Goal: Information Seeking & Learning: Understand process/instructions

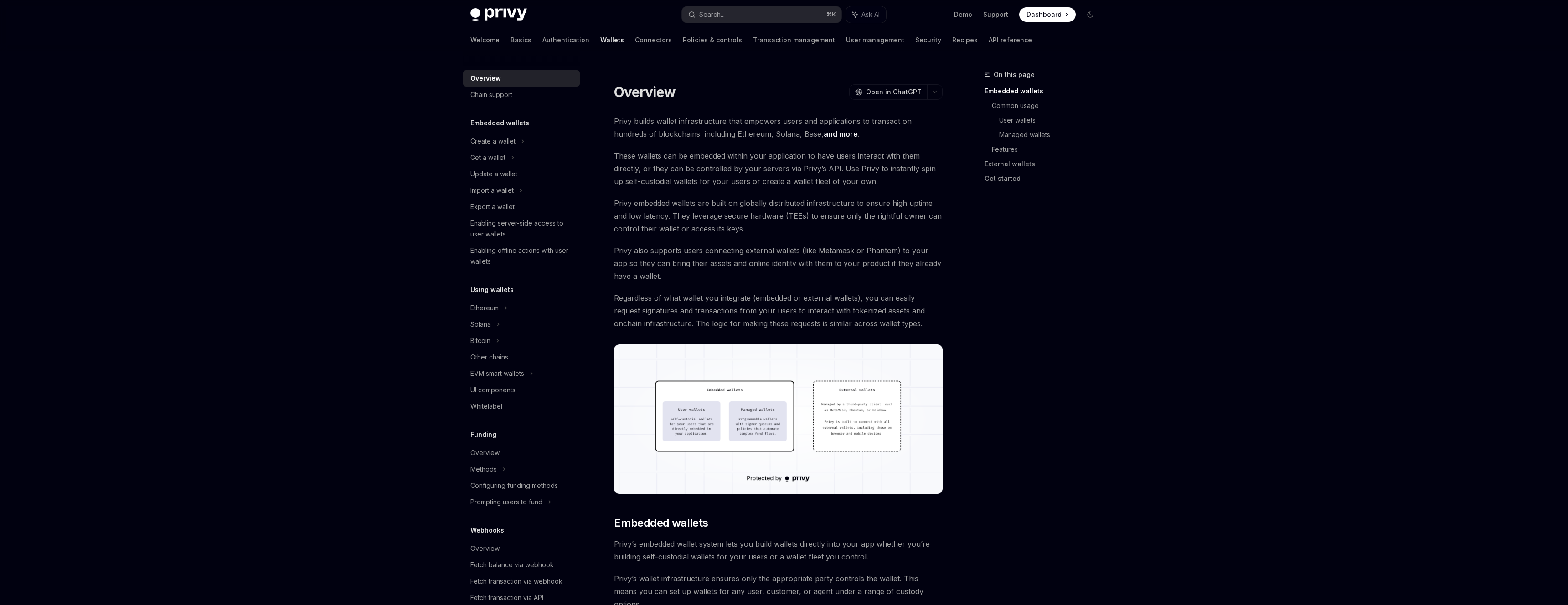
click at [988, 42] on link "API reference" at bounding box center [1010, 40] width 43 height 22
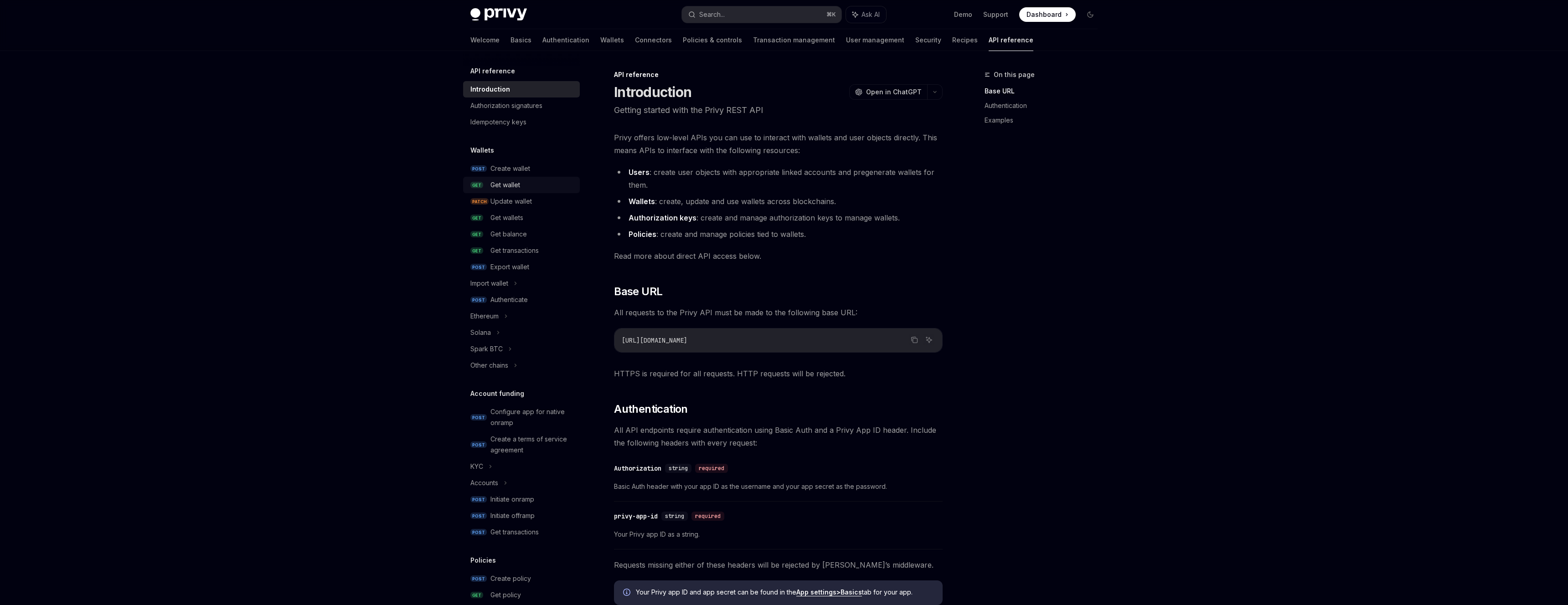
click at [533, 184] on div "Get wallet" at bounding box center [532, 184] width 84 height 11
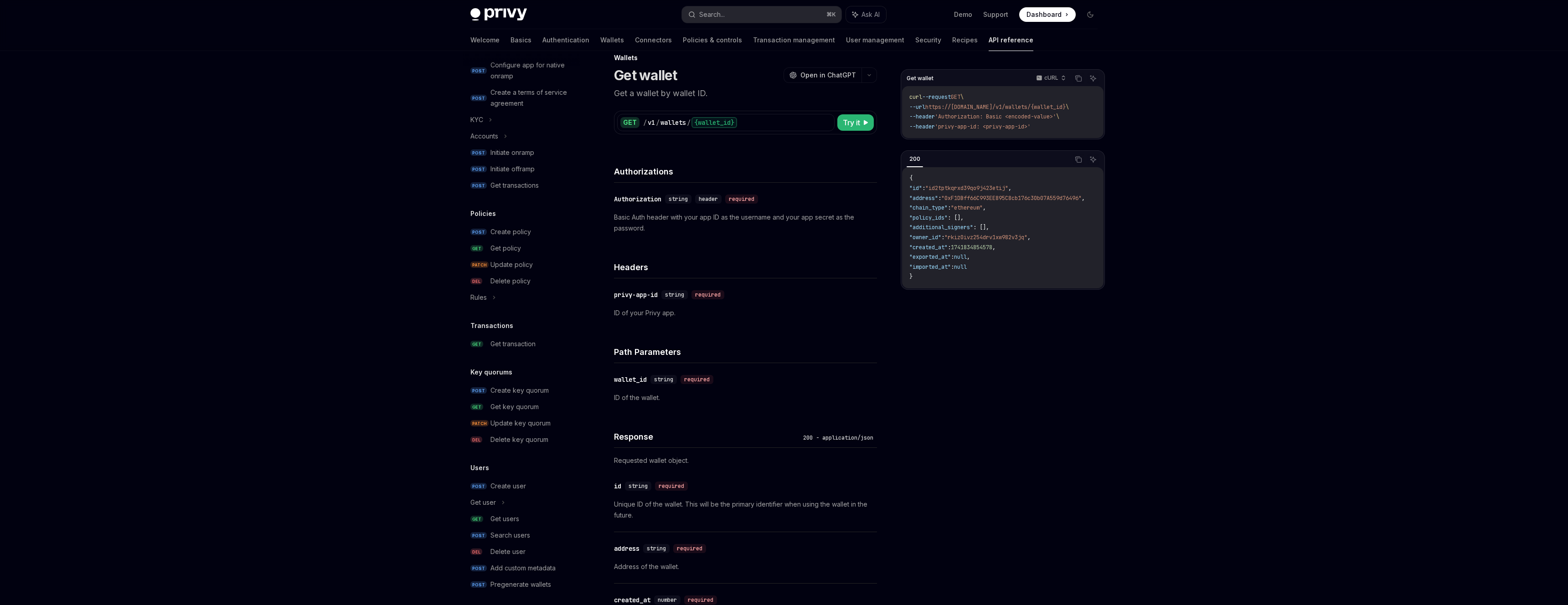
scroll to position [353, 0]
click at [540, 480] on div "Create user" at bounding box center [532, 480] width 84 height 11
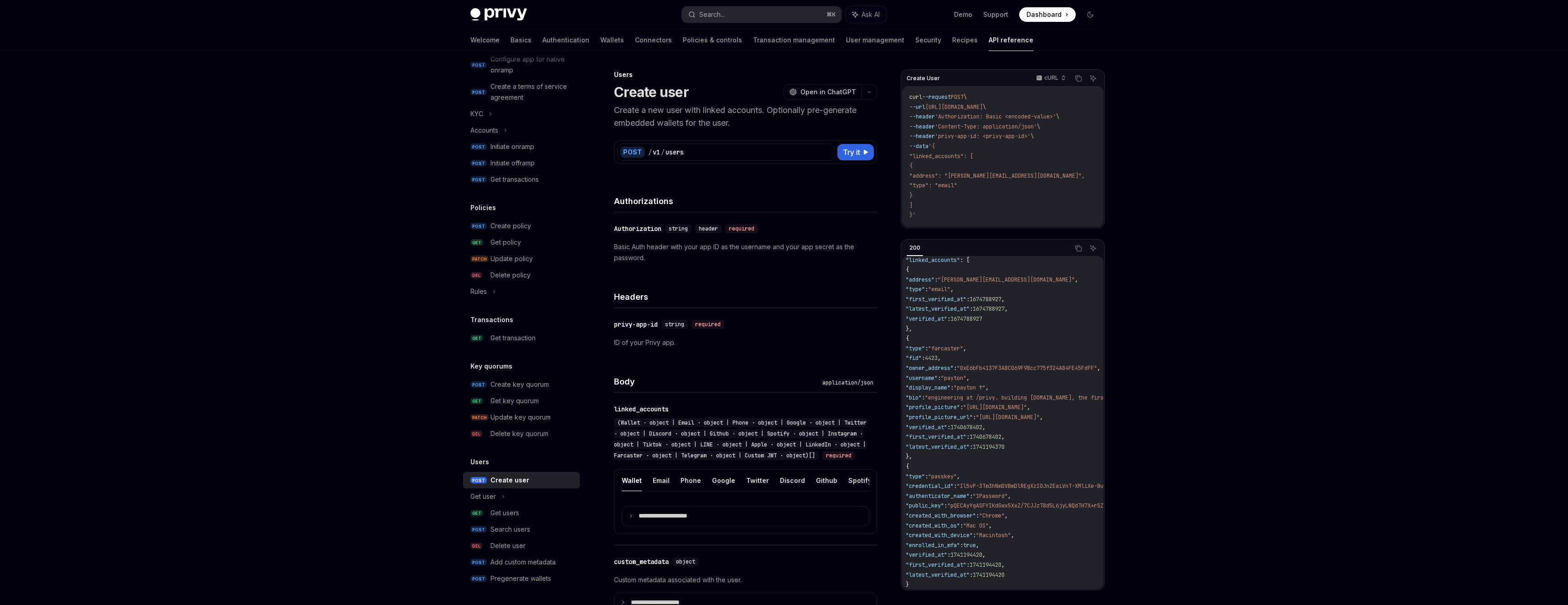
scroll to position [0, 4]
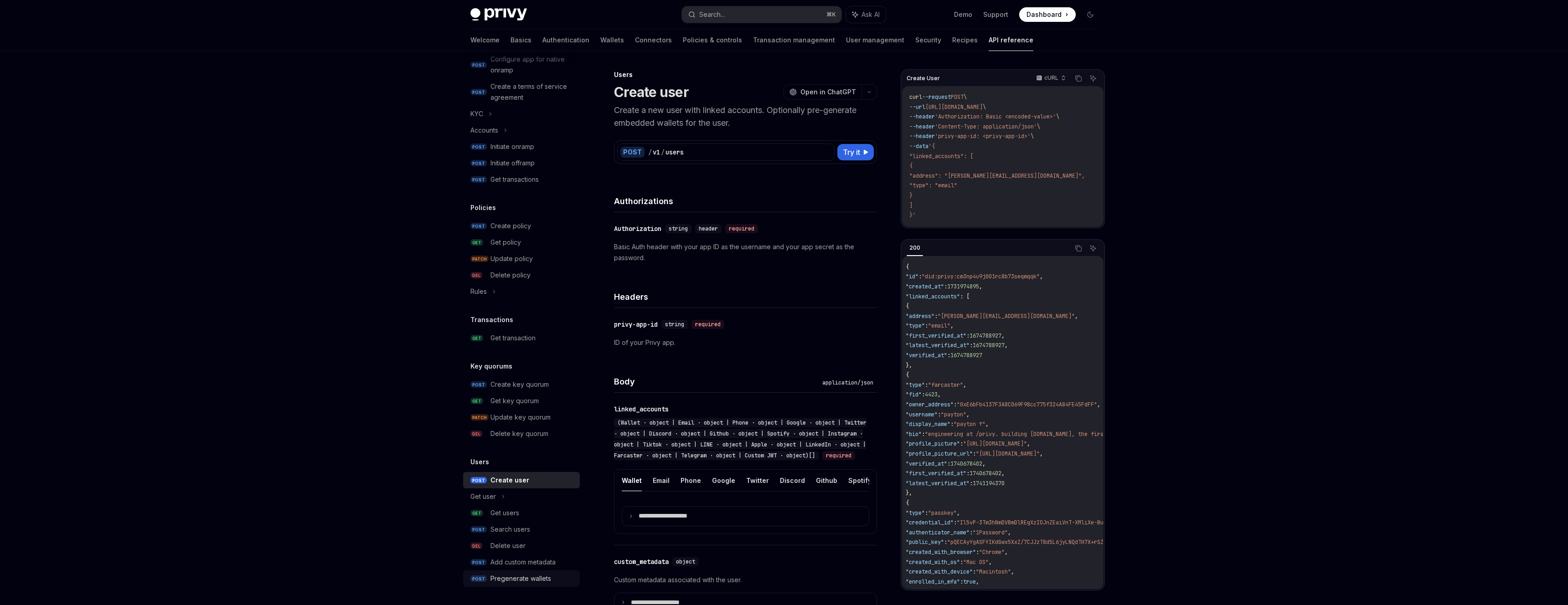
click at [543, 577] on div "Pregenerate wallets" at bounding box center [520, 578] width 60 height 11
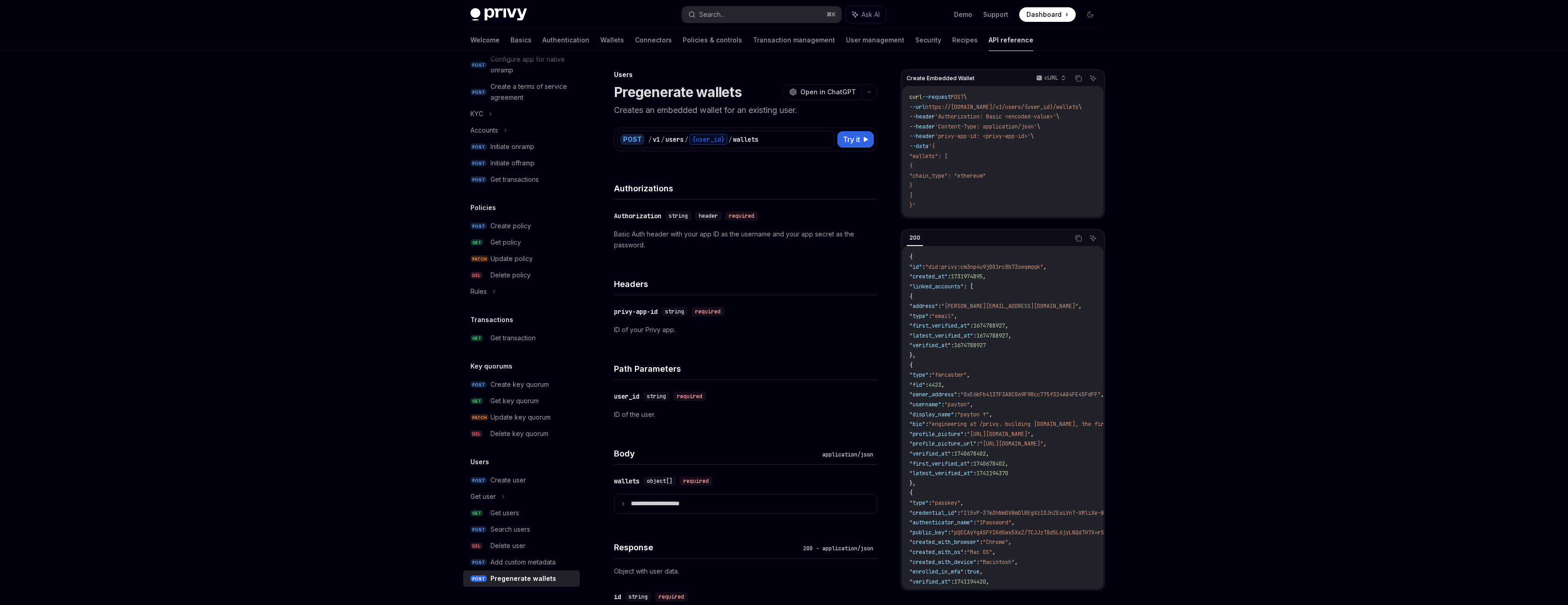
click at [1031, 438] on span ""[URL][DOMAIN_NAME]"" at bounding box center [998, 434] width 64 height 8
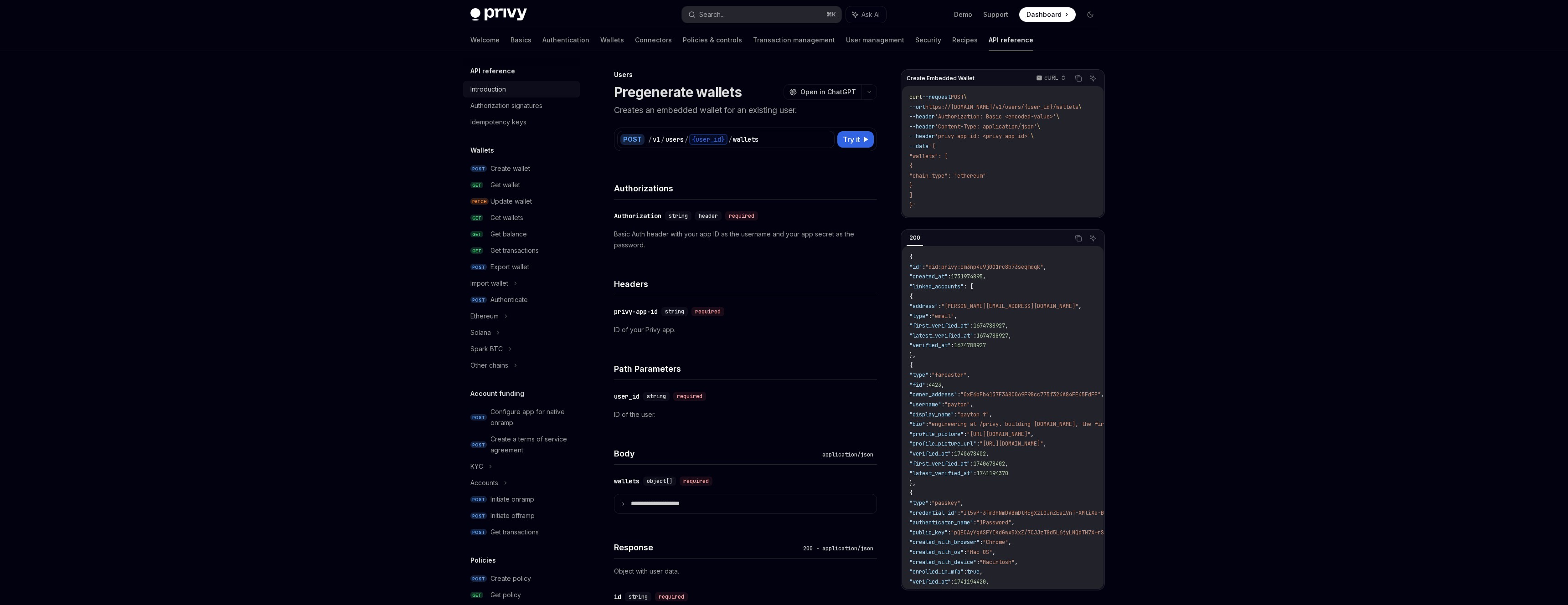
click at [544, 88] on div "Introduction" at bounding box center [522, 89] width 104 height 11
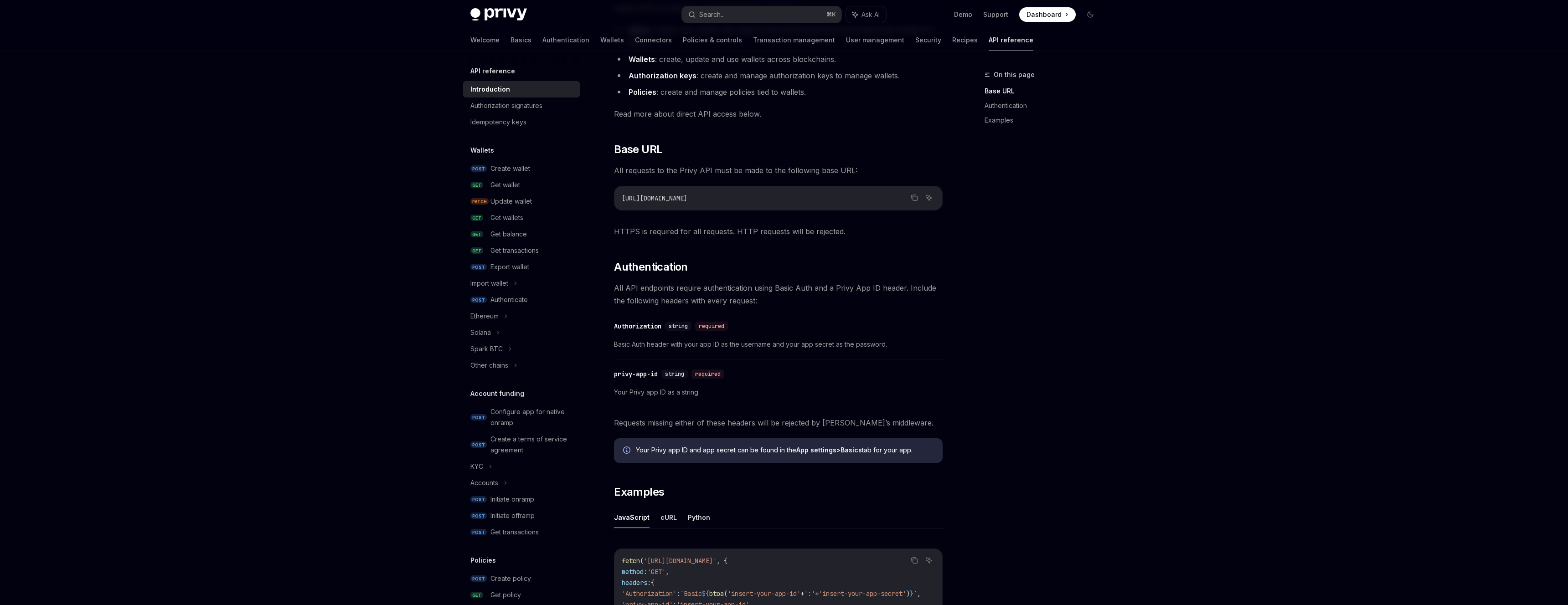
scroll to position [135, 0]
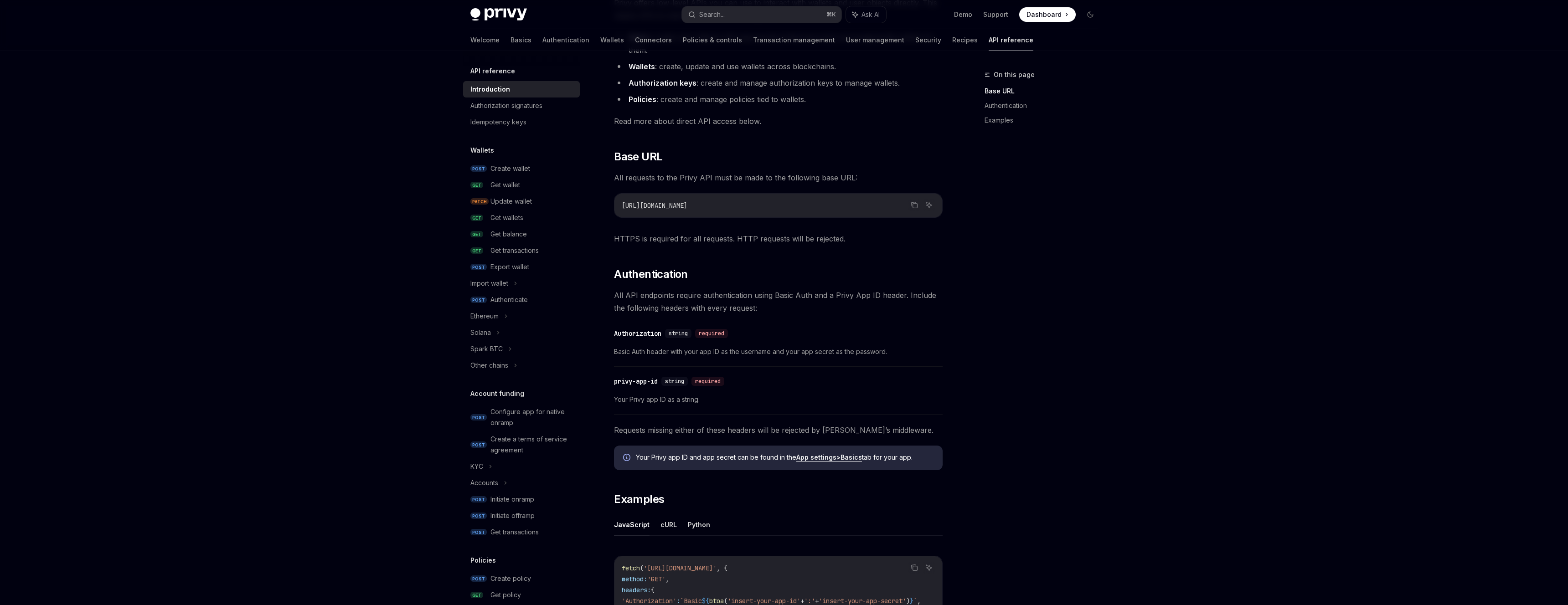
click at [820, 310] on span "All API endpoints require authentication using Basic Auth and a Privy App ID he…" at bounding box center [779, 302] width 329 height 26
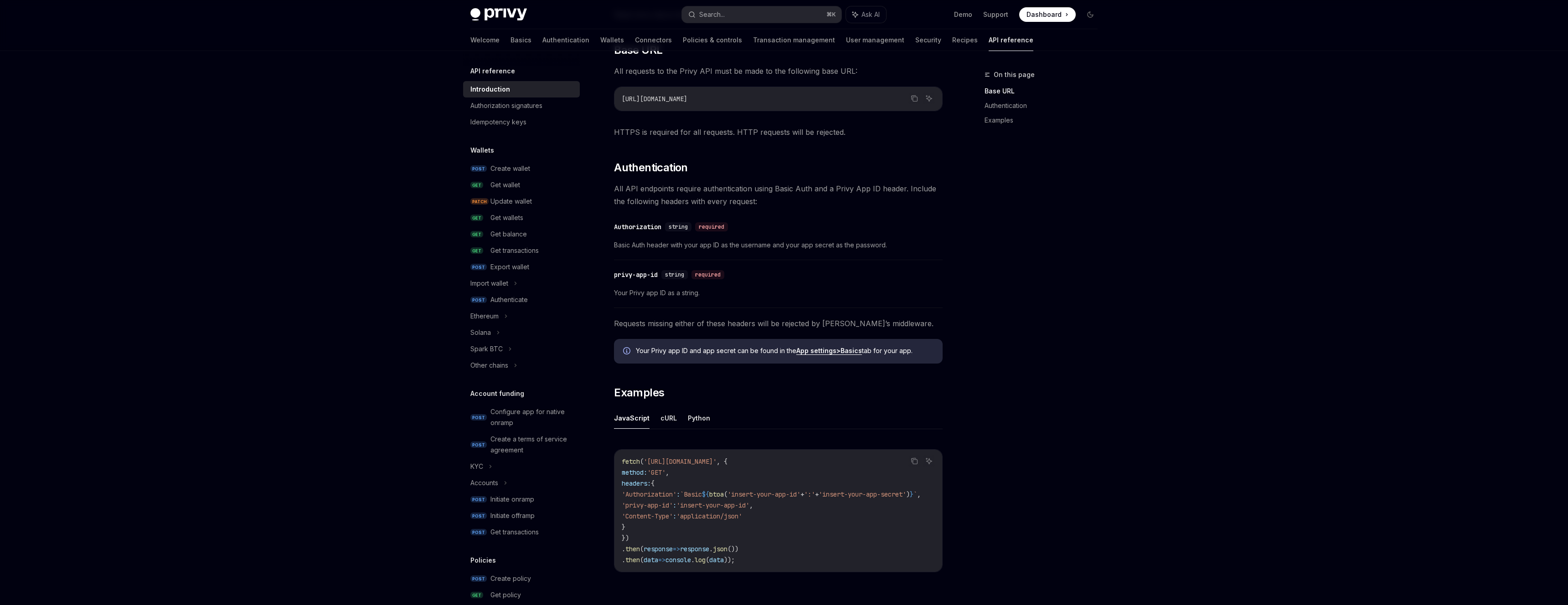
scroll to position [237, 0]
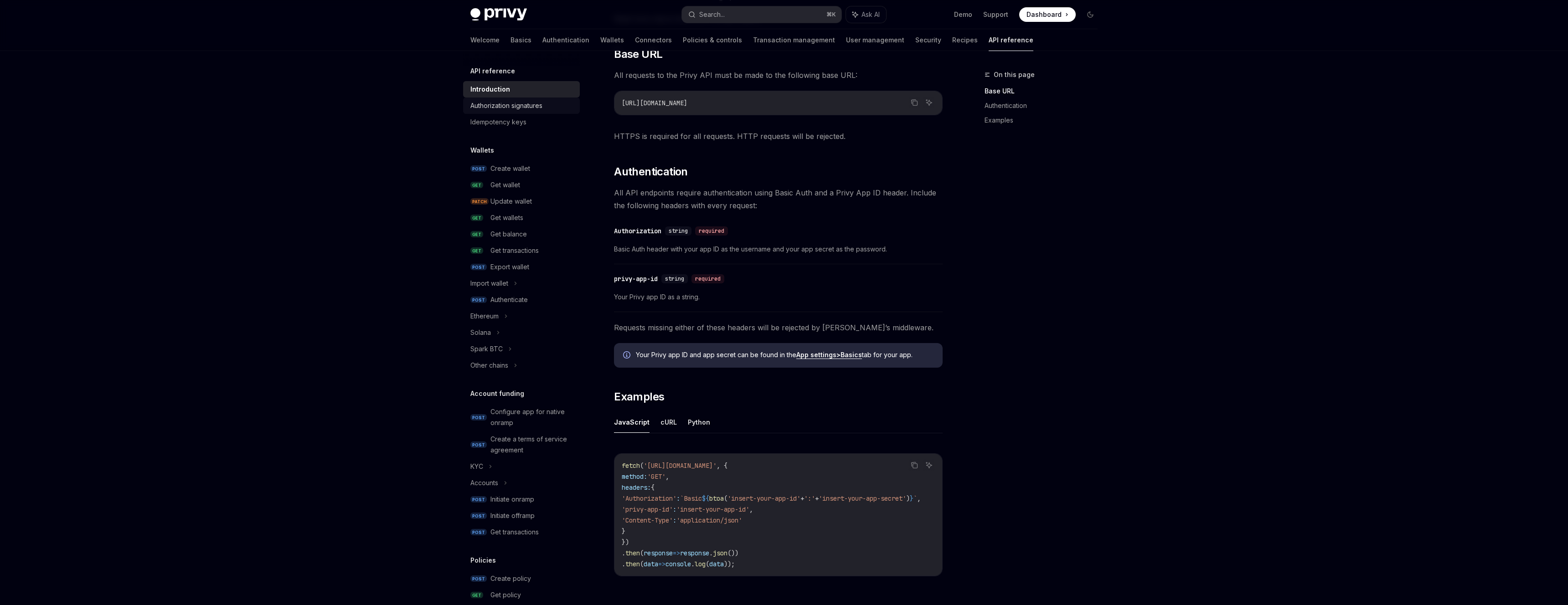
click at [549, 106] on div "Authorization signatures" at bounding box center [522, 105] width 104 height 11
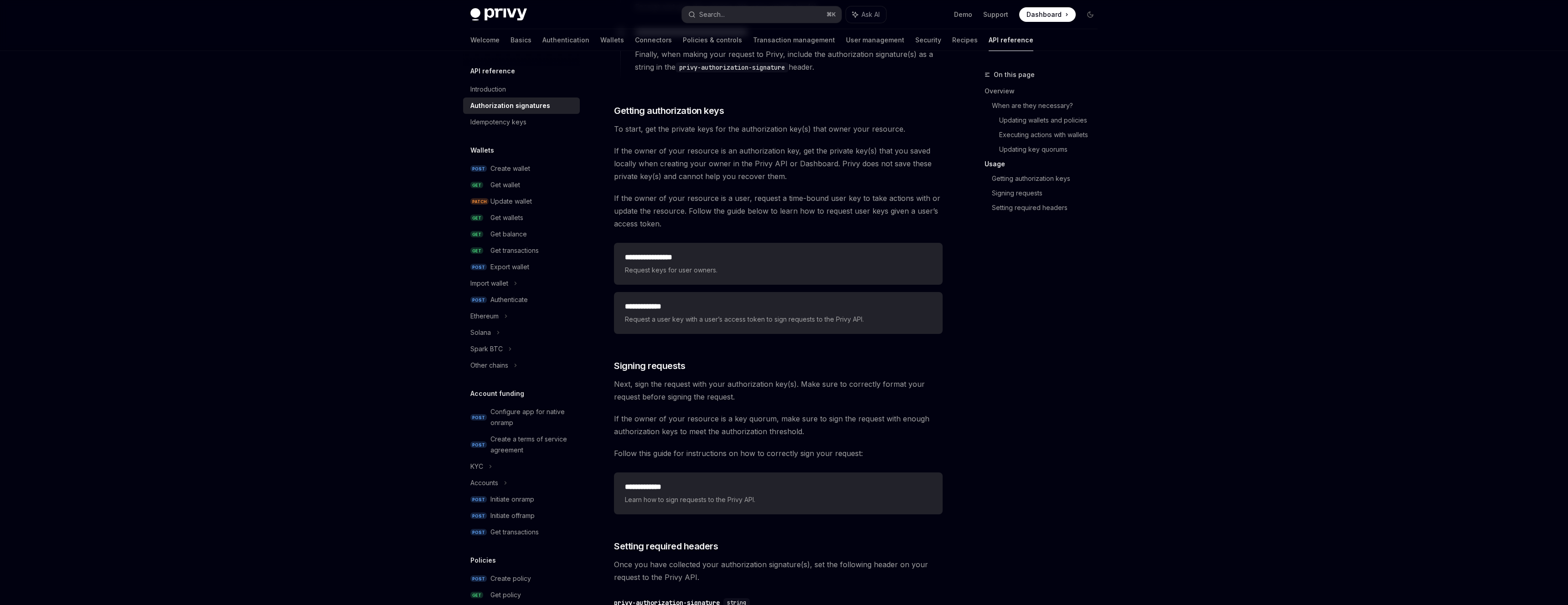
scroll to position [1083, 0]
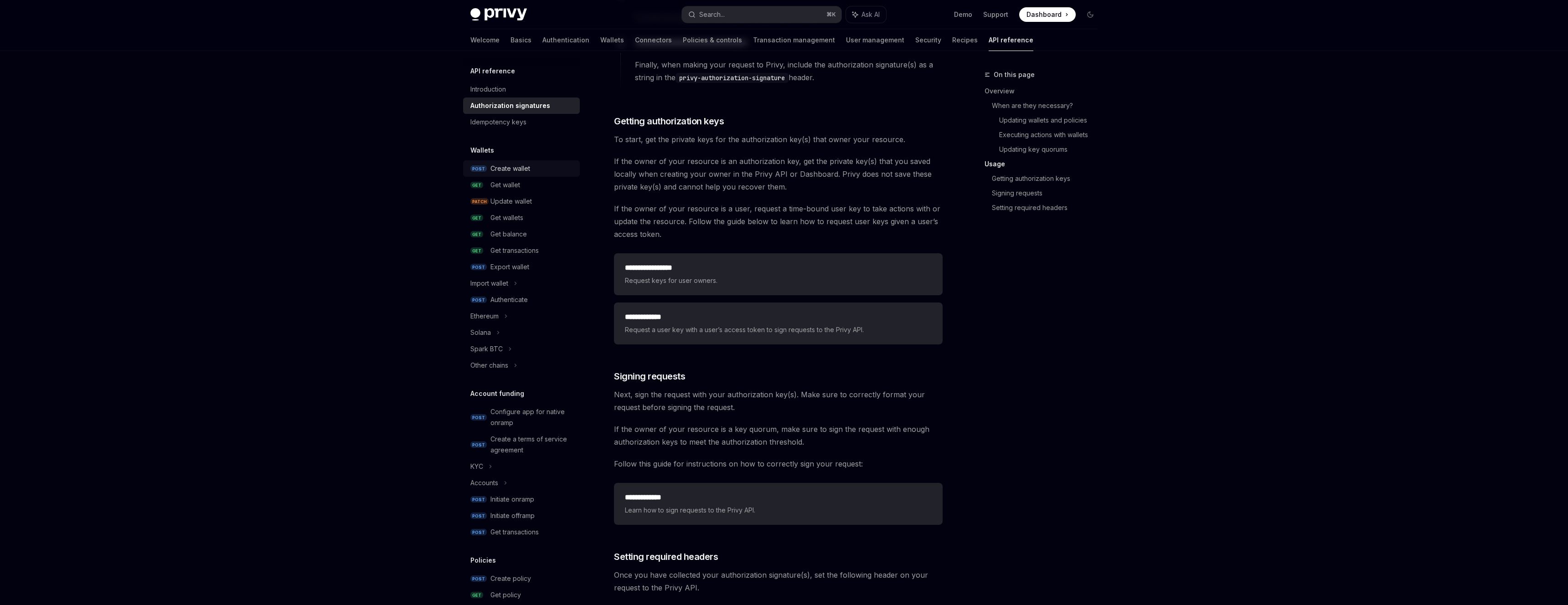
click at [524, 169] on div "Create wallet" at bounding box center [510, 168] width 40 height 11
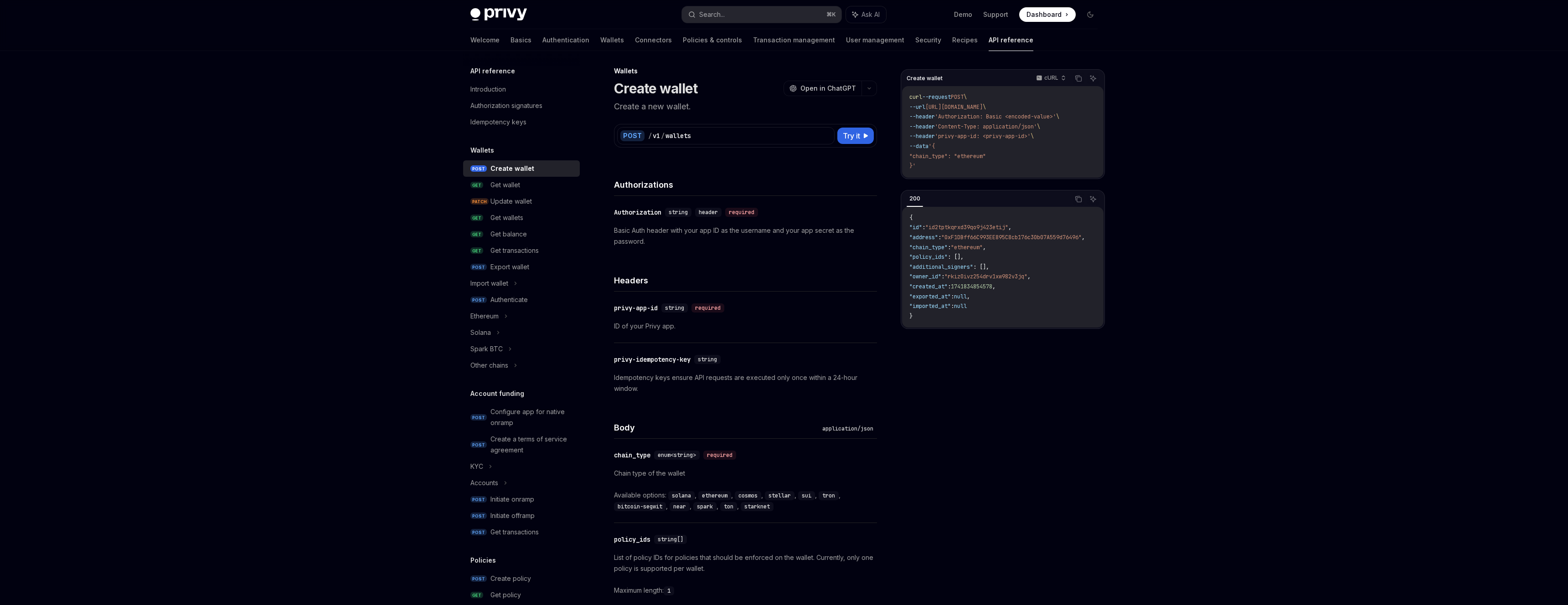
scroll to position [4, 0]
click at [550, 187] on div "Get wallet" at bounding box center [532, 184] width 84 height 11
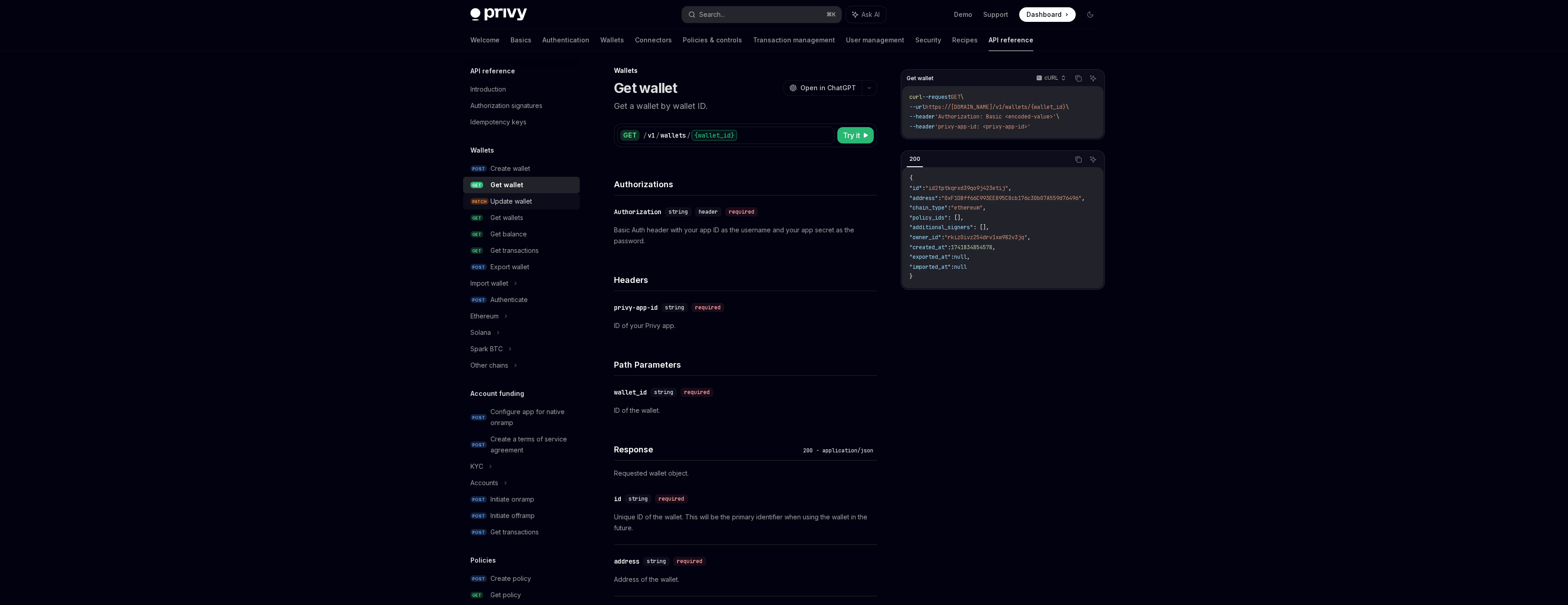
click at [550, 202] on div "Update wallet" at bounding box center [532, 201] width 84 height 11
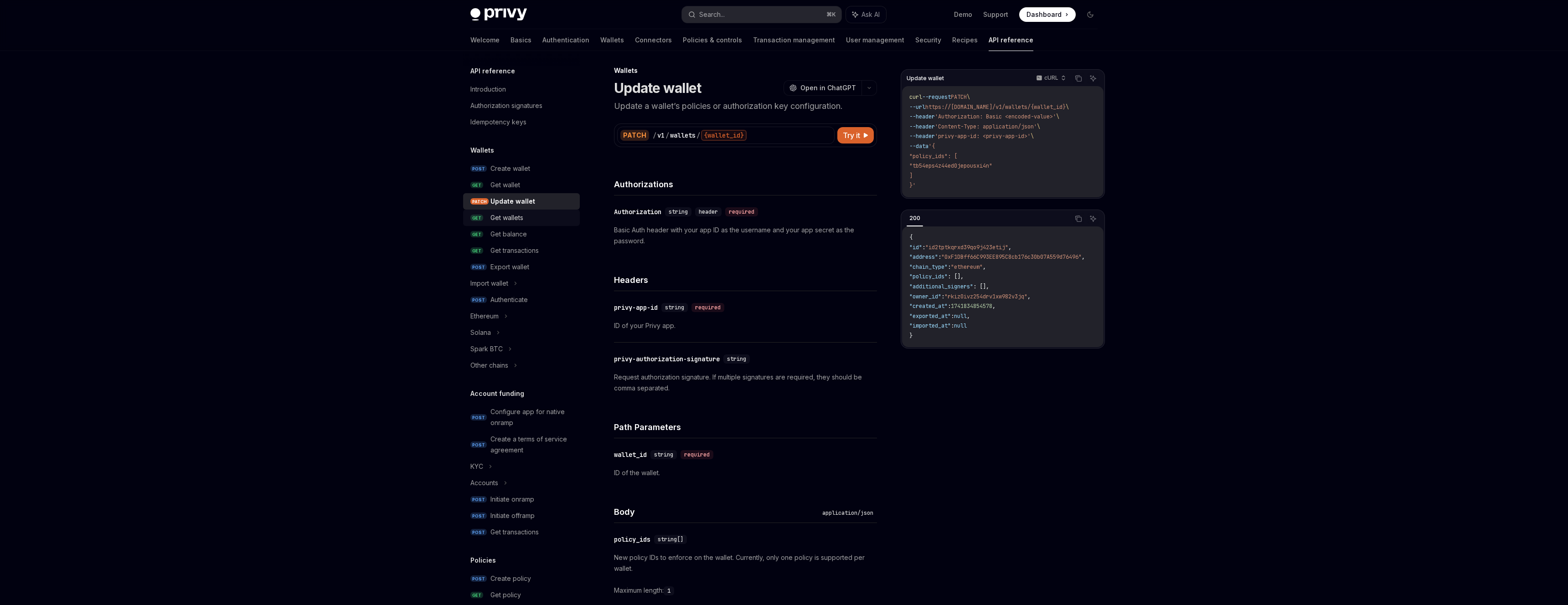
click at [550, 210] on link "GET Get wallets" at bounding box center [521, 218] width 117 height 16
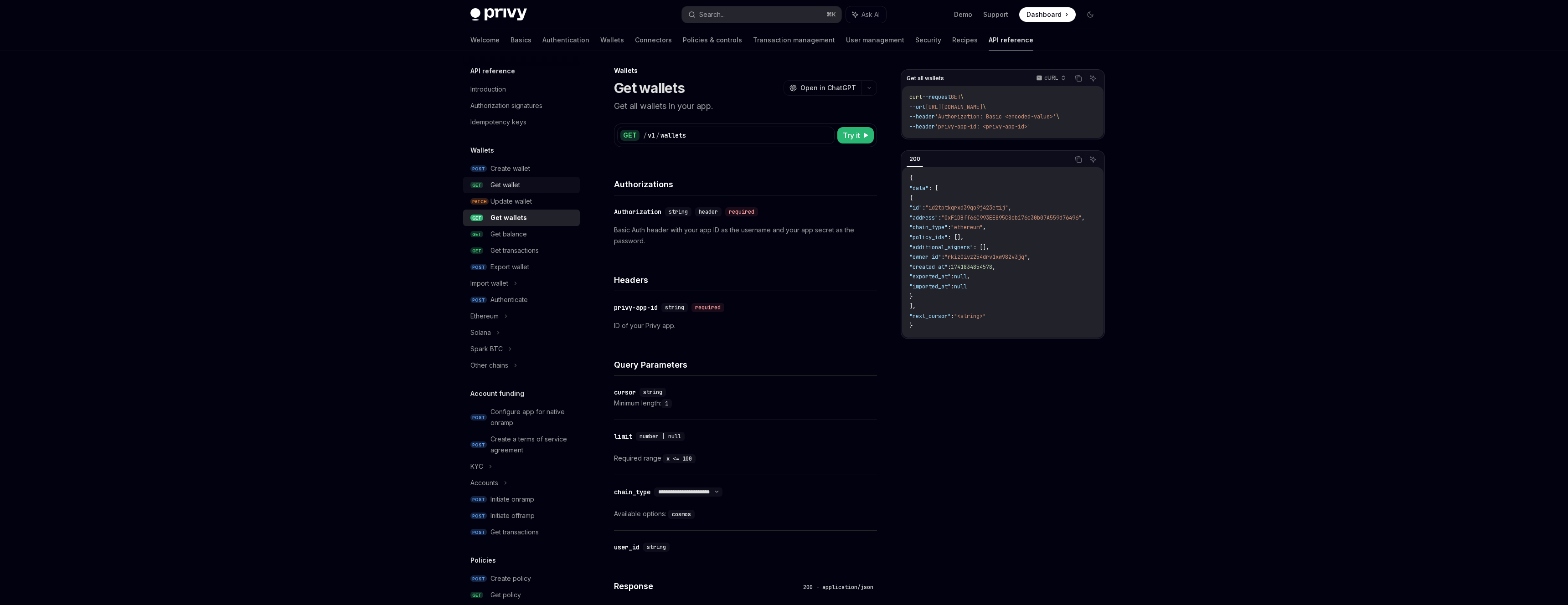
click at [544, 189] on div "Get wallet" at bounding box center [532, 184] width 84 height 11
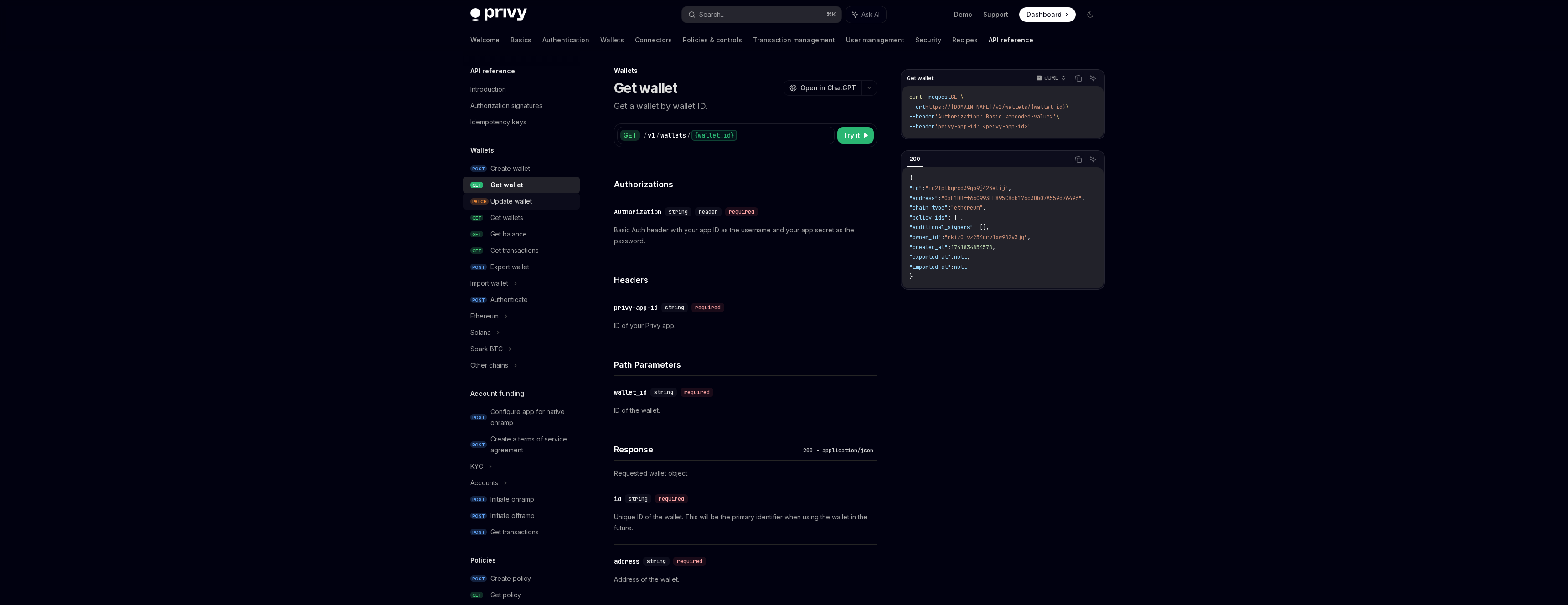
click at [547, 205] on div "Update wallet" at bounding box center [532, 201] width 84 height 11
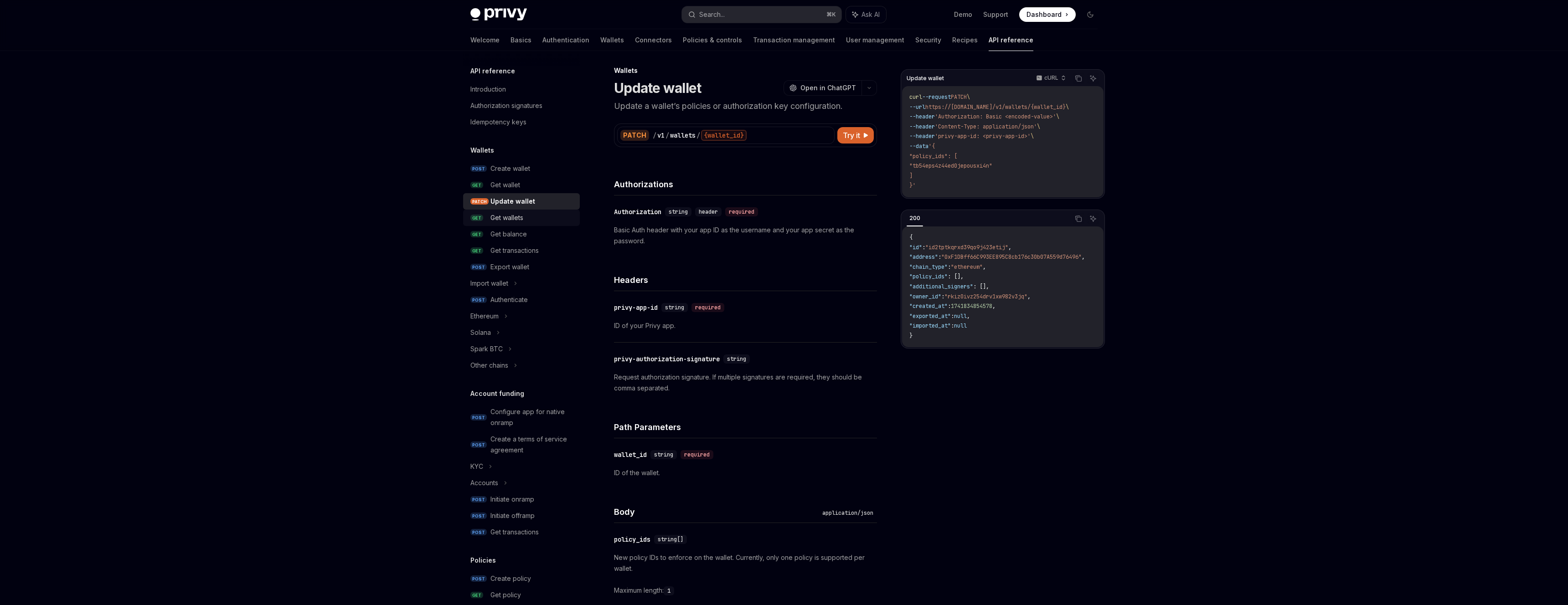
click at [547, 213] on div "Get wallets" at bounding box center [532, 217] width 84 height 11
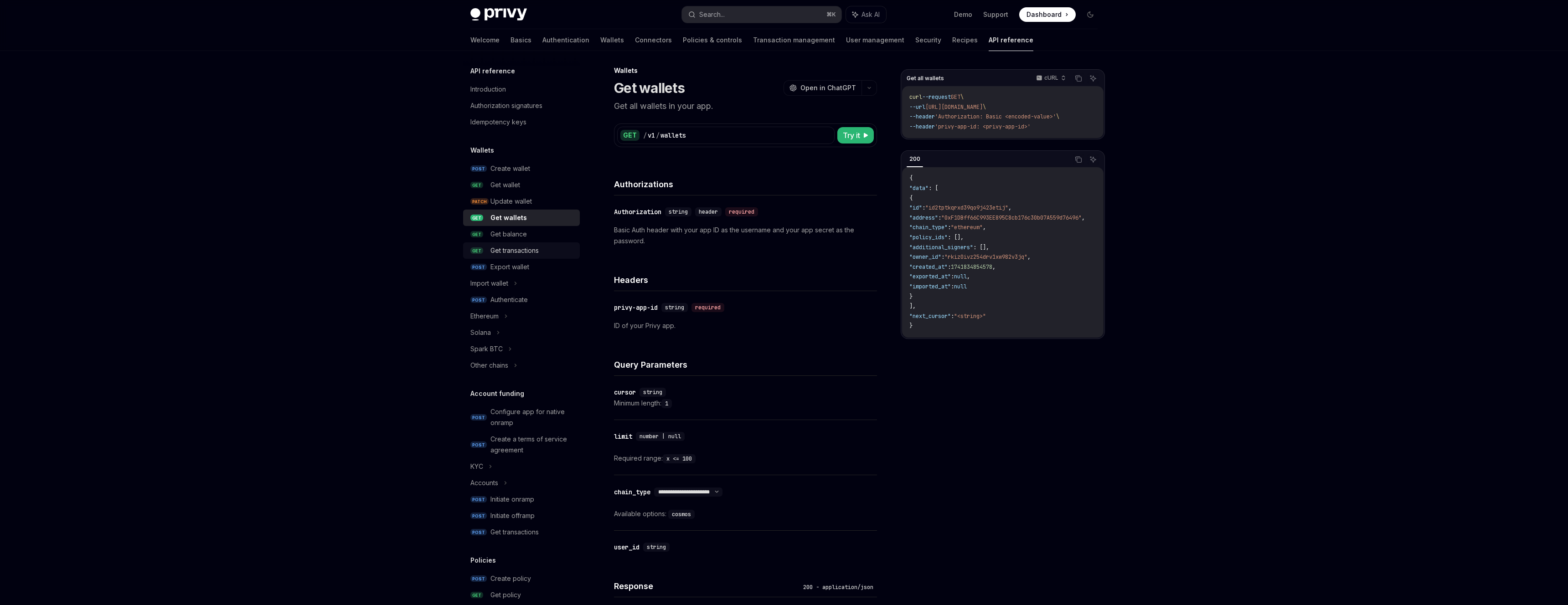
click at [556, 252] on div "Get transactions" at bounding box center [532, 250] width 84 height 11
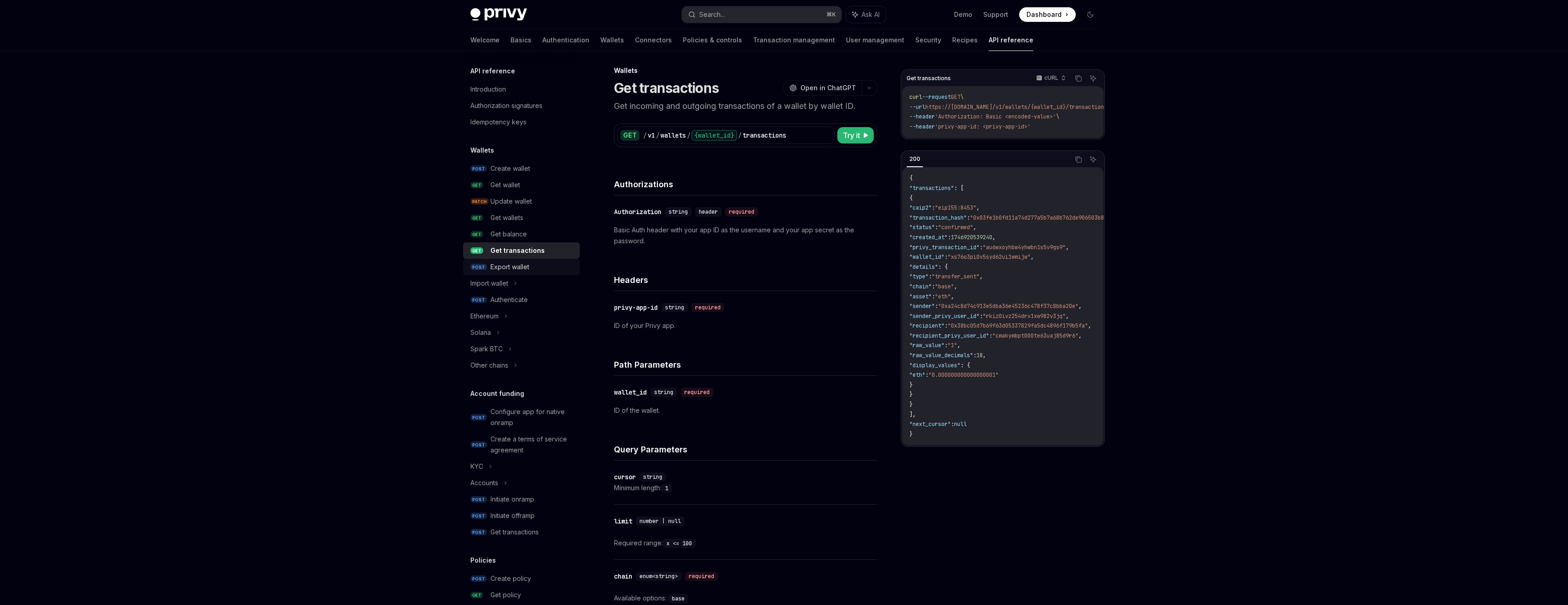
click at [548, 269] on div "Export wallet" at bounding box center [532, 266] width 84 height 11
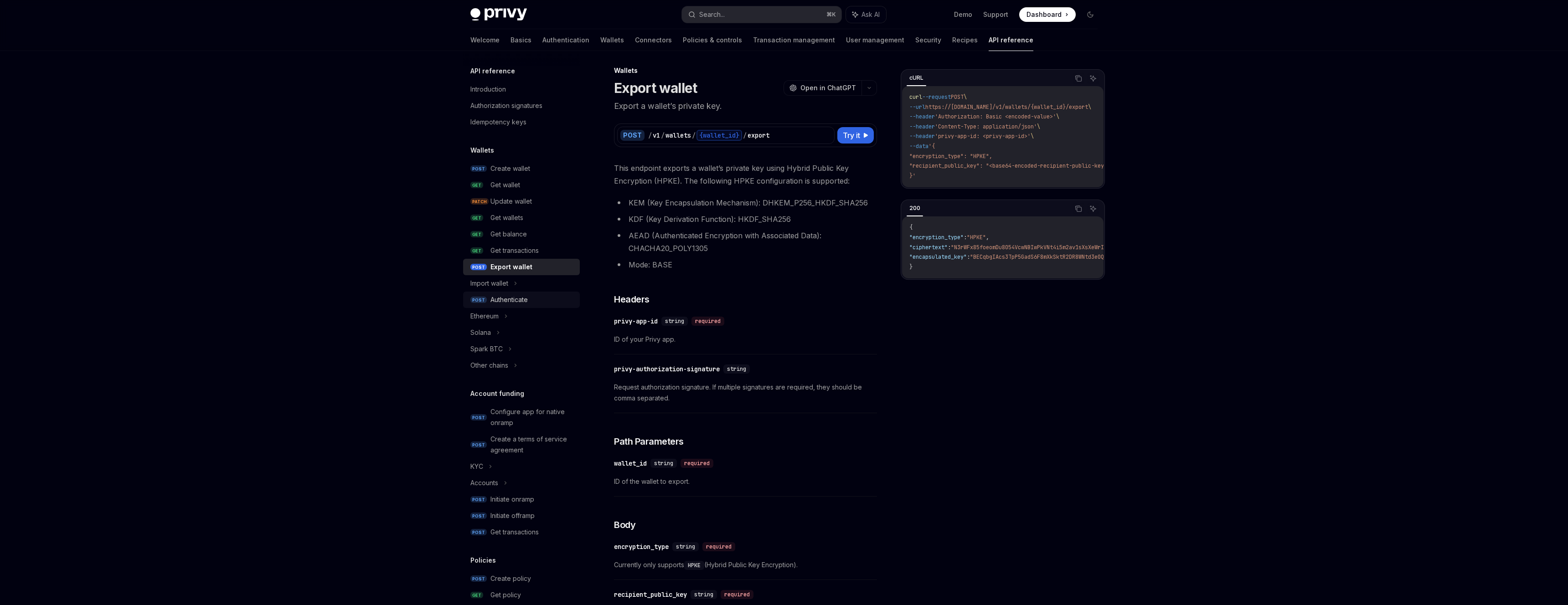
click at [545, 304] on div "Authenticate" at bounding box center [532, 299] width 84 height 11
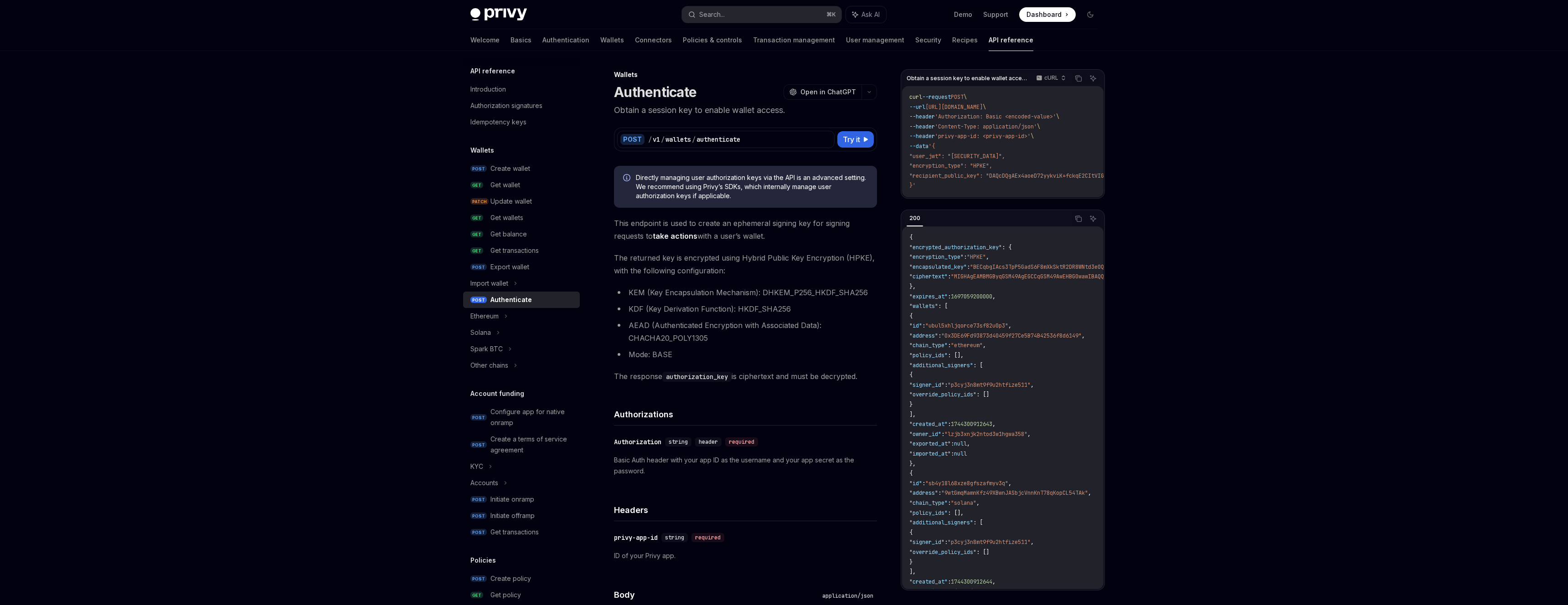
drag, startPoint x: 961, startPoint y: 201, endPoint x: 970, endPoint y: 201, distance: 9.0
click at [970, 198] on div "Obtain a session key to enable wallet access. cURL Copy Ask AI curl --request P…" at bounding box center [1003, 133] width 204 height 129
click at [508, 282] on div "Import wallet" at bounding box center [489, 283] width 38 height 11
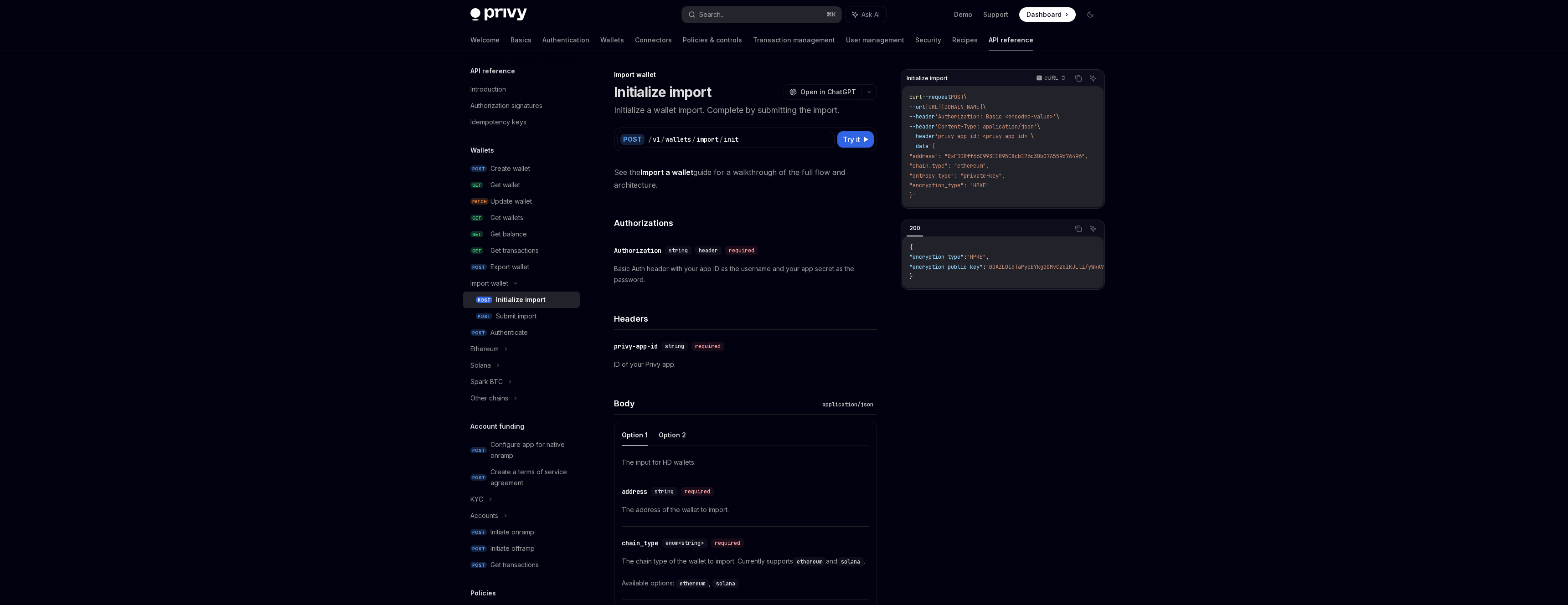
click at [559, 302] on div "Initialize import" at bounding box center [535, 299] width 78 height 11
click at [549, 313] on div "Submit import" at bounding box center [535, 315] width 78 height 11
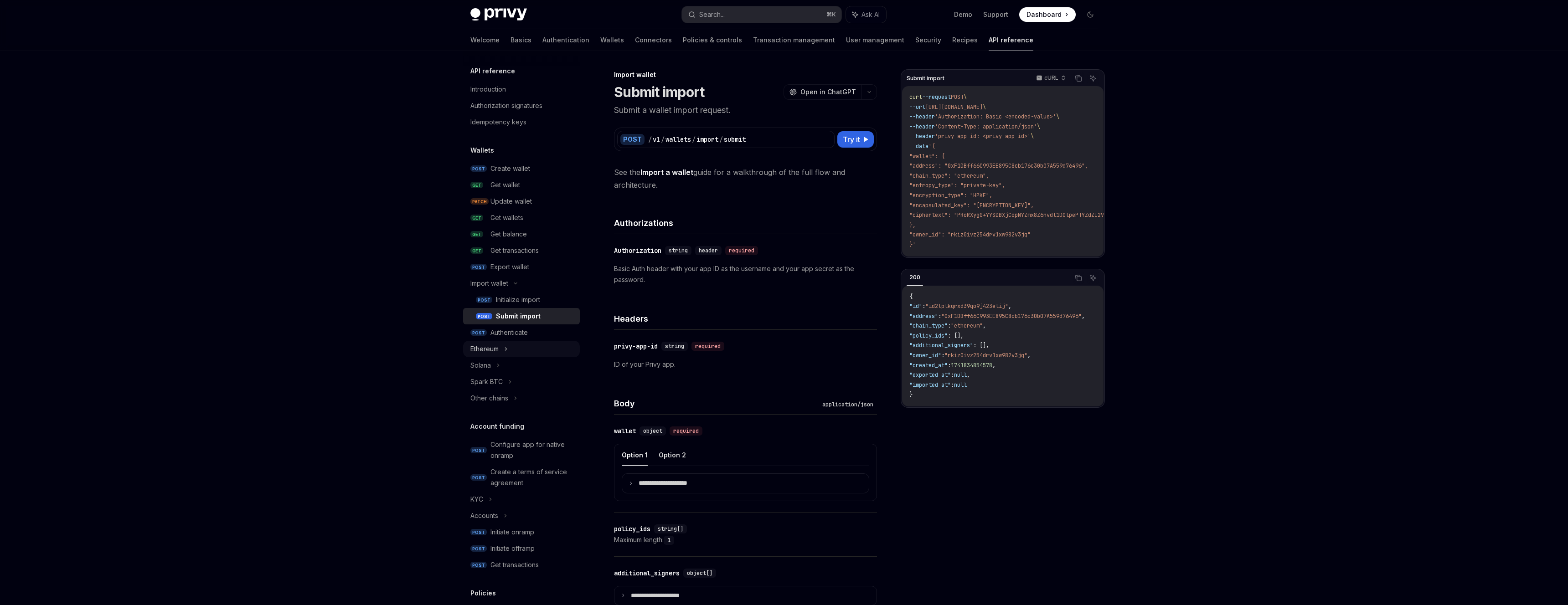
click at [535, 349] on div "Ethereum" at bounding box center [521, 349] width 117 height 16
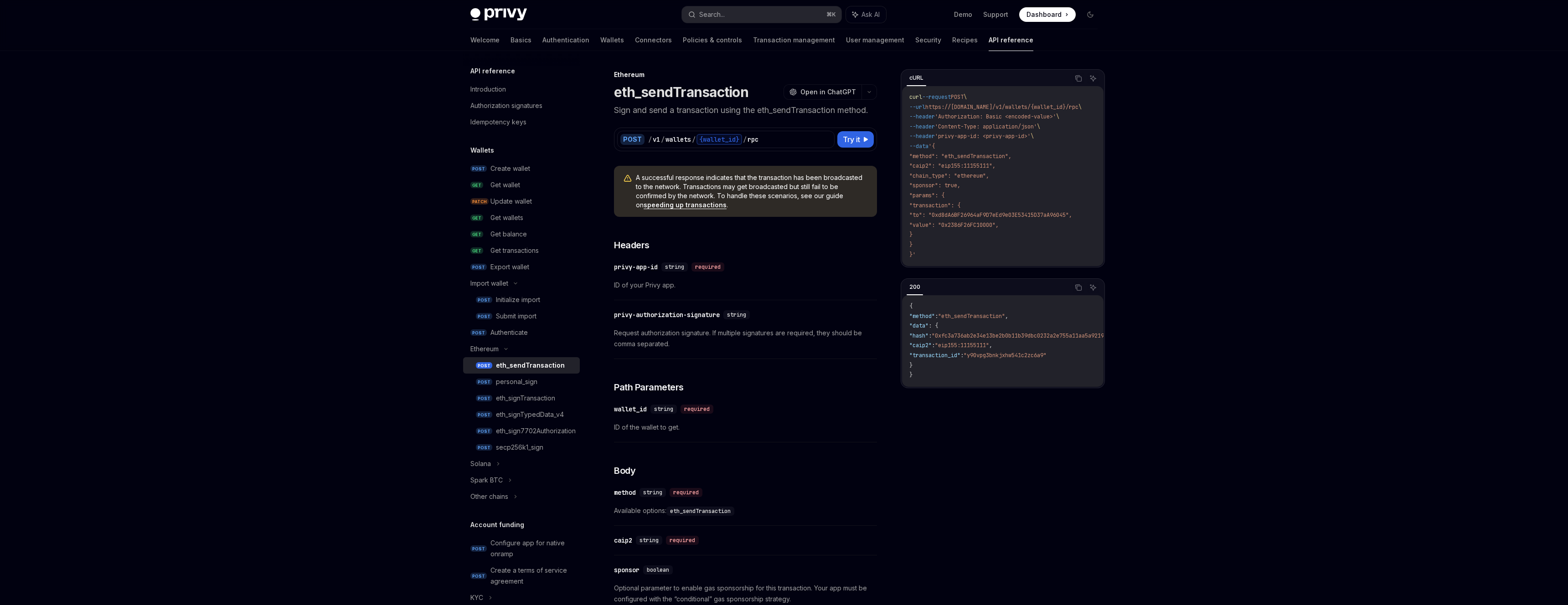
click at [541, 365] on div "eth_sendTransaction" at bounding box center [530, 365] width 69 height 11
click at [547, 376] on div "personal_sign" at bounding box center [535, 382] width 78 height 11
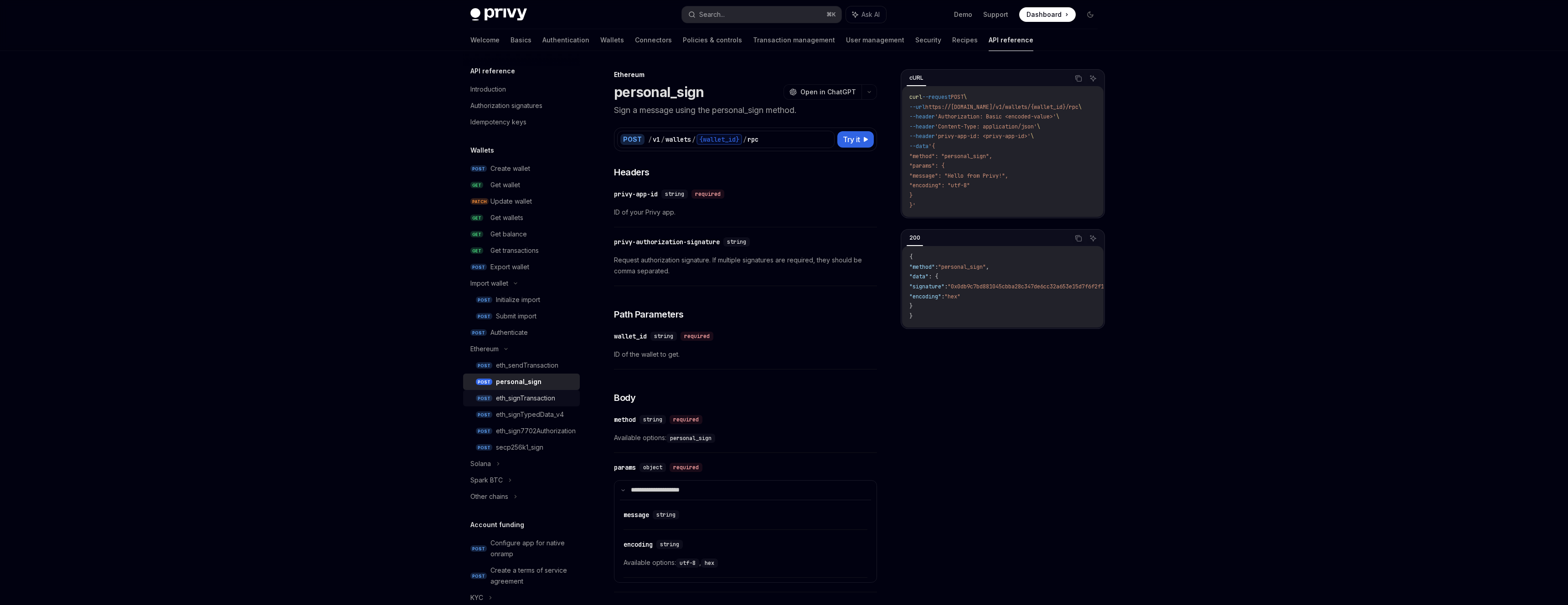
click at [553, 394] on div "eth_signTransaction" at bounding box center [525, 398] width 59 height 11
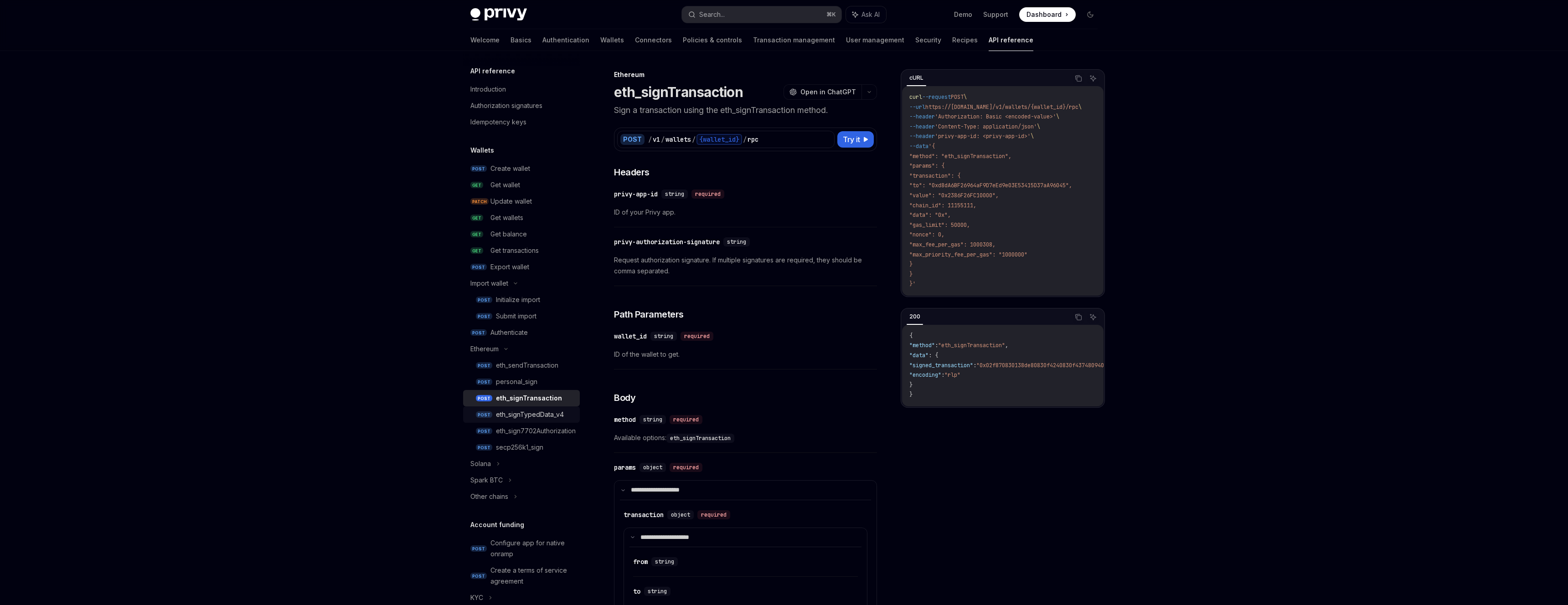
click at [556, 413] on div "eth_signTypedData_v4" at bounding box center [530, 414] width 68 height 11
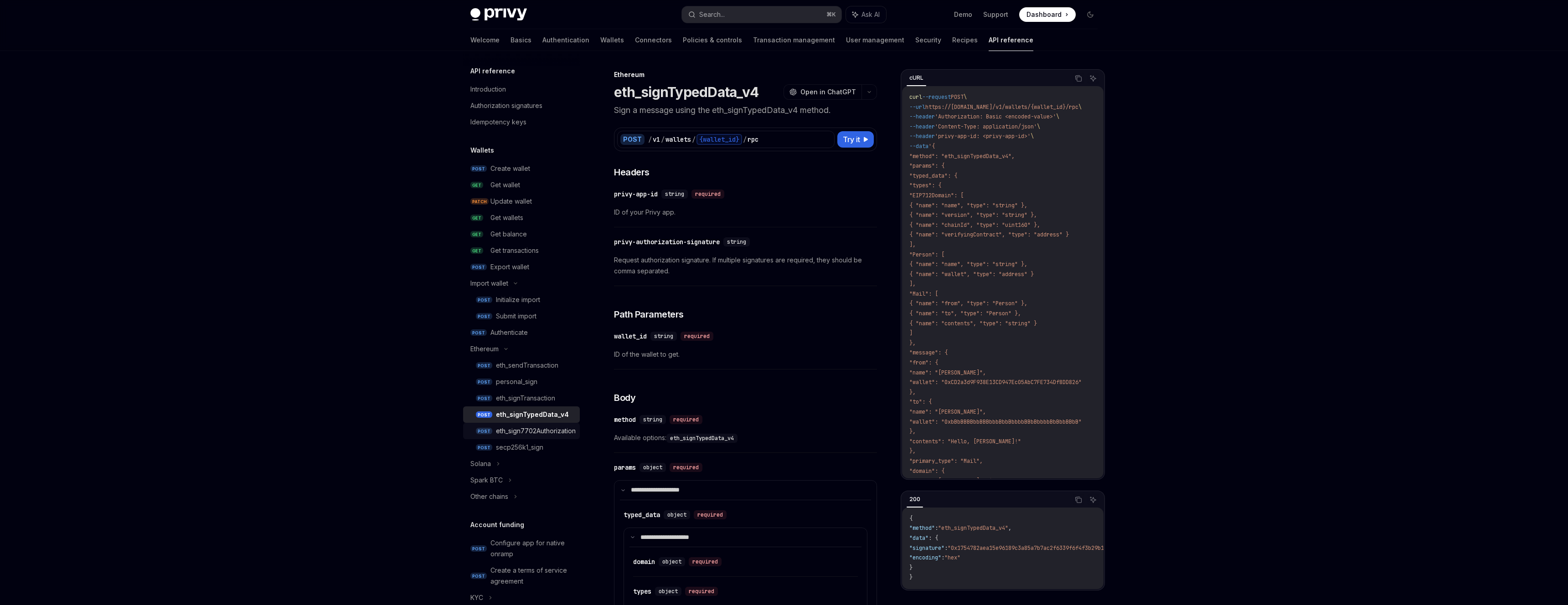
click at [556, 426] on div "eth_sign7702Authorization" at bounding box center [535, 431] width 80 height 11
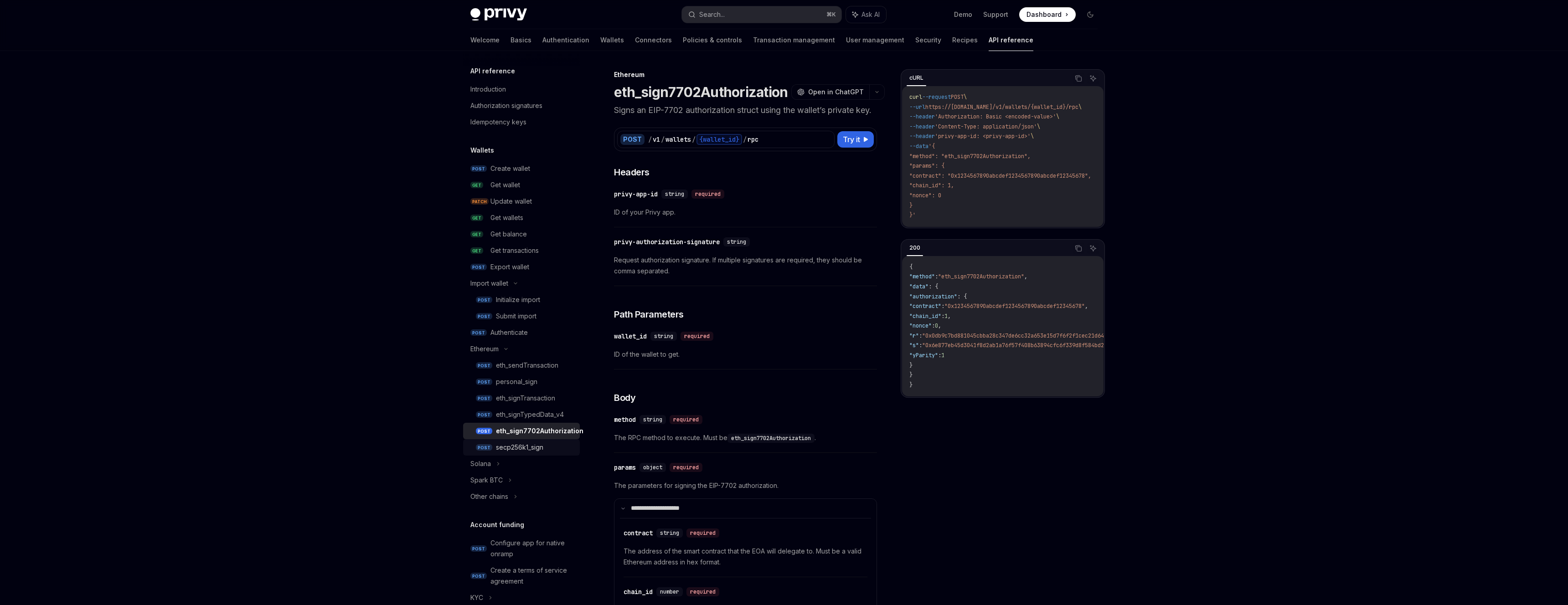
click at [556, 452] on div "secp256k1_sign" at bounding box center [535, 447] width 78 height 11
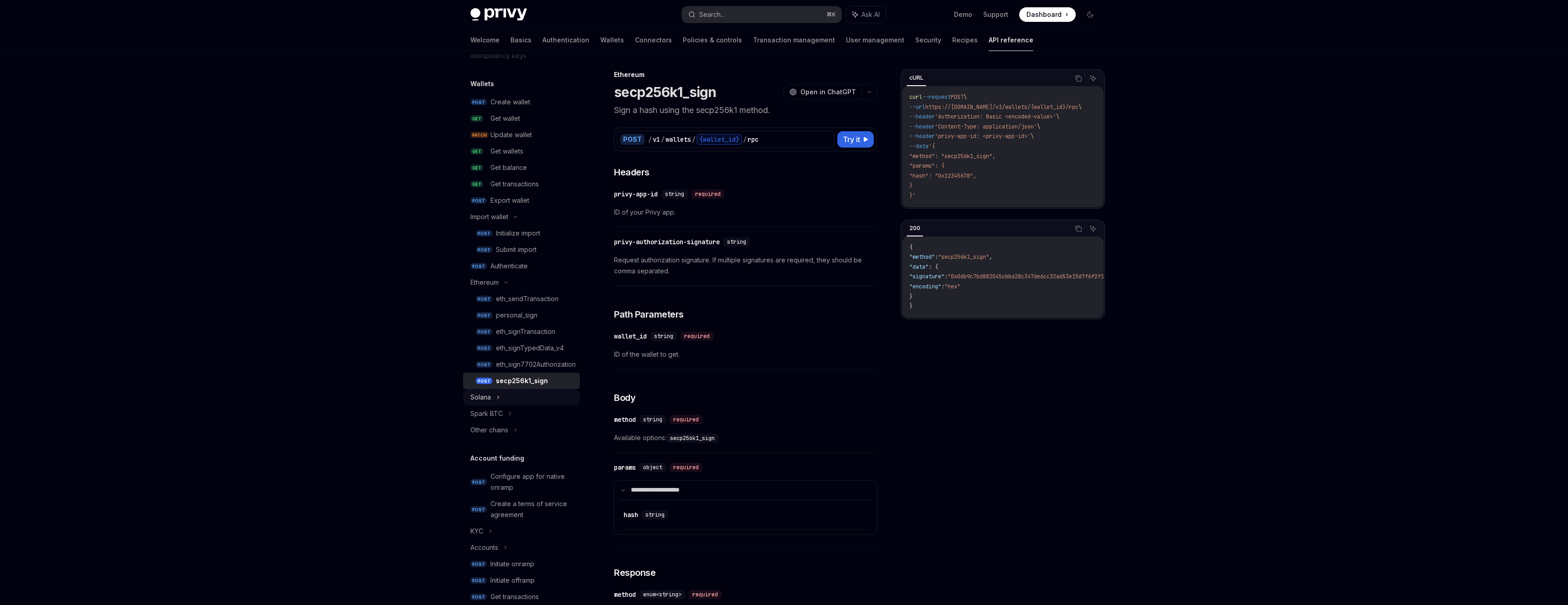
scroll to position [78, 0]
click at [532, 416] on div "Other chains" at bounding box center [521, 419] width 117 height 16
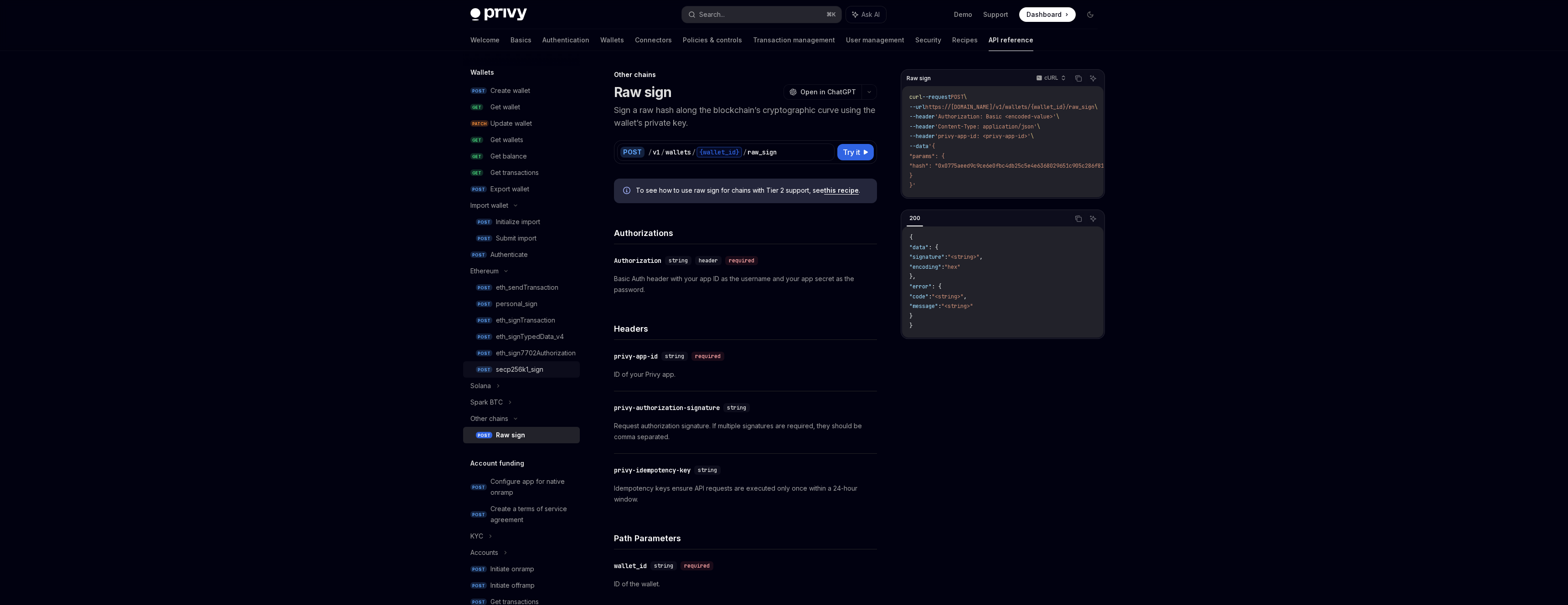
click at [540, 373] on div "secp256k1_sign" at bounding box center [519, 369] width 47 height 11
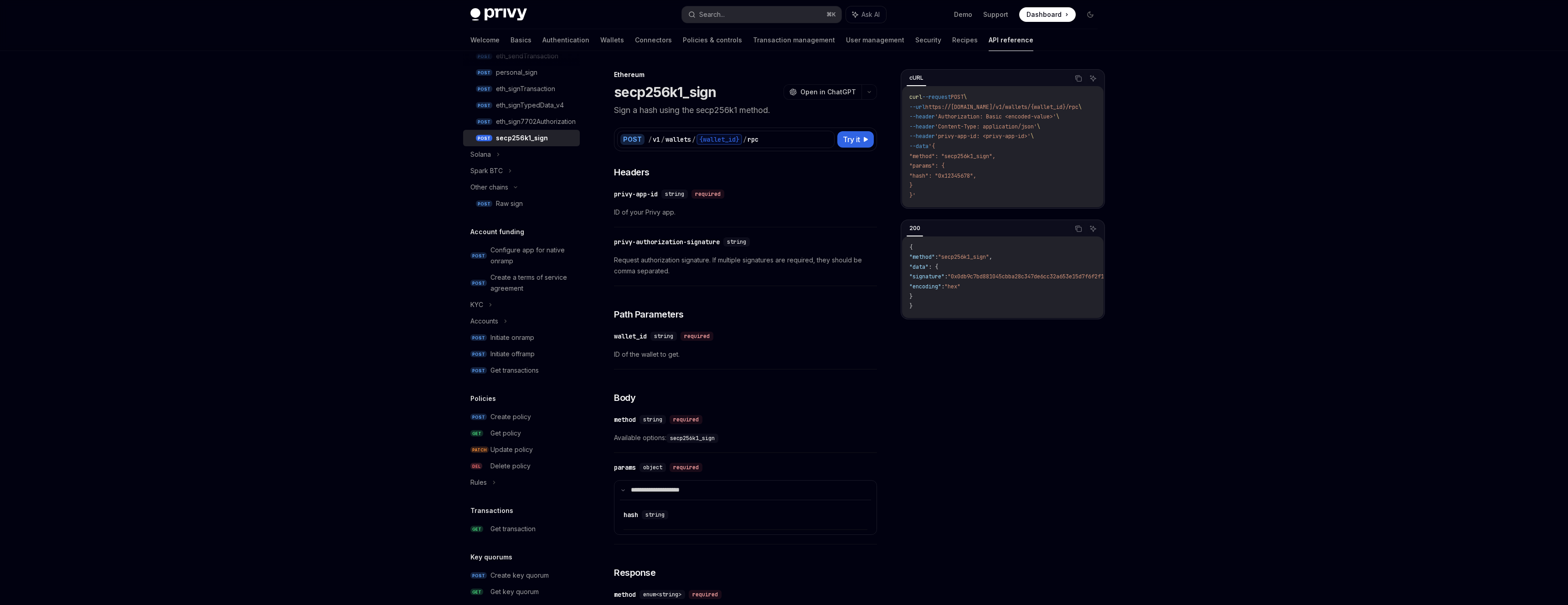
scroll to position [329, 0]
click at [501, 286] on div "KYC" at bounding box center [521, 285] width 117 height 16
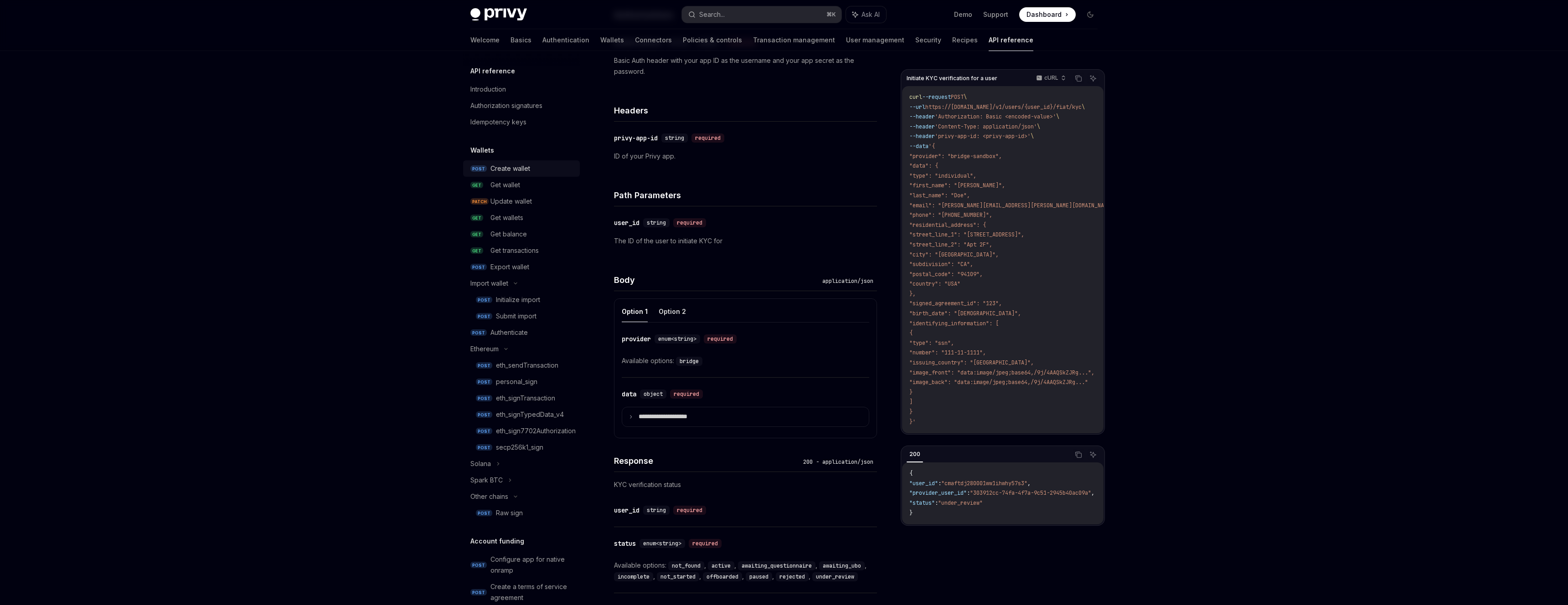
click at [533, 171] on div "Create wallet" at bounding box center [532, 168] width 84 height 11
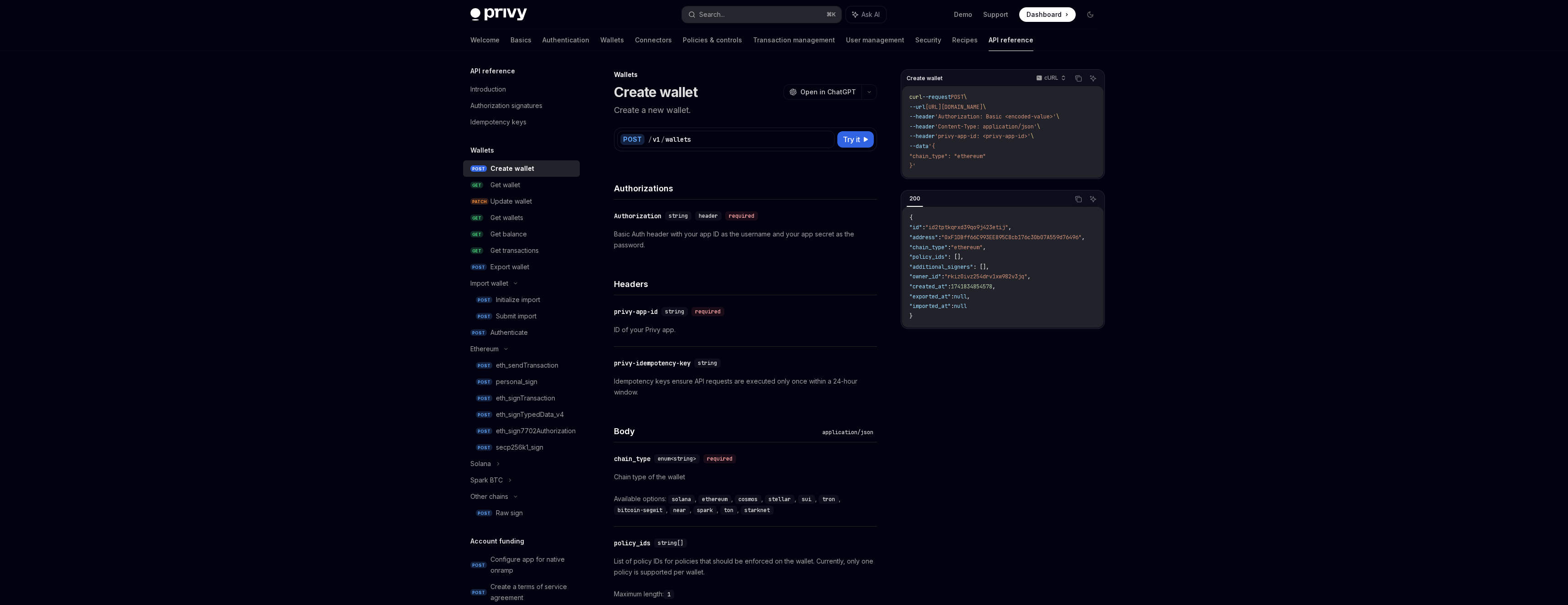
click at [526, 89] on div "Introduction" at bounding box center [522, 89] width 104 height 11
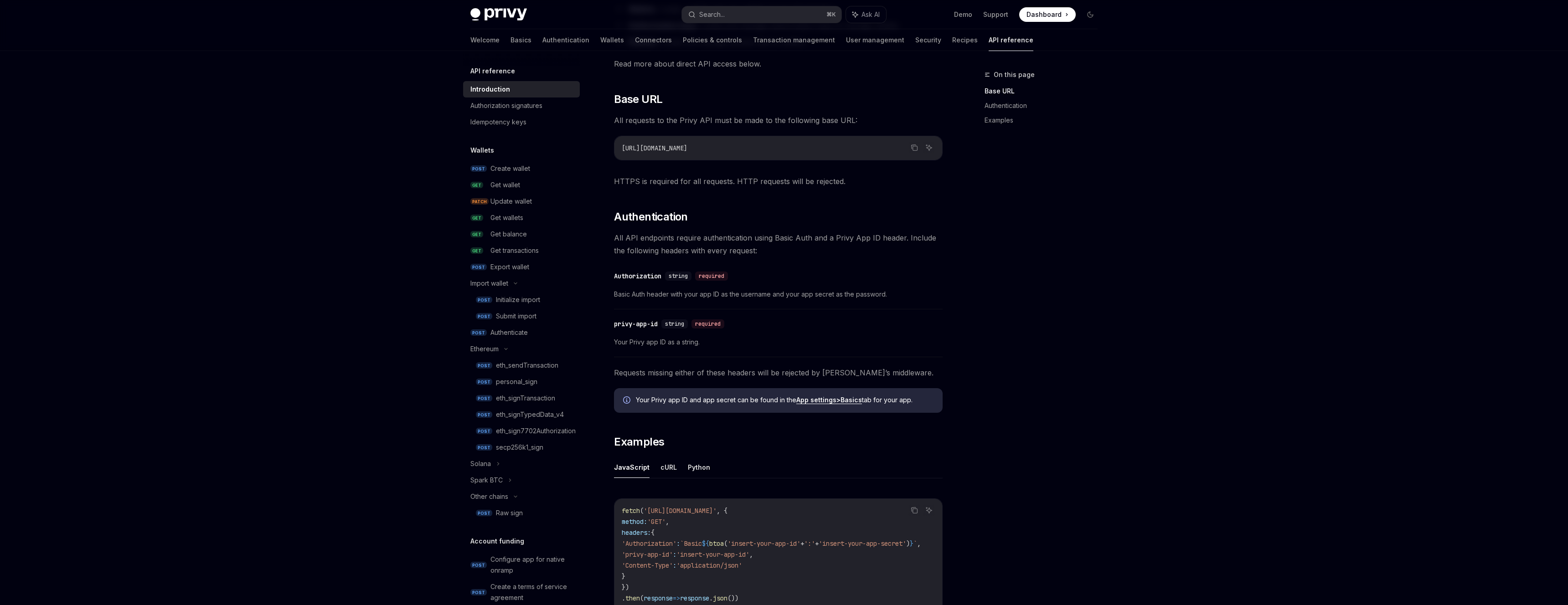
scroll to position [176, 0]
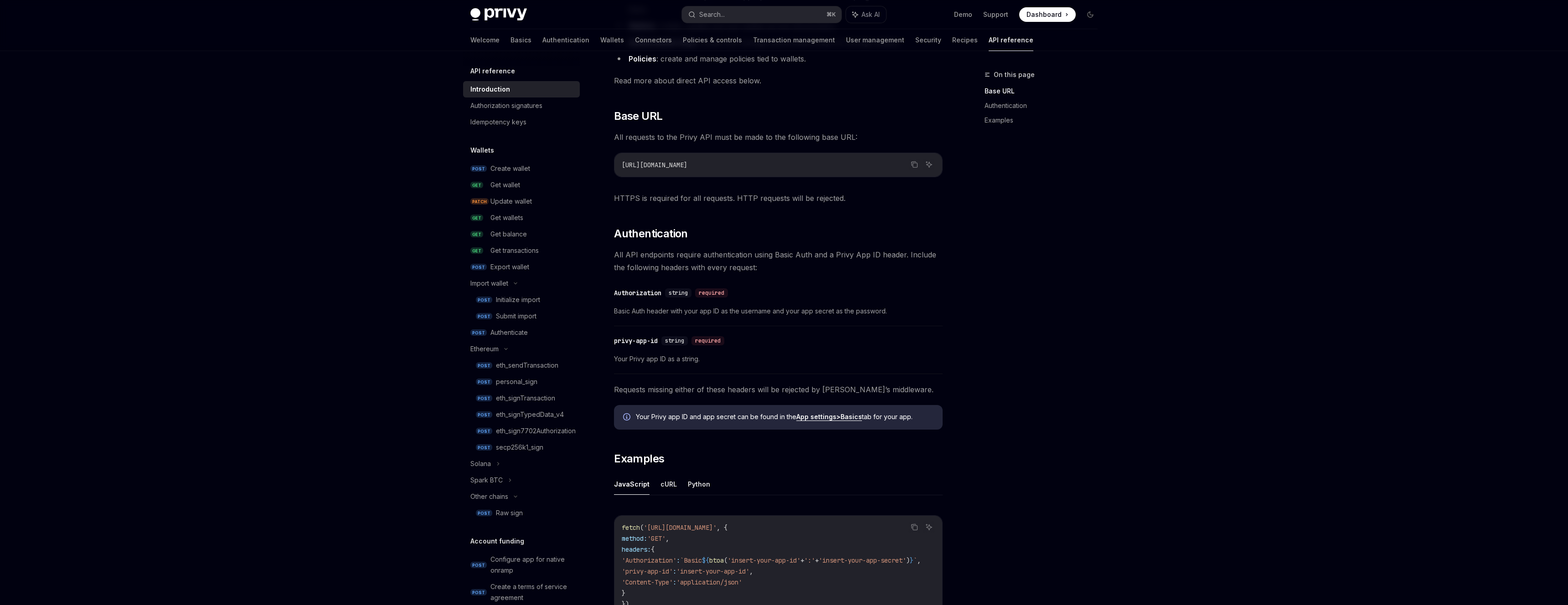
click at [663, 358] on span "Your Privy app ID as a string." at bounding box center [779, 358] width 329 height 11
click at [598, 364] on div "API reference Introduction OpenAI Open in ChatGPT Getting started with the Priv…" at bounding box center [692, 341] width 503 height 894
drag, startPoint x: 605, startPoint y: 362, endPoint x: 717, endPoint y: 360, distance: 112.0
click at [717, 360] on div "API reference Introduction OpenAI Open in ChatGPT Getting started with the Priv…" at bounding box center [692, 341] width 503 height 894
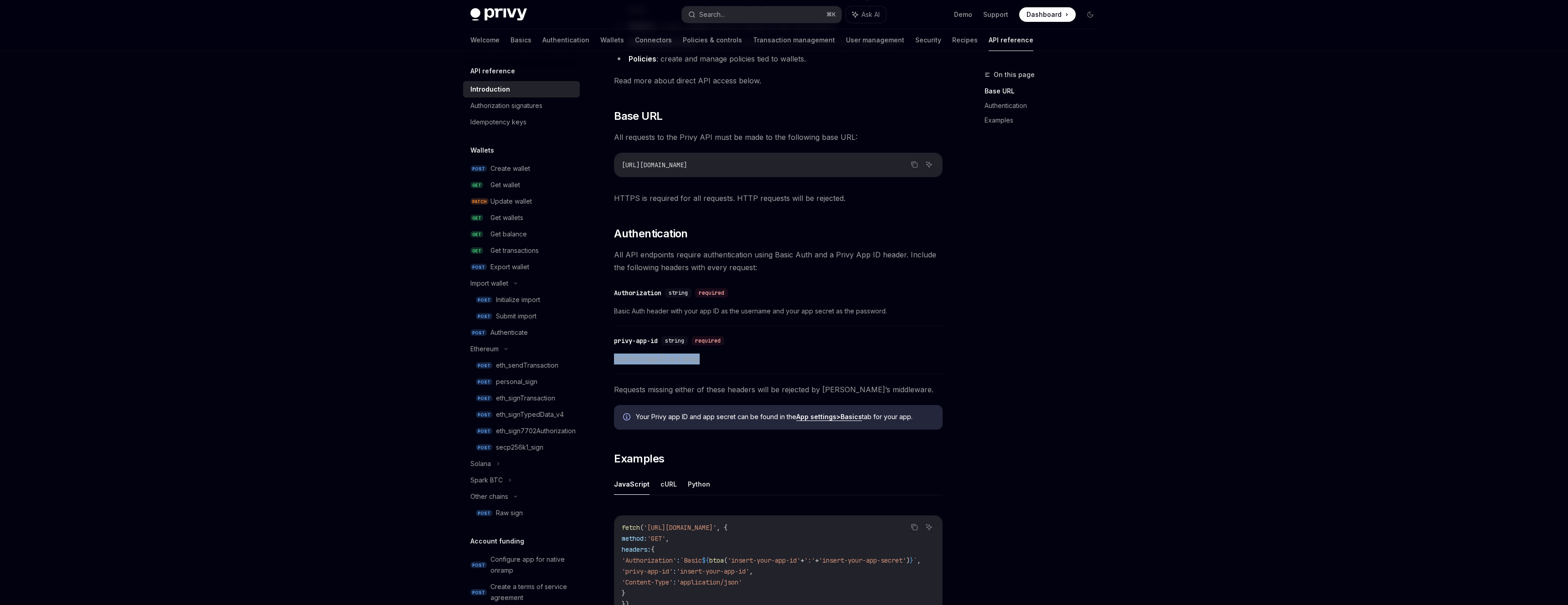
click at [717, 360] on span "Your Privy app ID as a string." at bounding box center [779, 358] width 329 height 11
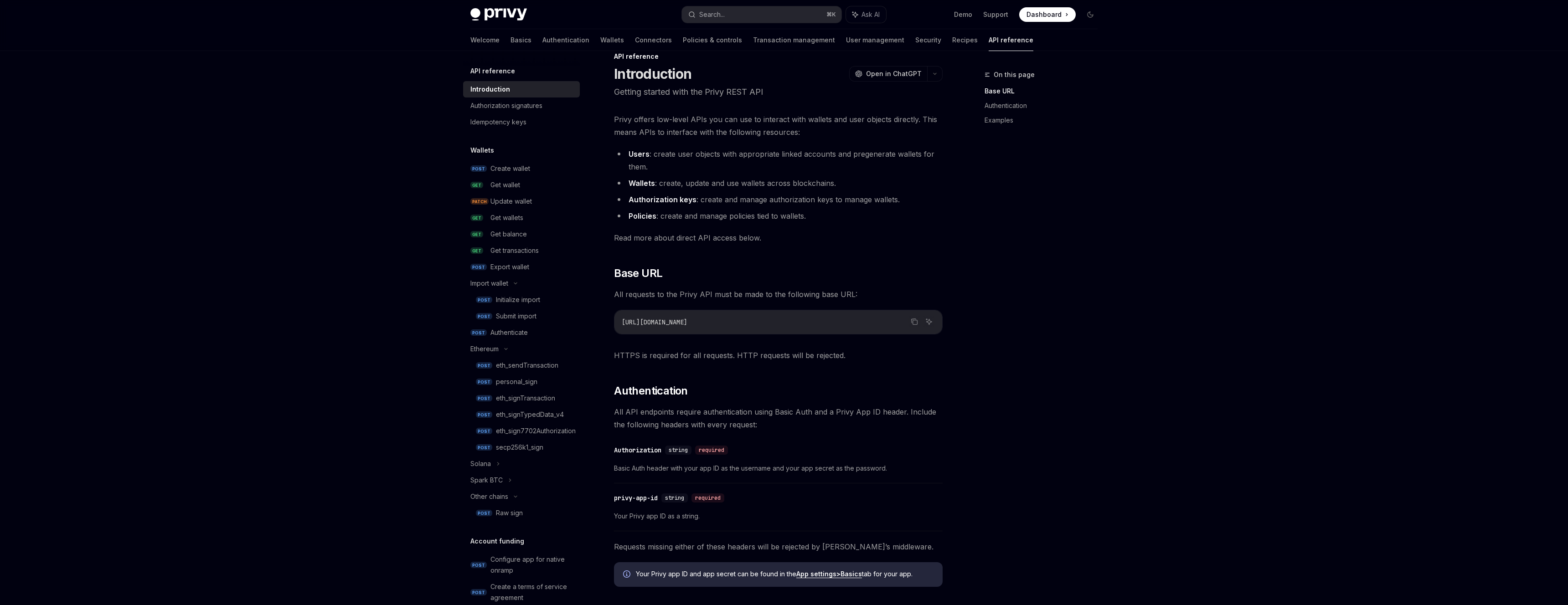
scroll to position [0, 0]
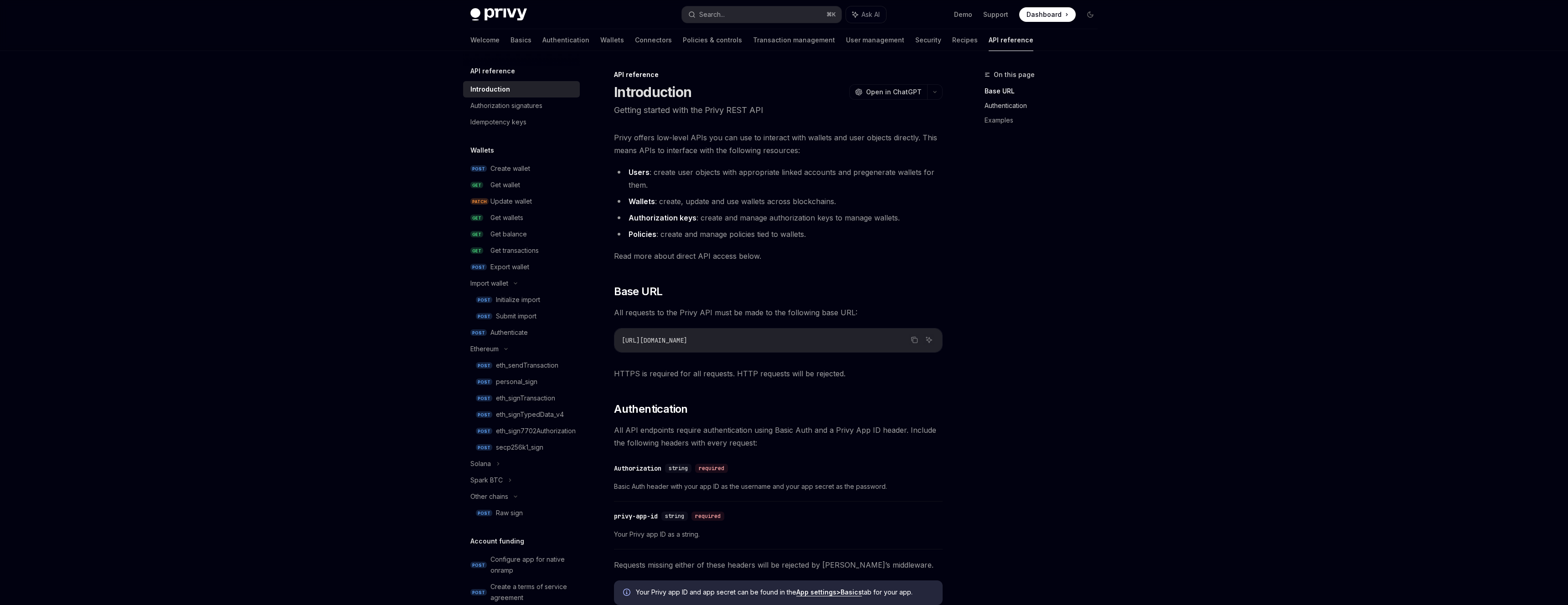
click at [1005, 103] on link "Authentication" at bounding box center [1044, 105] width 120 height 14
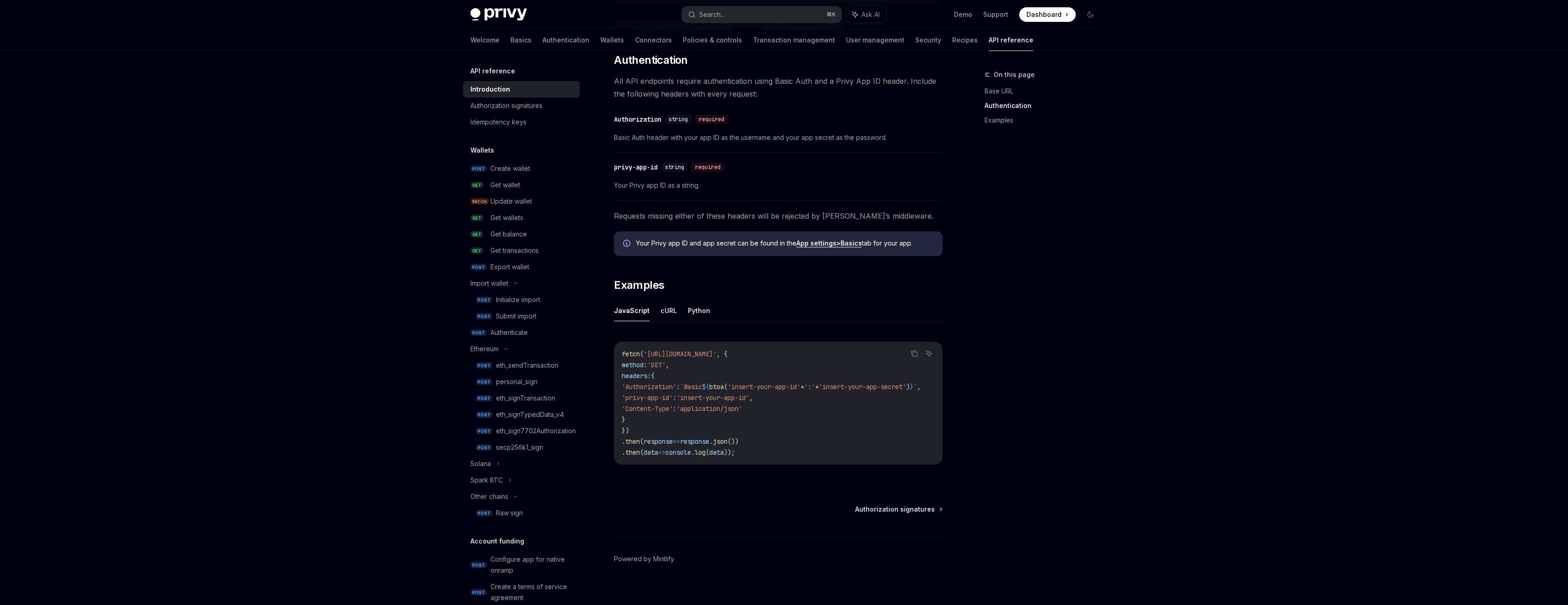
scroll to position [350, 0]
click at [522, 106] on div "Authorization signatures" at bounding box center [506, 105] width 72 height 11
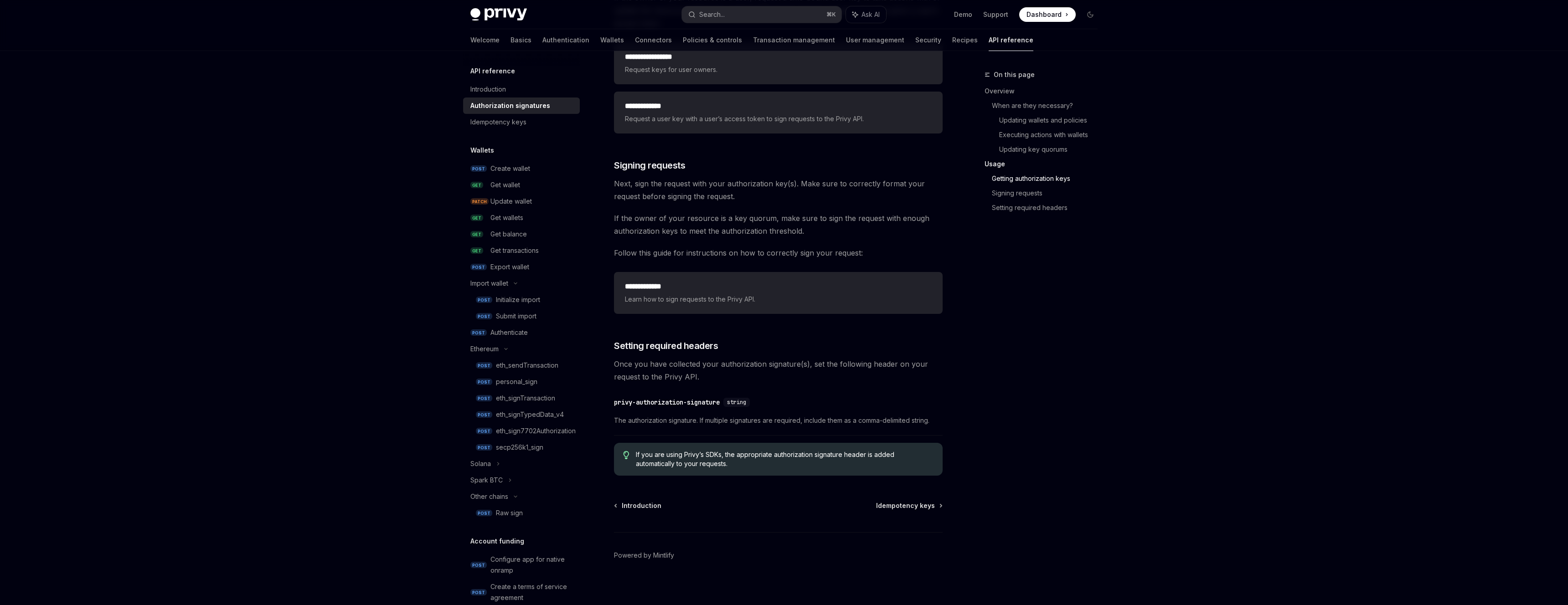
scroll to position [1300, 0]
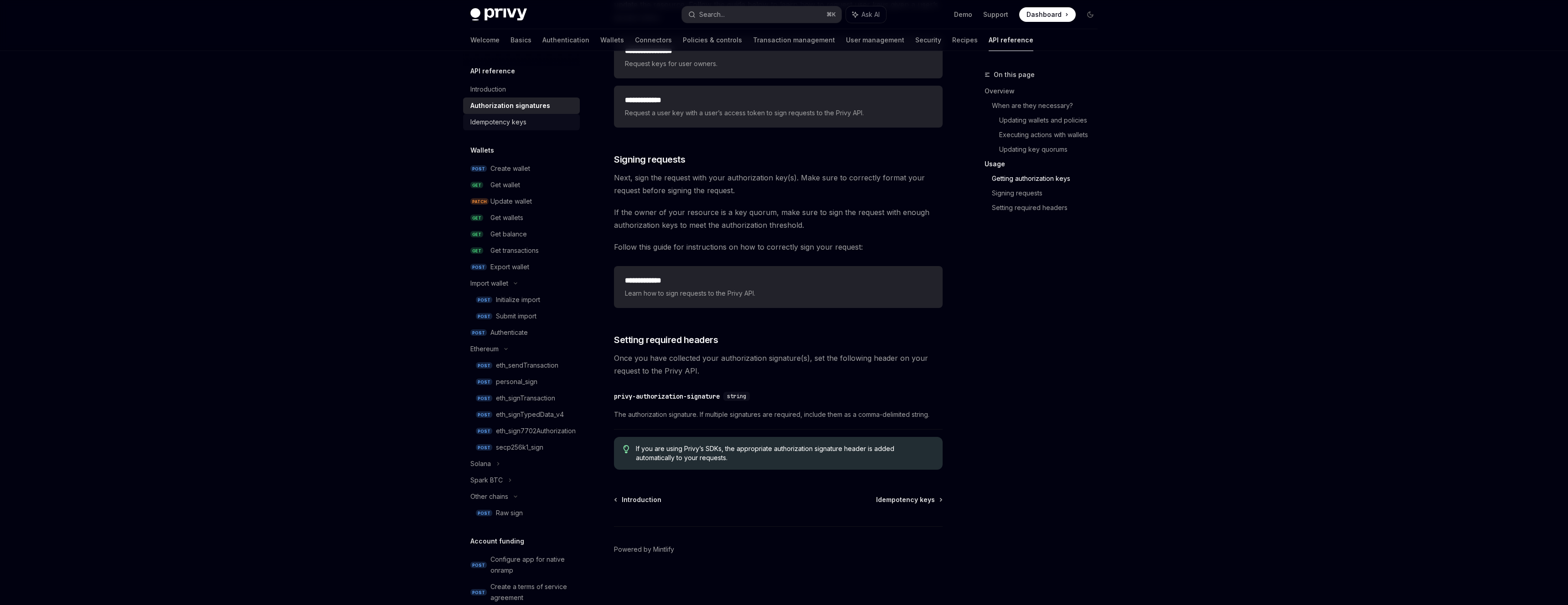
click at [516, 123] on div "Idempotency keys" at bounding box center [498, 122] width 56 height 11
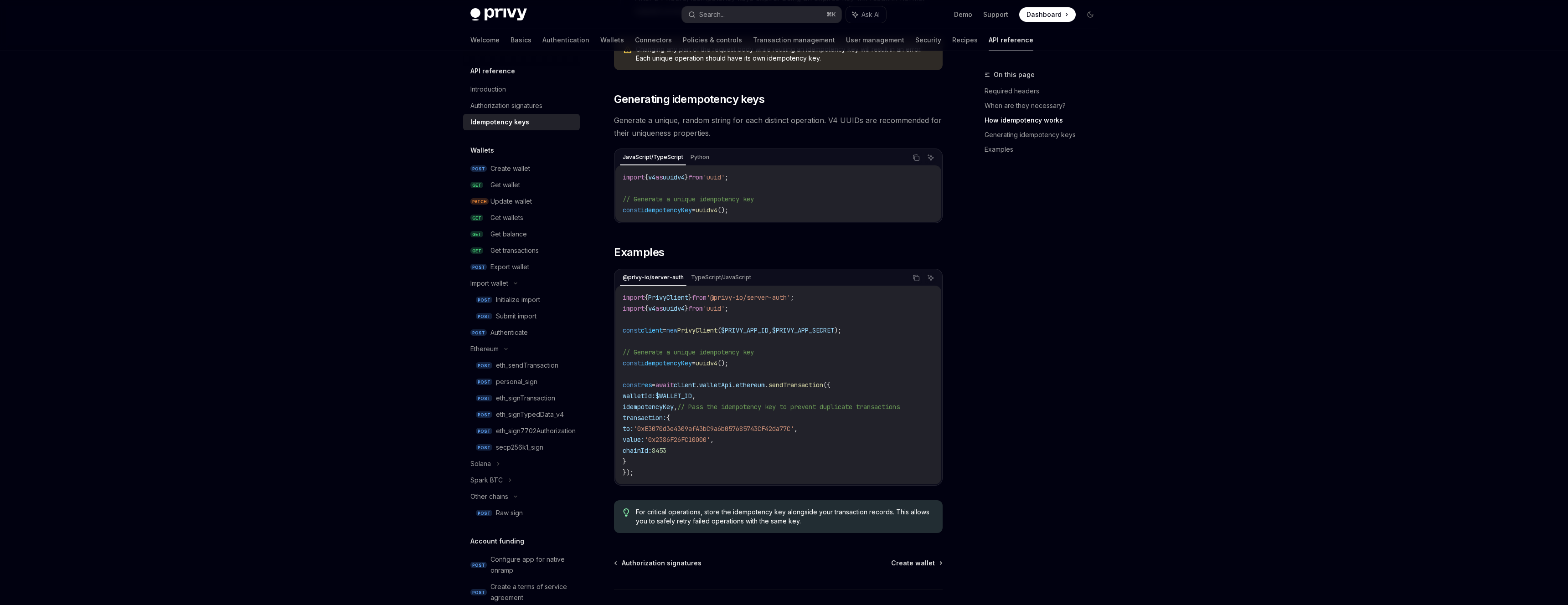
scroll to position [702, 0]
click at [543, 165] on div "Create wallet" at bounding box center [532, 168] width 84 height 11
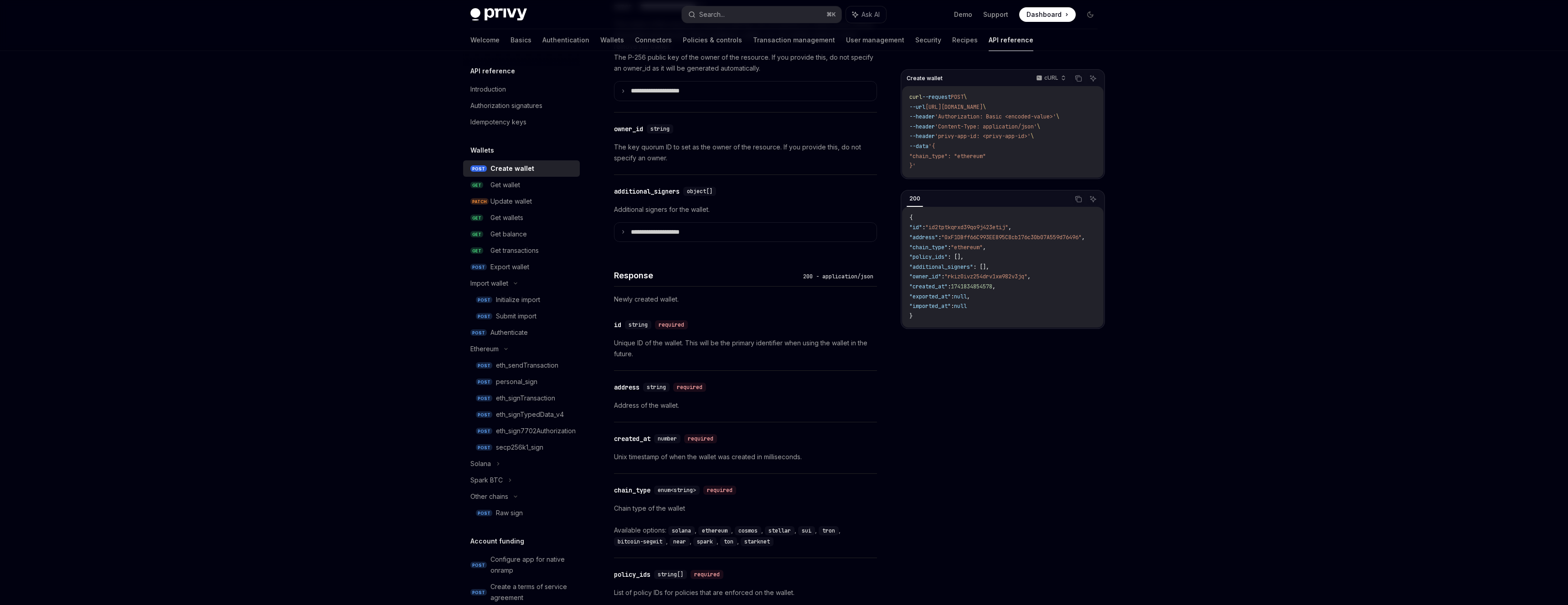
scroll to position [626, 0]
click at [551, 185] on div "Get wallet" at bounding box center [532, 184] width 84 height 11
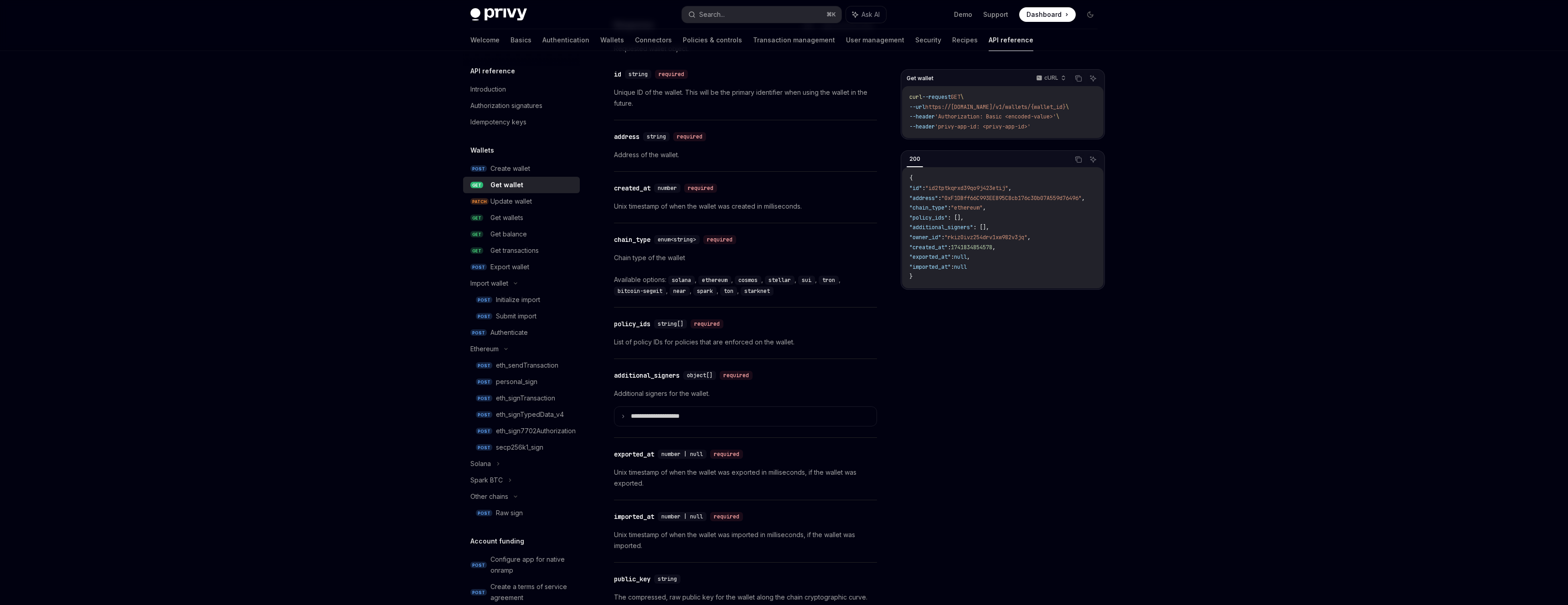
scroll to position [429, 0]
click at [543, 300] on div "Initialize import" at bounding box center [535, 299] width 78 height 11
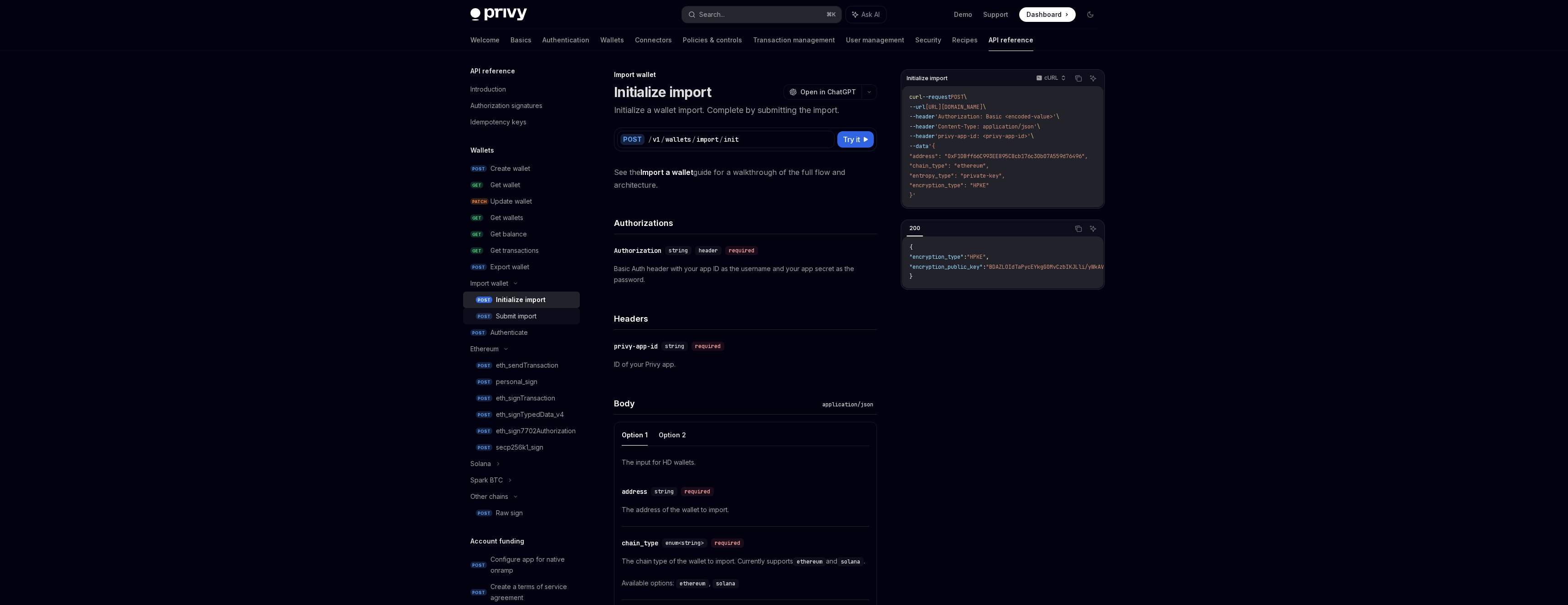
click at [549, 319] on div "Submit import" at bounding box center [535, 315] width 78 height 11
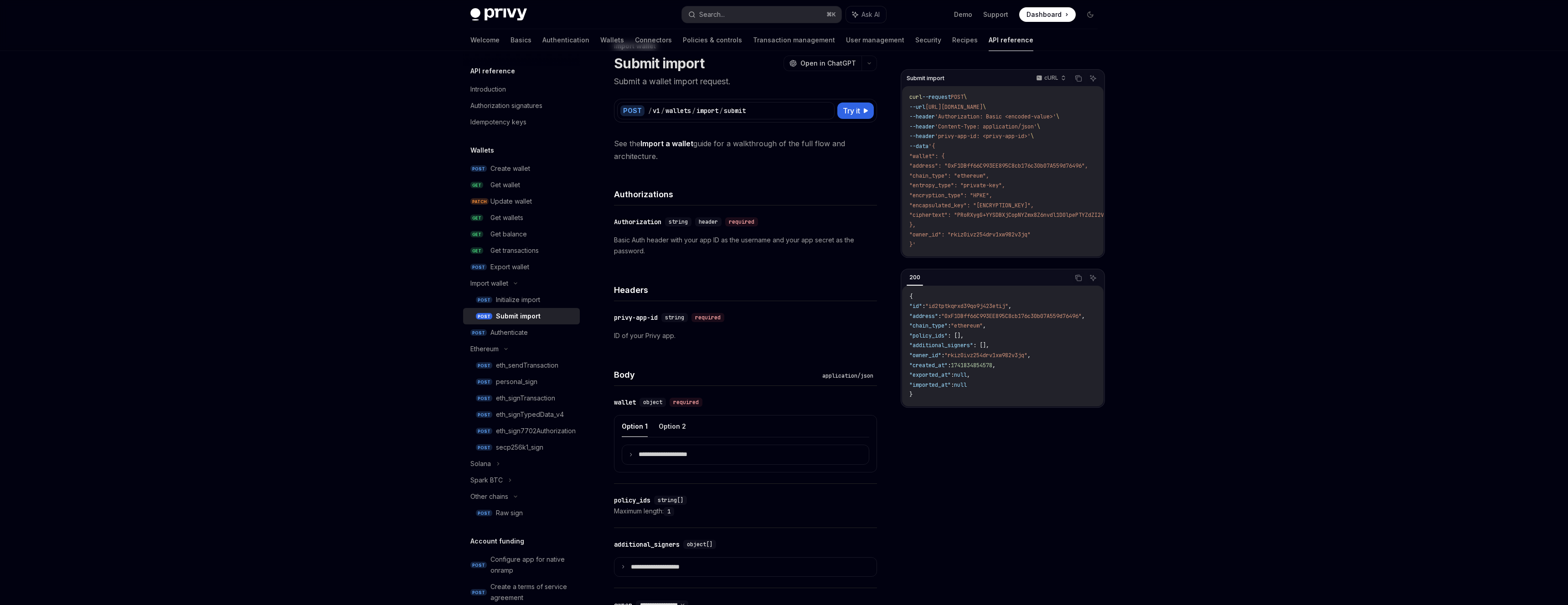
scroll to position [38, 0]
click at [532, 332] on div "Authenticate" at bounding box center [532, 332] width 84 height 11
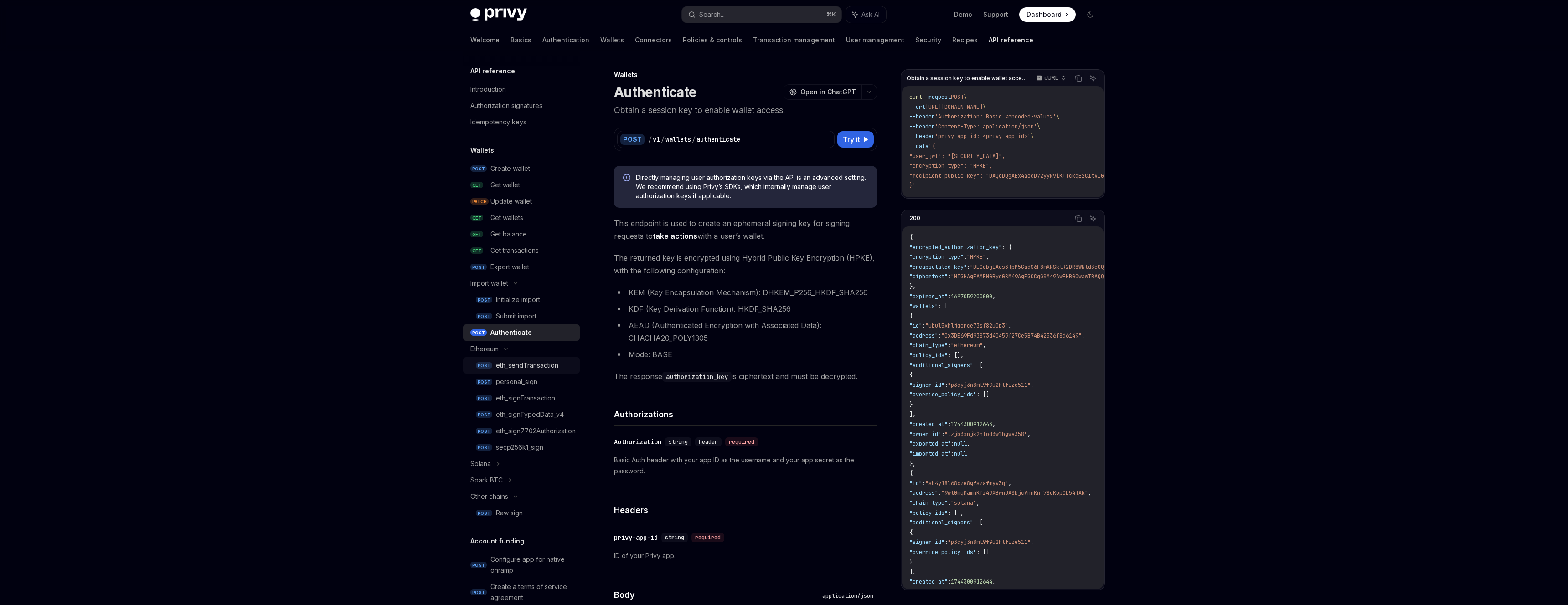
click at [540, 363] on div "eth_sendTransaction" at bounding box center [527, 365] width 62 height 11
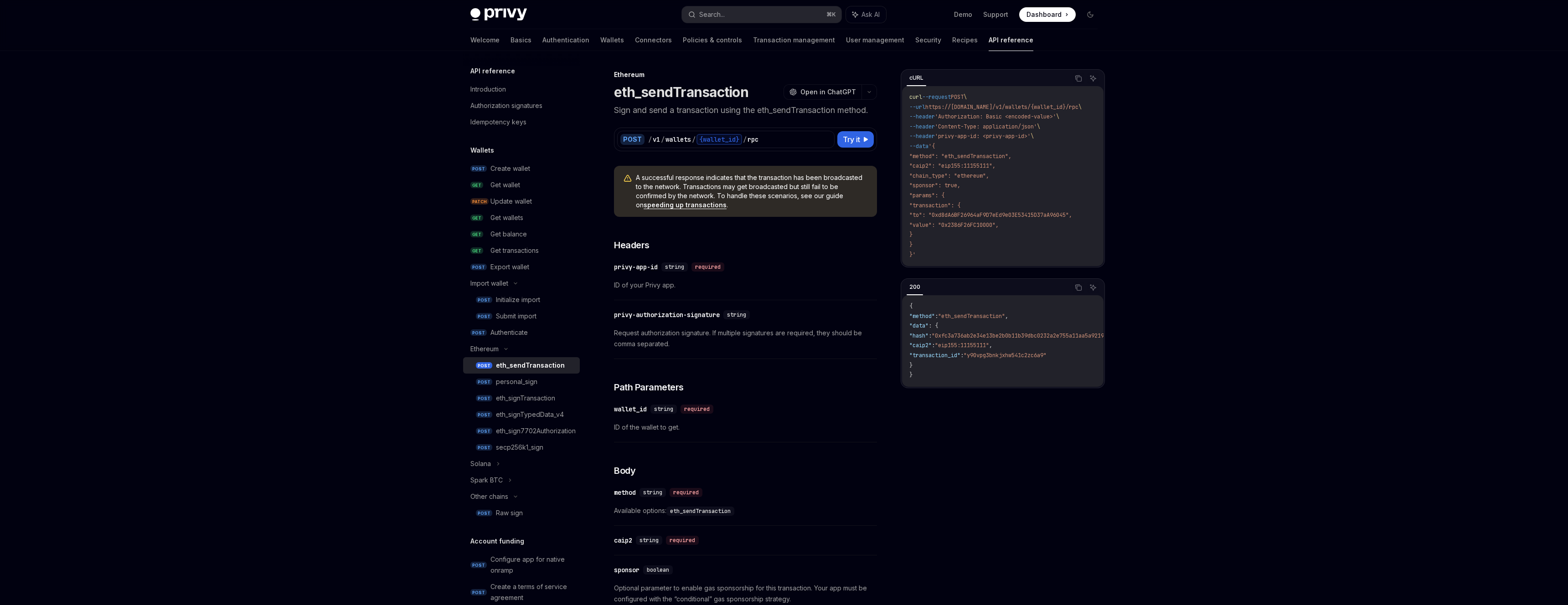
click at [981, 193] on code "curl --request POST \ --url https://[DOMAIN_NAME]/v1/wallets/{wallet_id}/rpc \ …" at bounding box center [1006, 176] width 194 height 167
click at [530, 381] on div "personal_sign" at bounding box center [517, 382] width 42 height 11
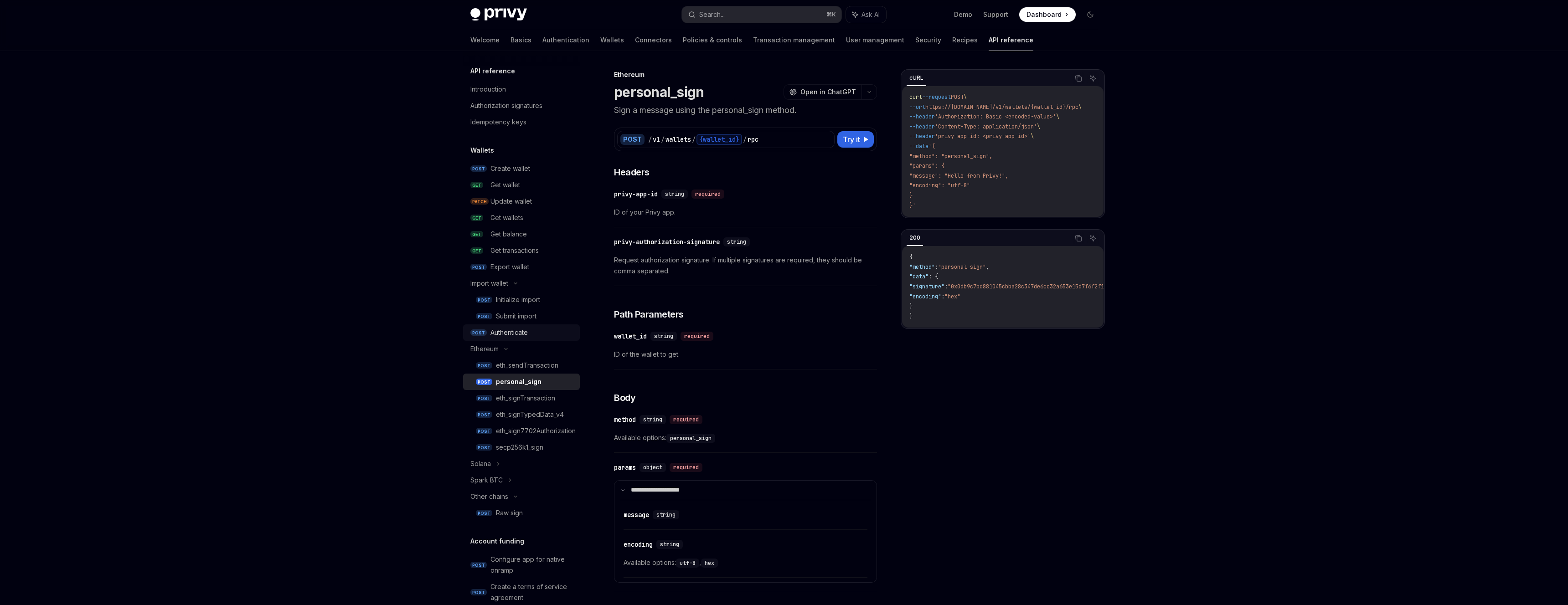
click at [539, 329] on div "Authenticate" at bounding box center [532, 332] width 84 height 11
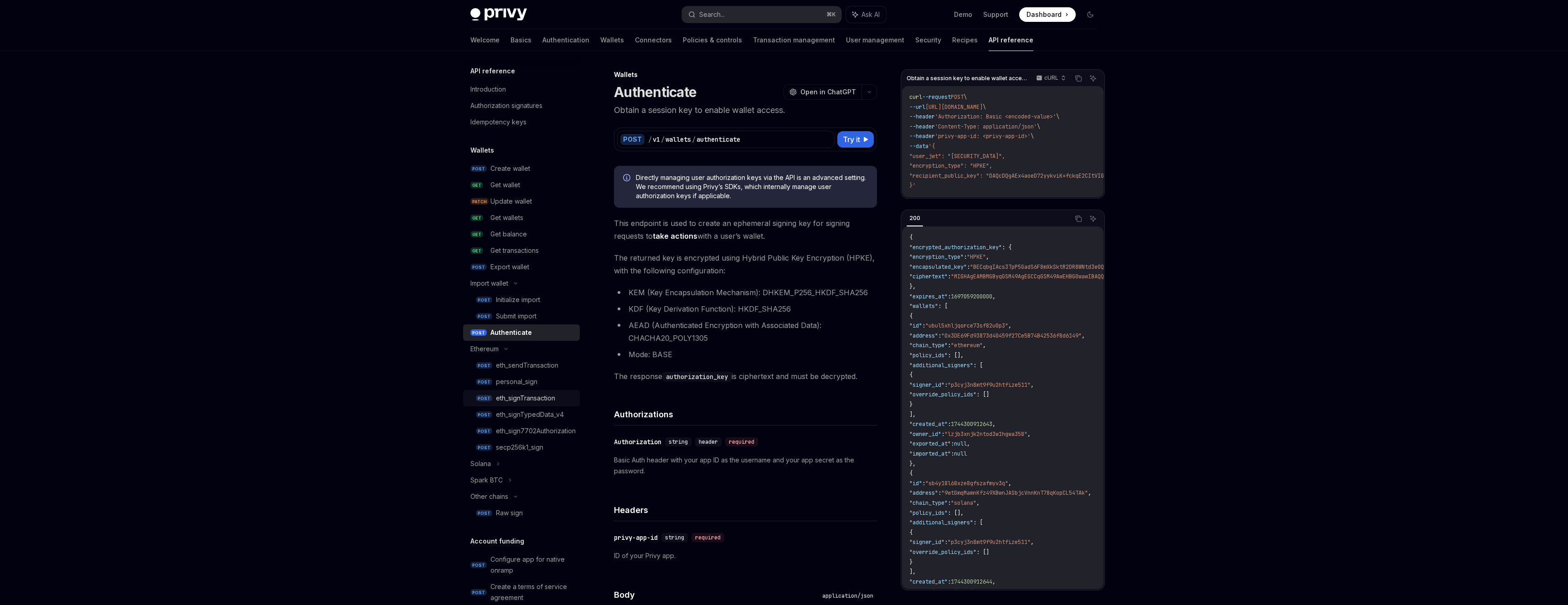
click at [557, 400] on div "eth_signTransaction" at bounding box center [535, 398] width 78 height 11
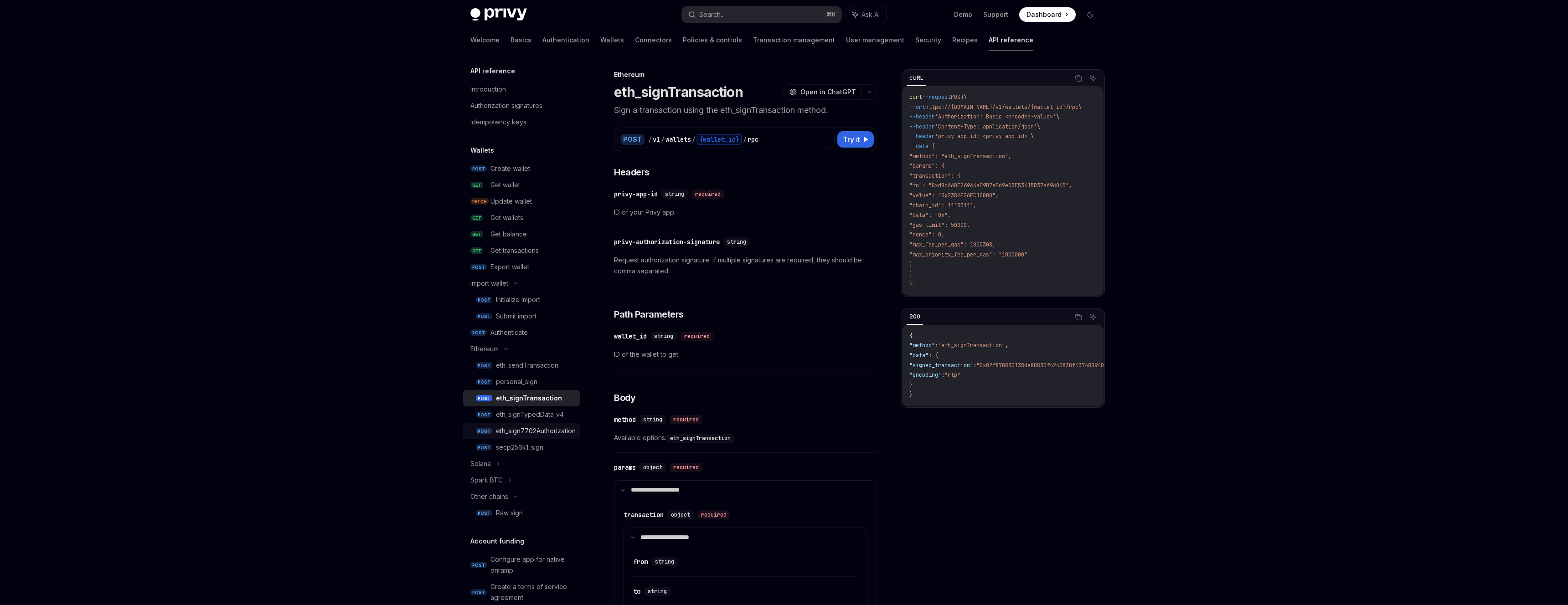
click at [563, 432] on div "eth_sign7702Authorization" at bounding box center [535, 431] width 80 height 11
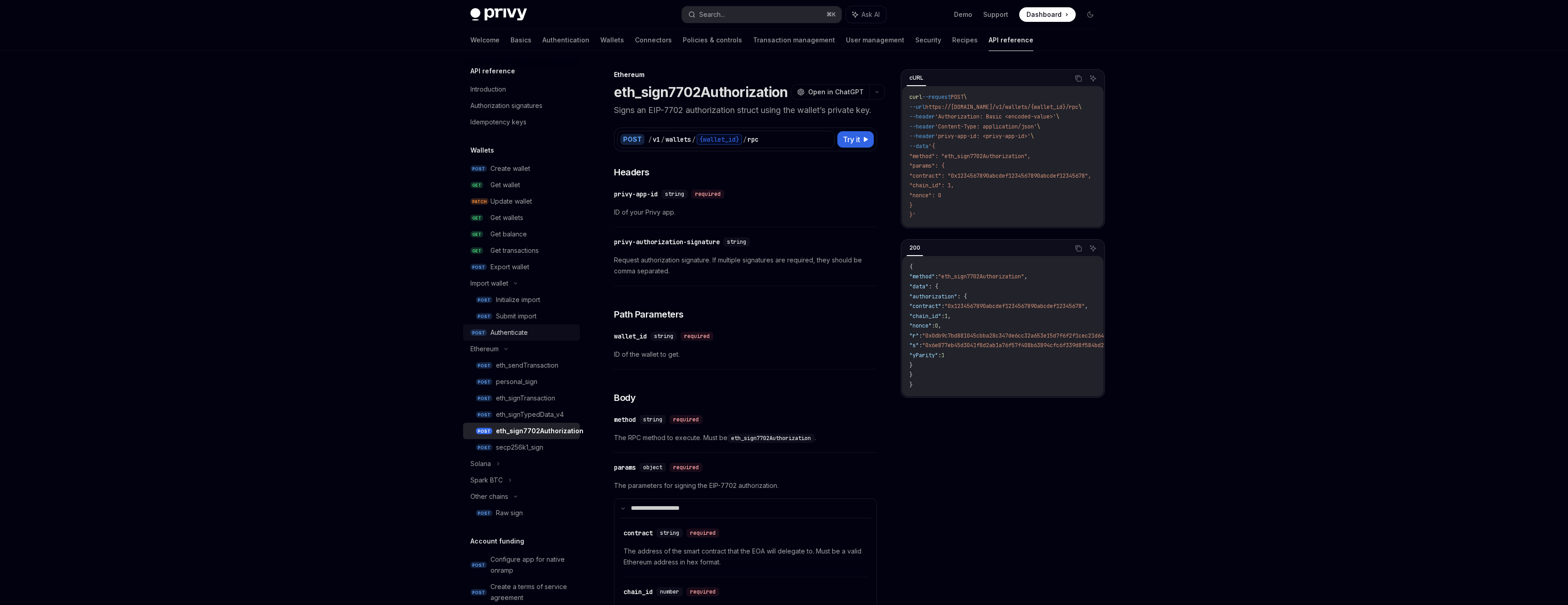
click at [533, 330] on div "Authenticate" at bounding box center [532, 332] width 84 height 11
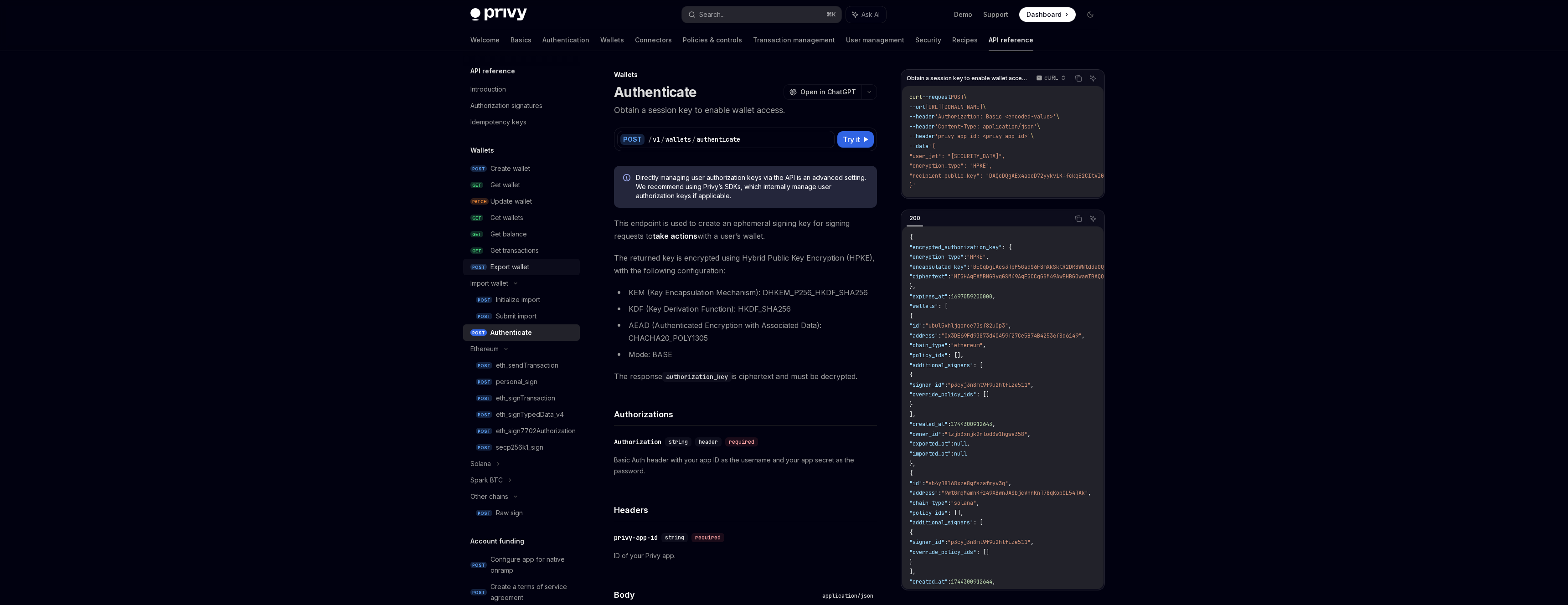
click at [547, 268] on div "Export wallet" at bounding box center [532, 266] width 84 height 11
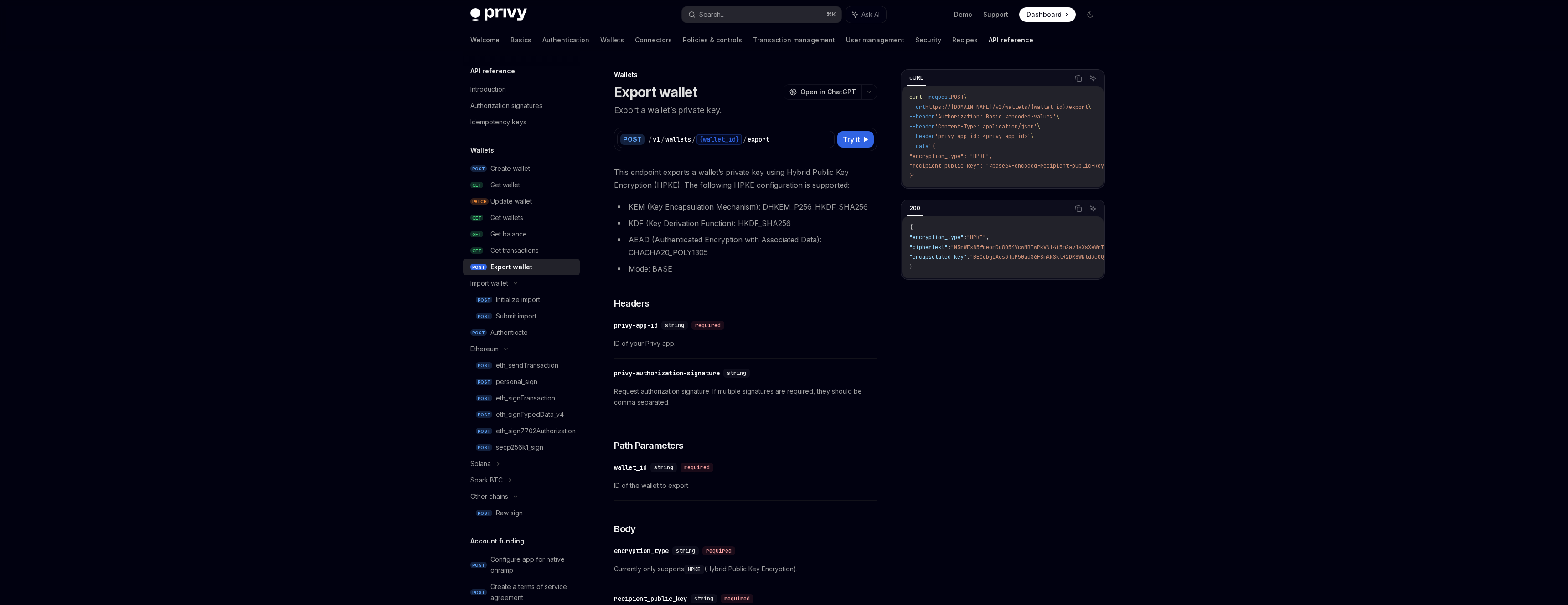
click at [970, 259] on span ":" at bounding box center [968, 257] width 3 height 8
drag, startPoint x: 1048, startPoint y: 281, endPoint x: 1090, endPoint y: 283, distance: 42.0
click at [1090, 278] on div "{ "encryption_type" : "HPKE" , "ciphertext" : "N3rWFx85foeomDu8054VcwNBIwPkVNt4…" at bounding box center [1003, 247] width 202 height 62
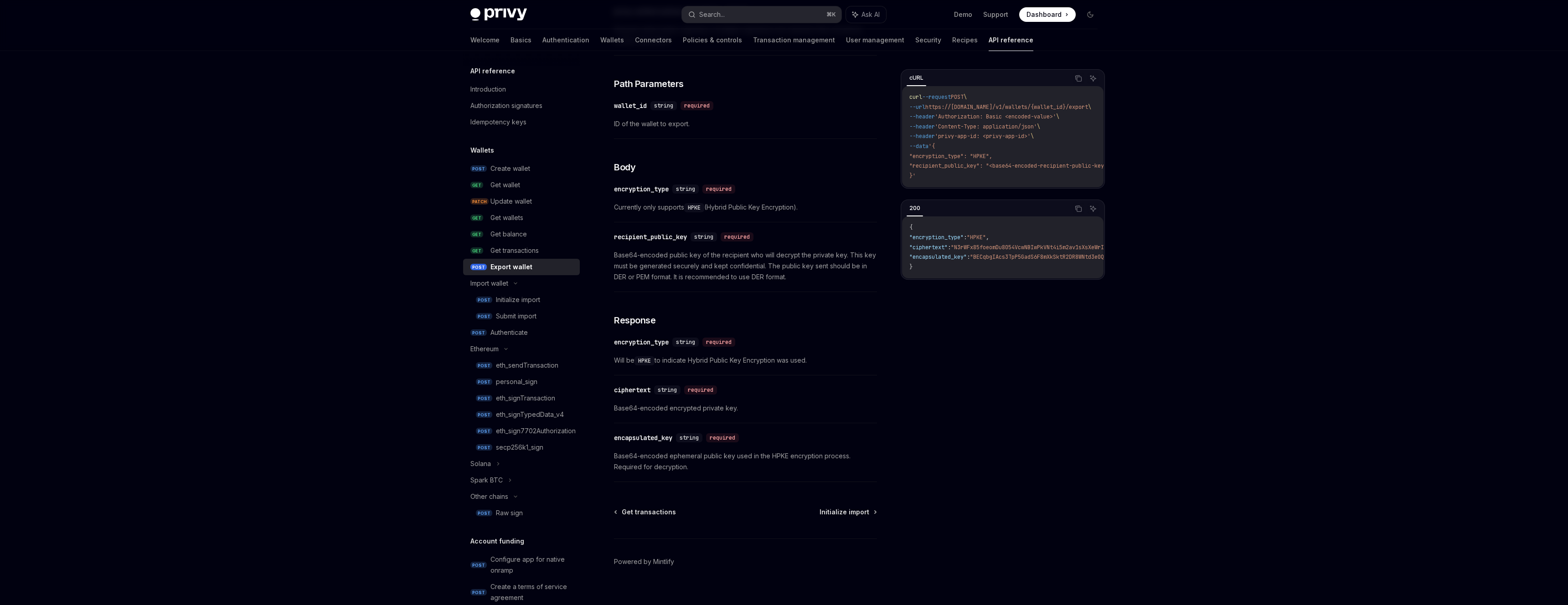
scroll to position [374, 0]
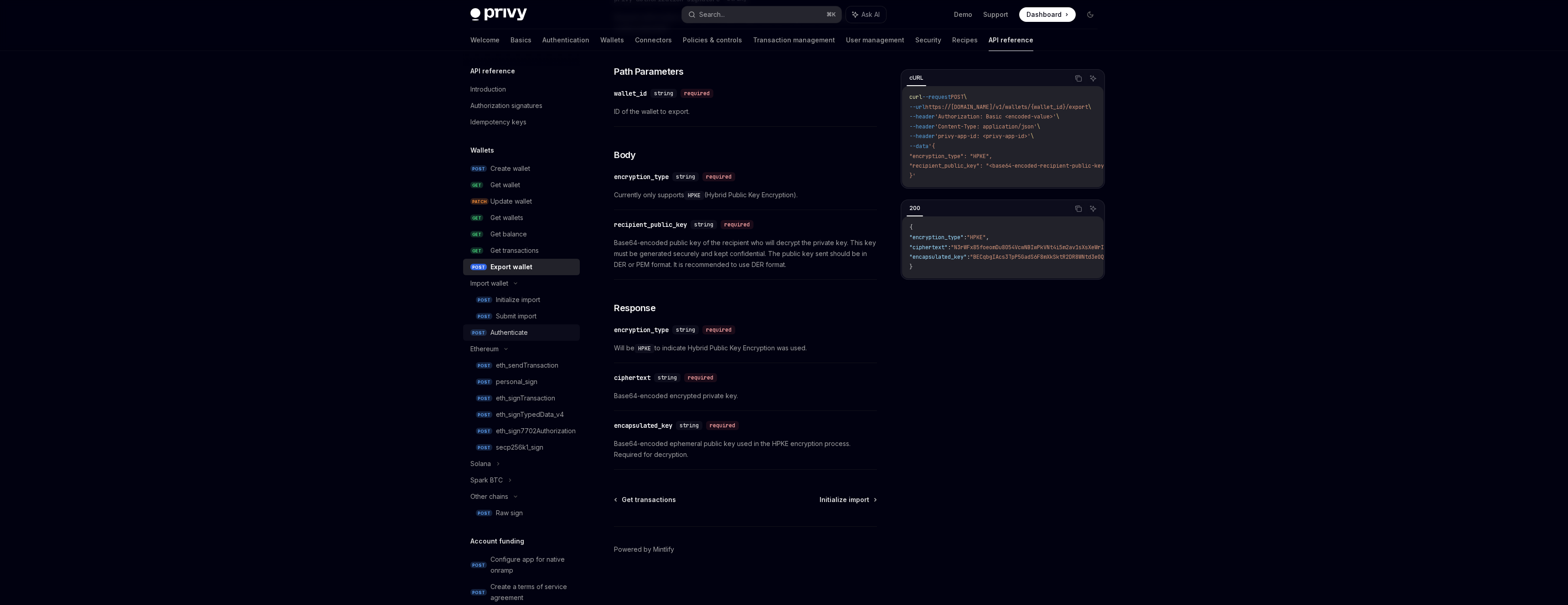
click at [518, 334] on div "Authenticate" at bounding box center [508, 332] width 37 height 11
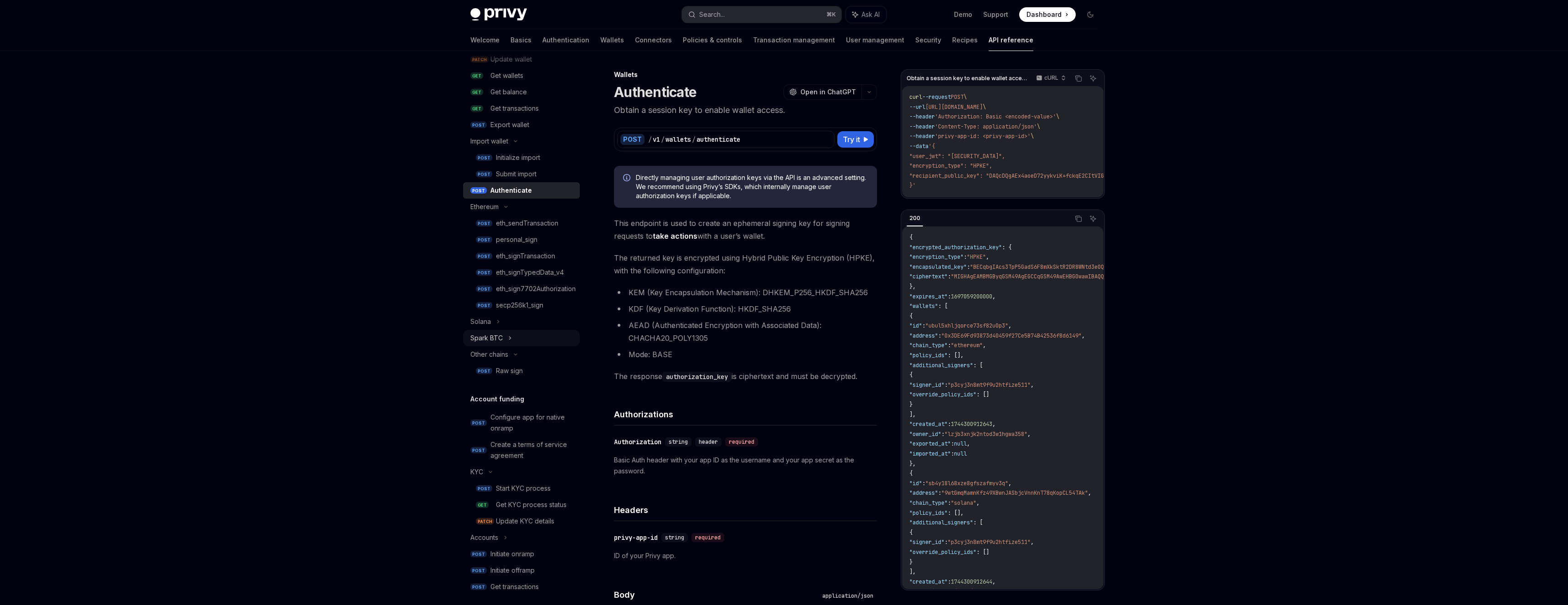
scroll to position [147, 0]
click at [535, 366] on div "Raw sign" at bounding box center [535, 365] width 78 height 11
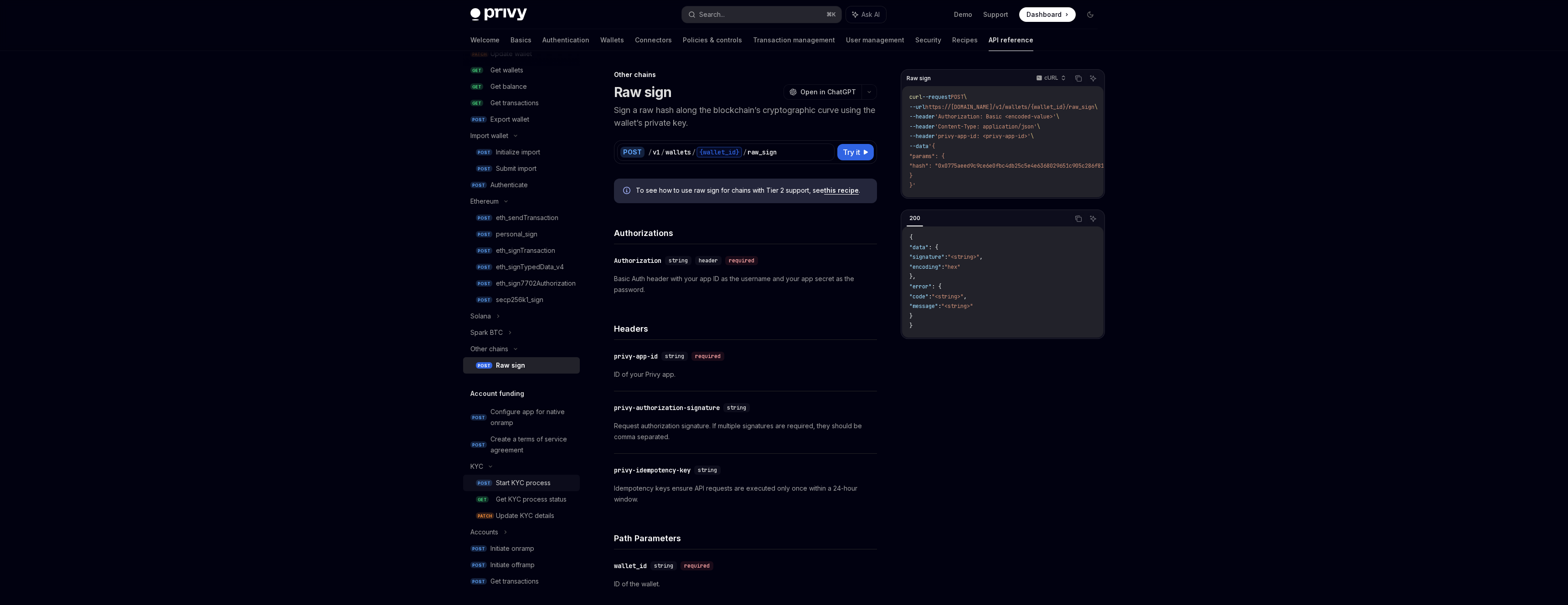
scroll to position [158, 0]
click at [552, 409] on div "Configure app for native onramp" at bounding box center [532, 407] width 84 height 22
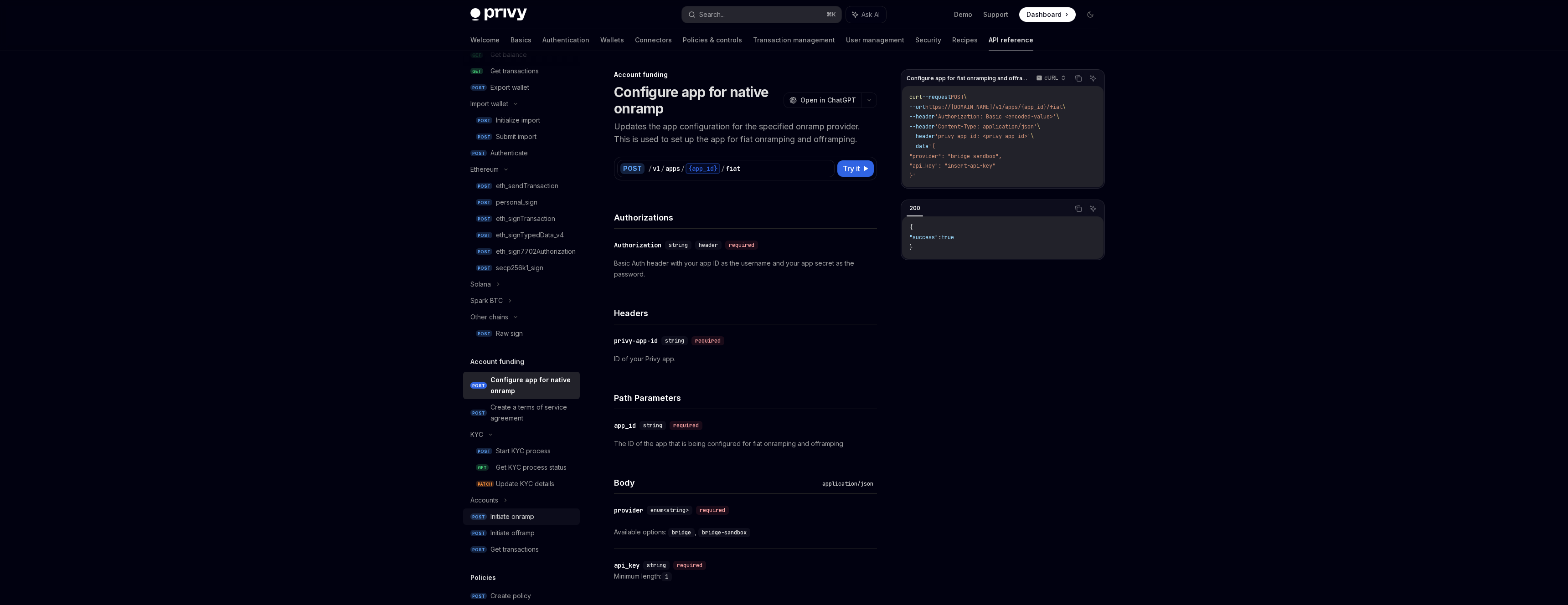
scroll to position [185, 0]
click at [552, 517] on link "POST Initiate onramp" at bounding box center [521, 511] width 117 height 16
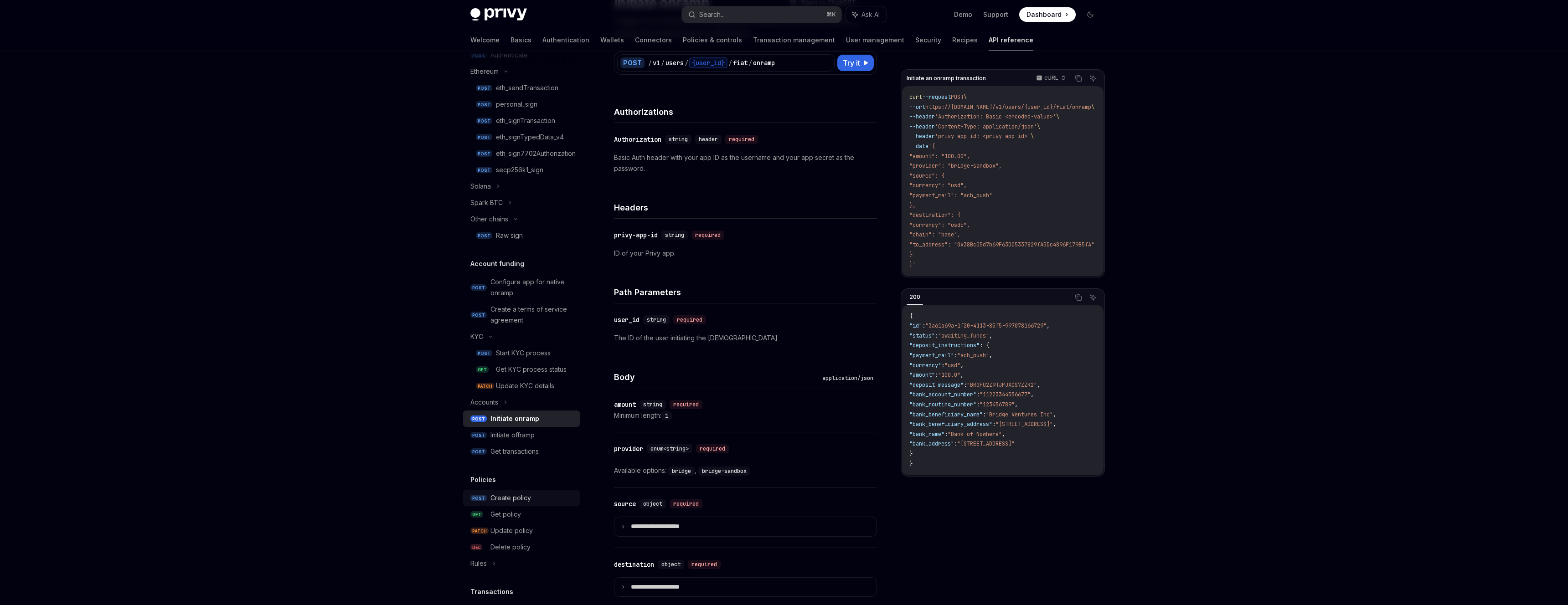
scroll to position [288, 0]
click at [537, 482] on div "Create policy" at bounding box center [532, 487] width 84 height 11
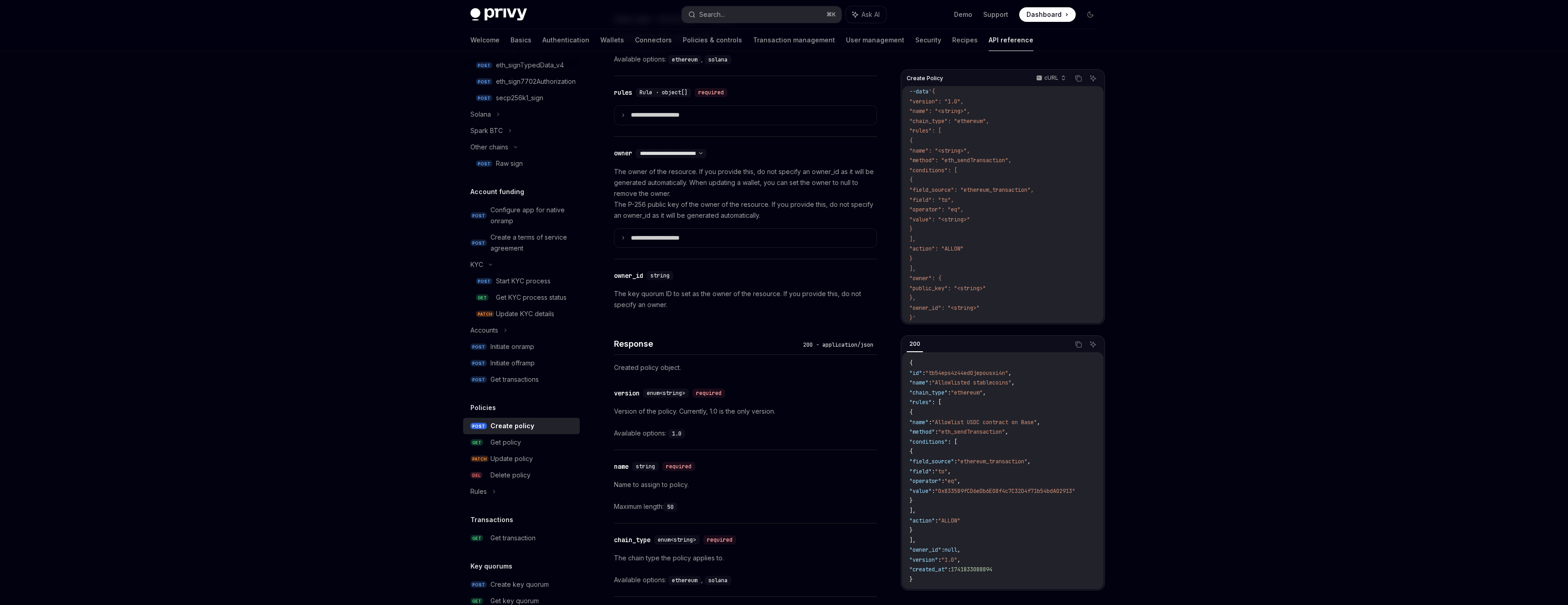
scroll to position [356, 0]
click at [535, 438] on div "Get policy" at bounding box center [532, 435] width 84 height 11
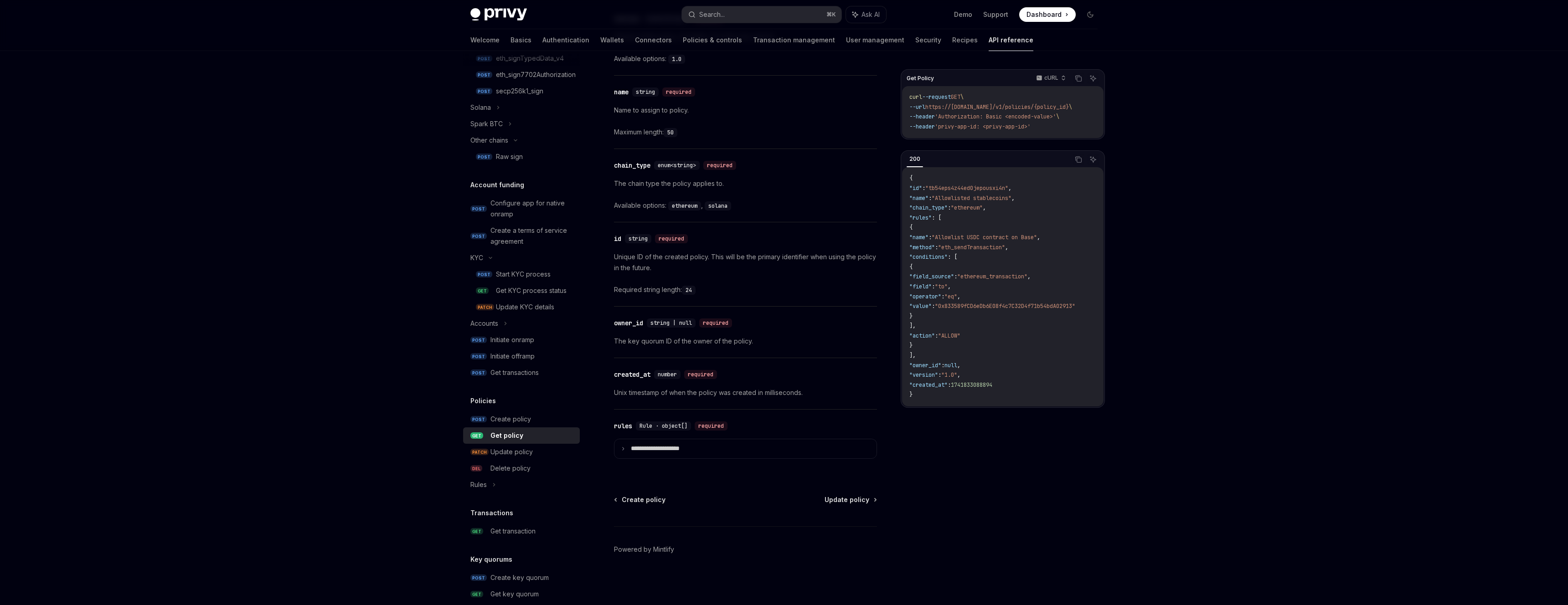
scroll to position [460, 0]
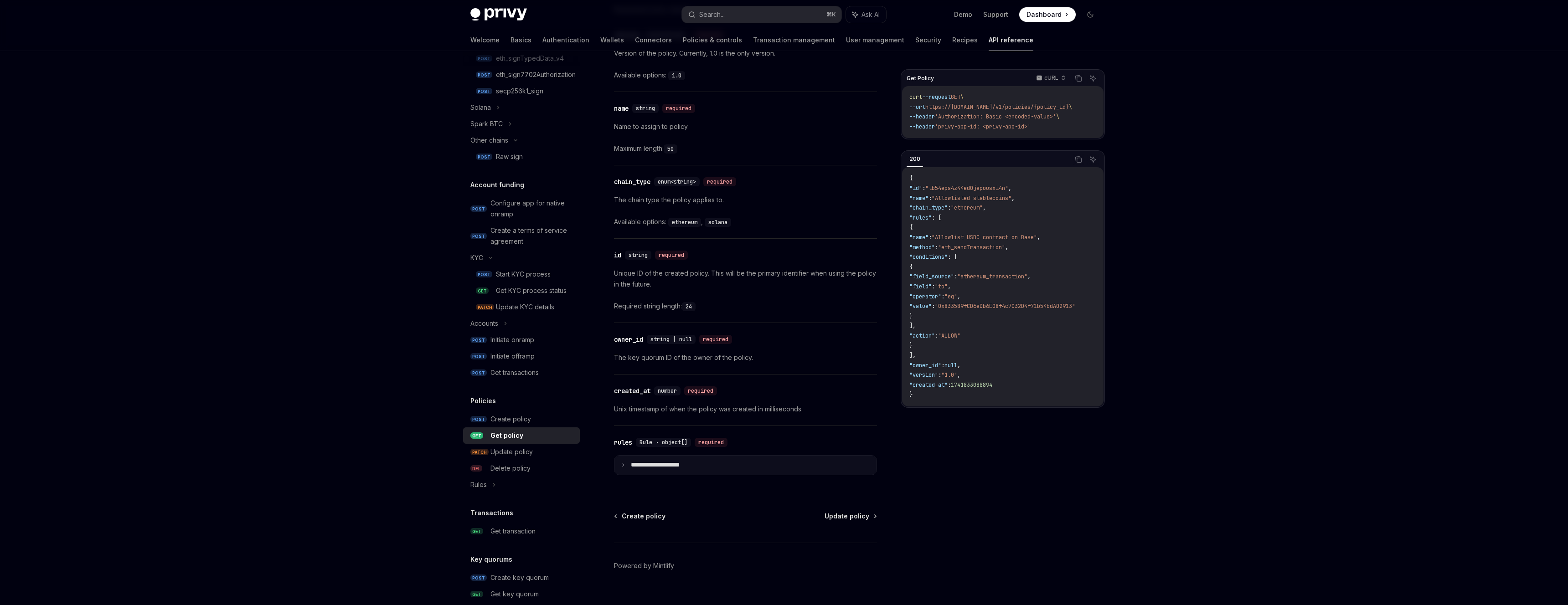
click at [677, 461] on p "**********" at bounding box center [662, 465] width 64 height 8
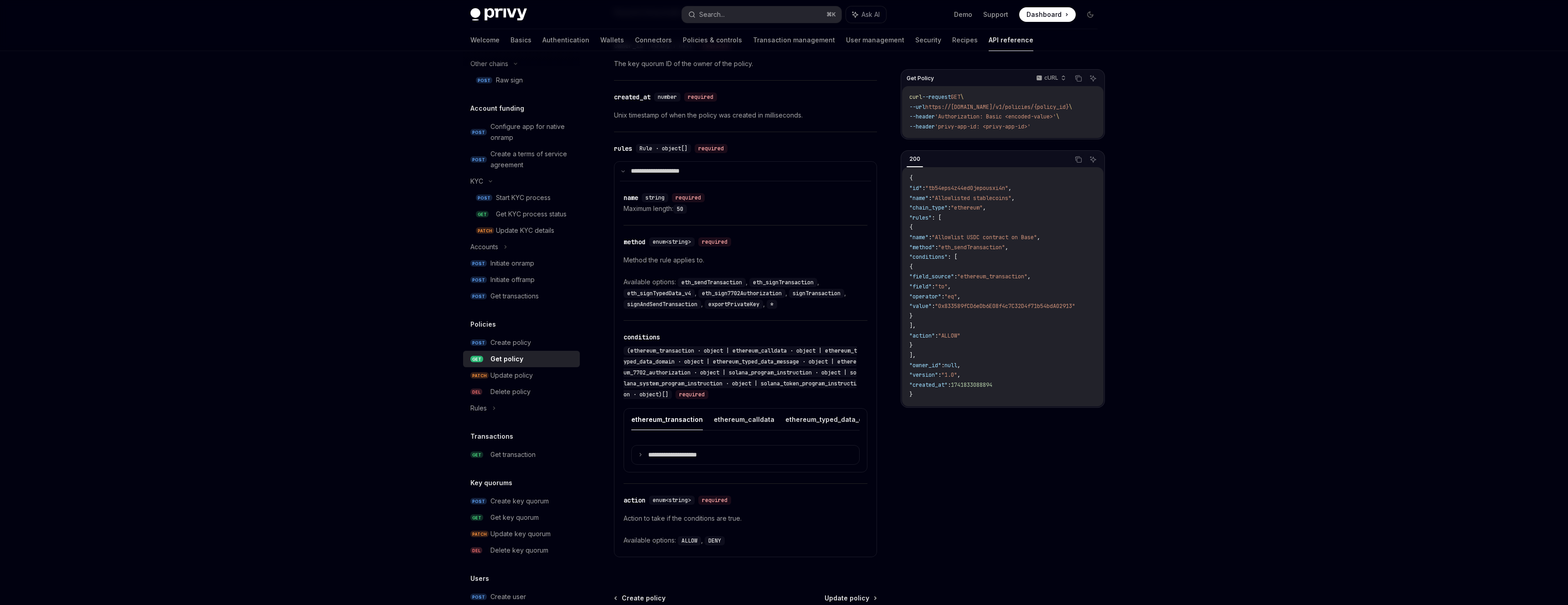
scroll to position [452, 0]
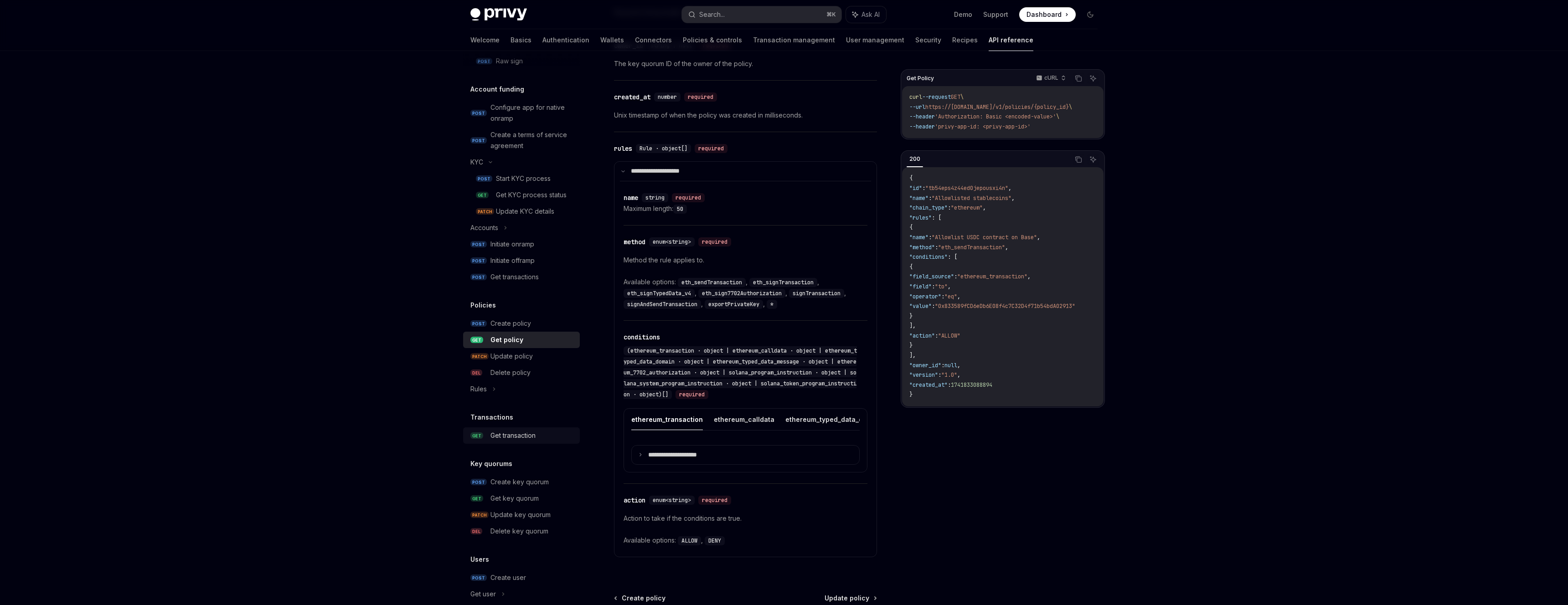
click at [541, 438] on div "Get transaction" at bounding box center [532, 435] width 84 height 11
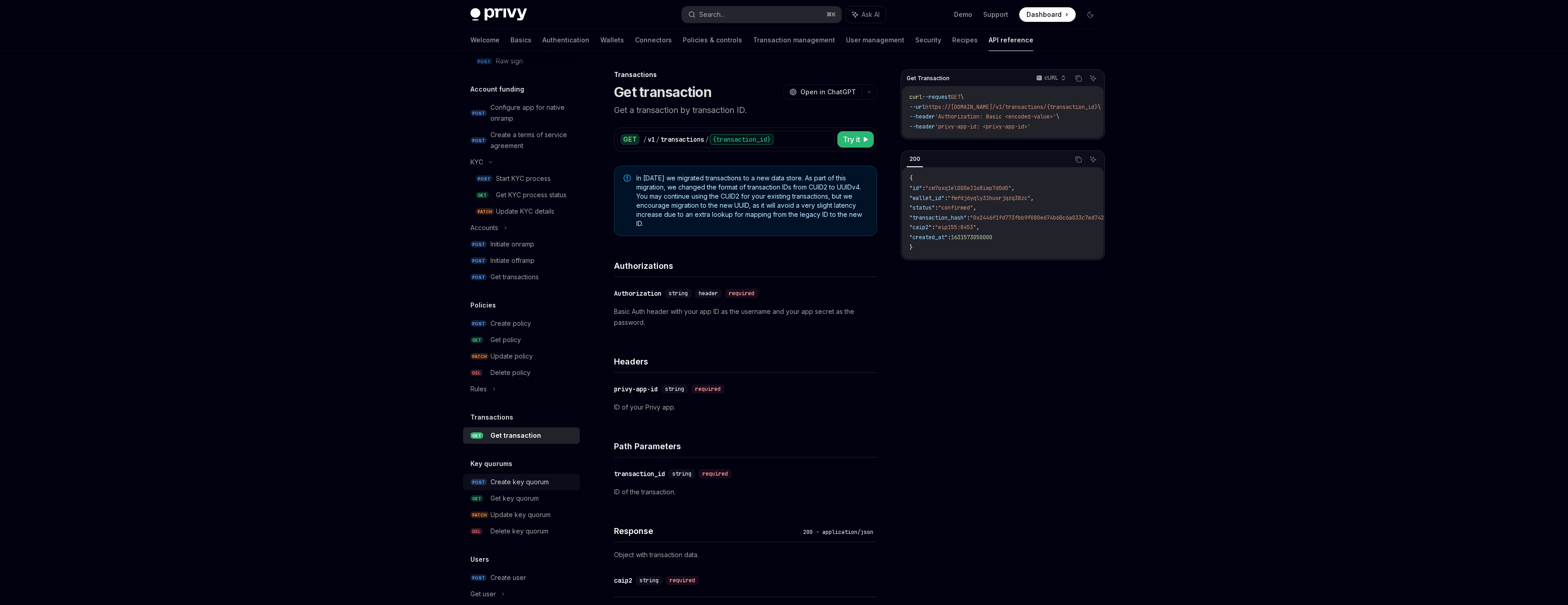
click at [559, 481] on div "Create key quorum" at bounding box center [532, 482] width 84 height 11
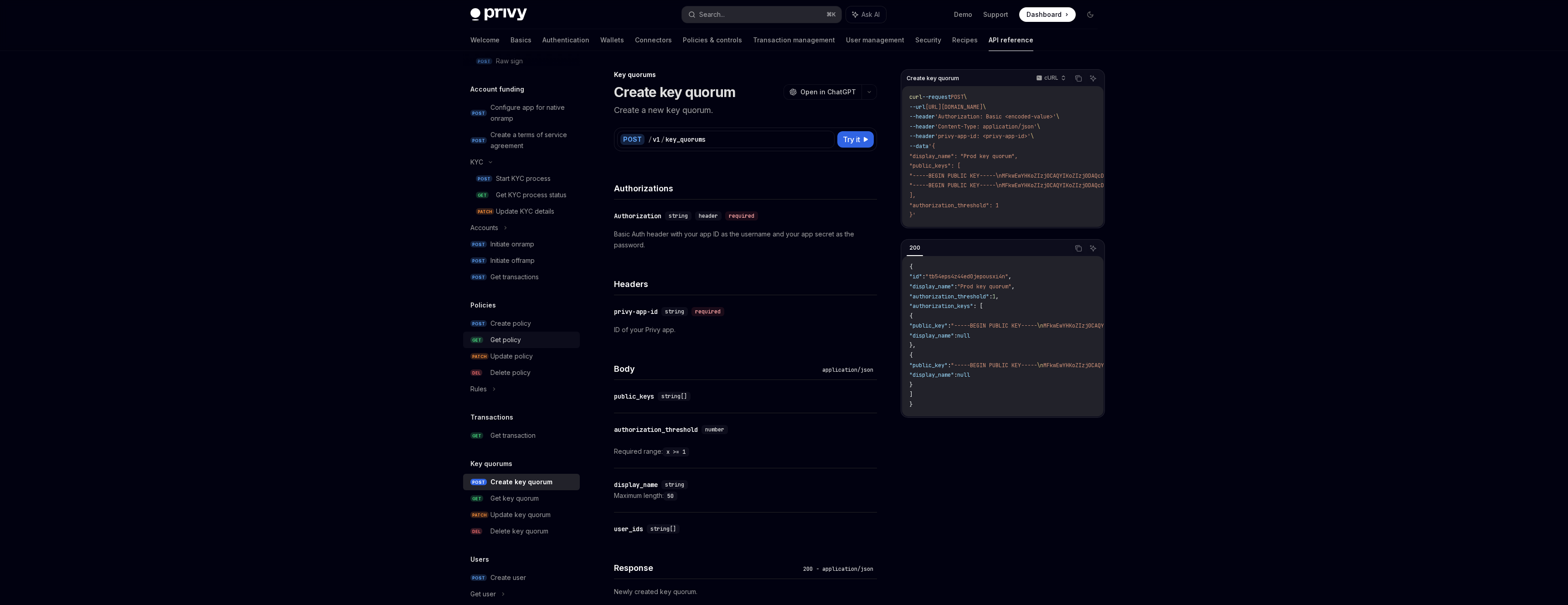
click at [545, 337] on div "Get policy" at bounding box center [532, 339] width 84 height 11
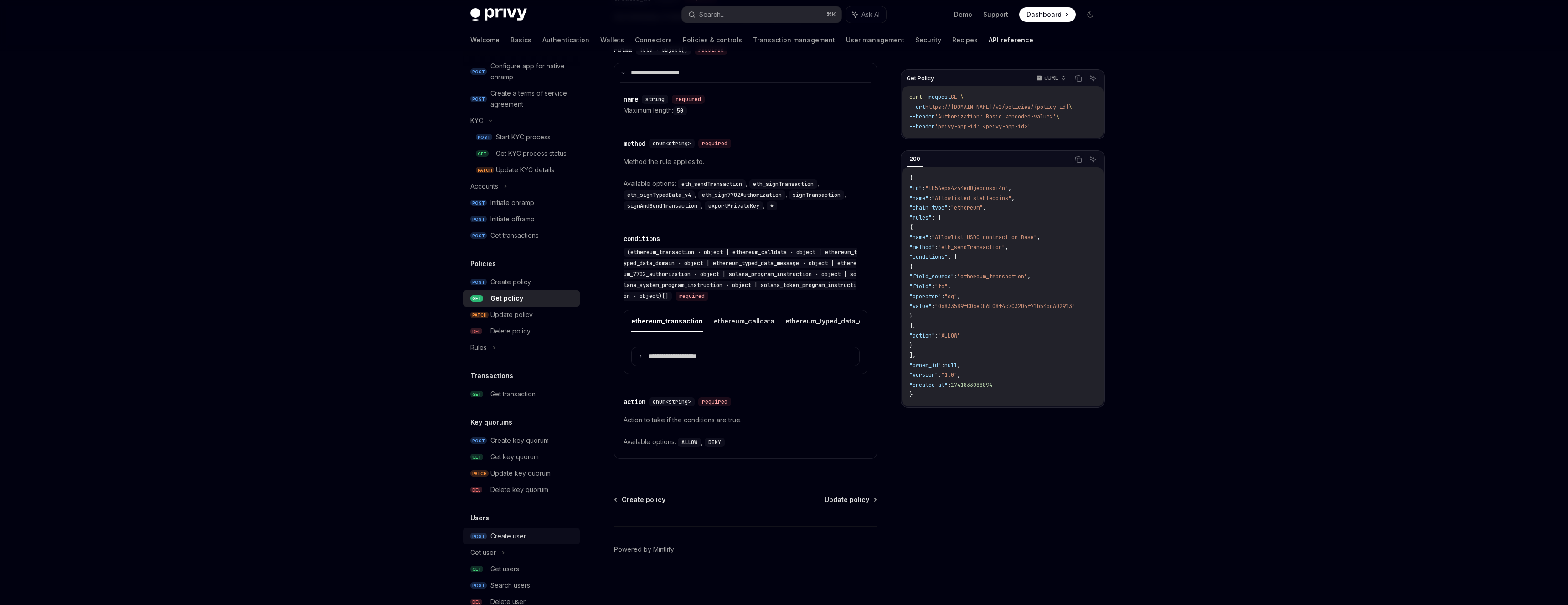
scroll to position [496, 0]
click at [528, 531] on div "Create user" at bounding box center [532, 533] width 84 height 11
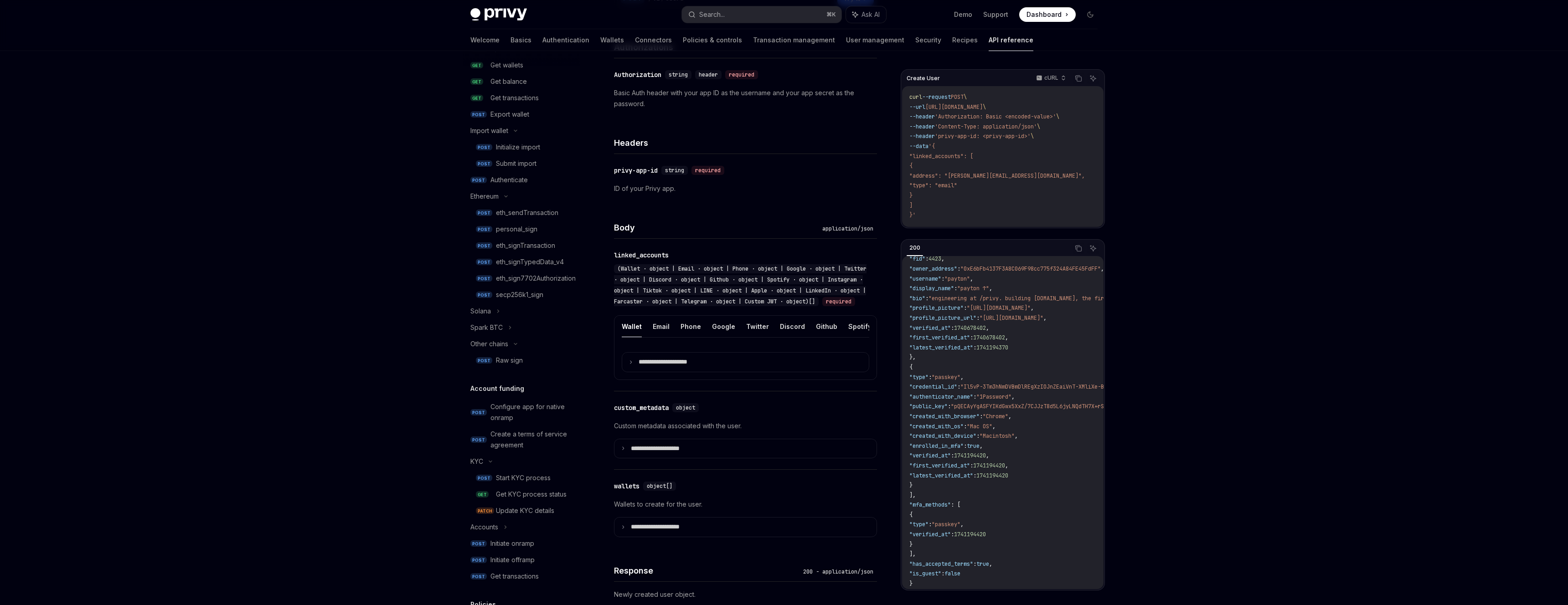
scroll to position [137, 0]
click at [524, 197] on div "Authenticate" at bounding box center [508, 195] width 37 height 11
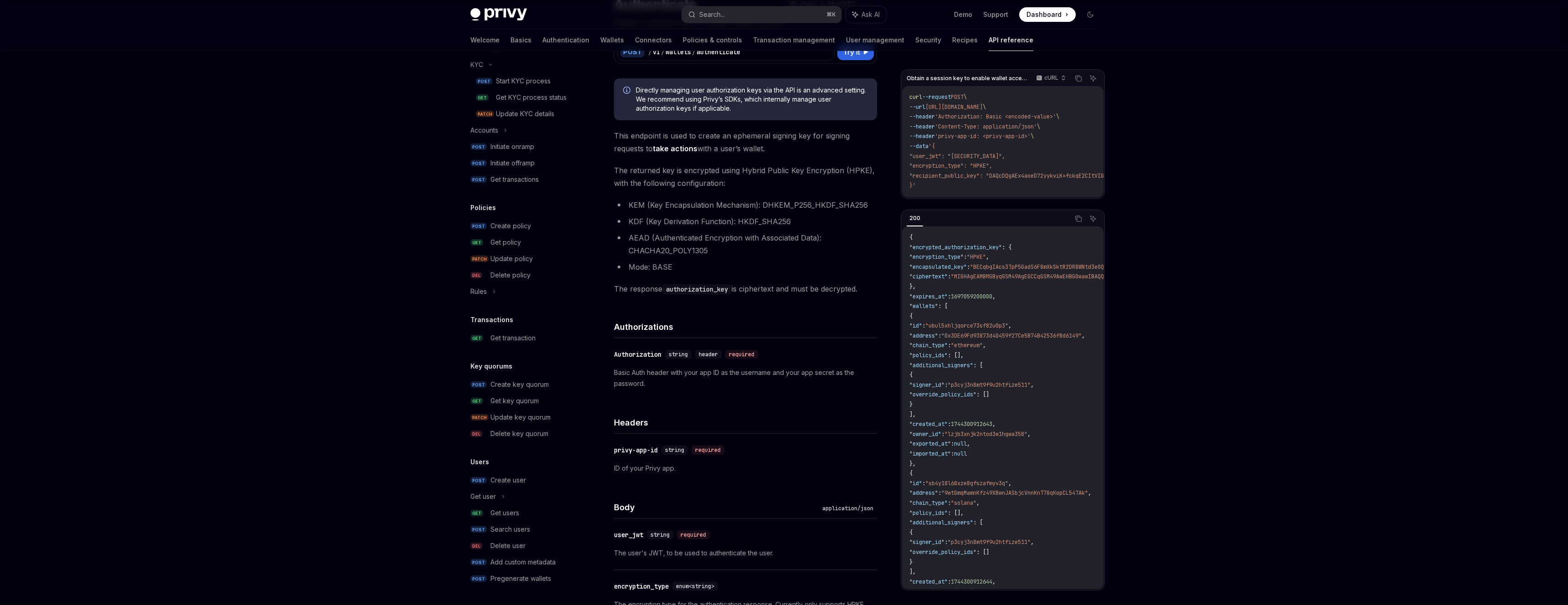
click at [944, 457] on span ""imported_at"" at bounding box center [930, 454] width 42 height 8
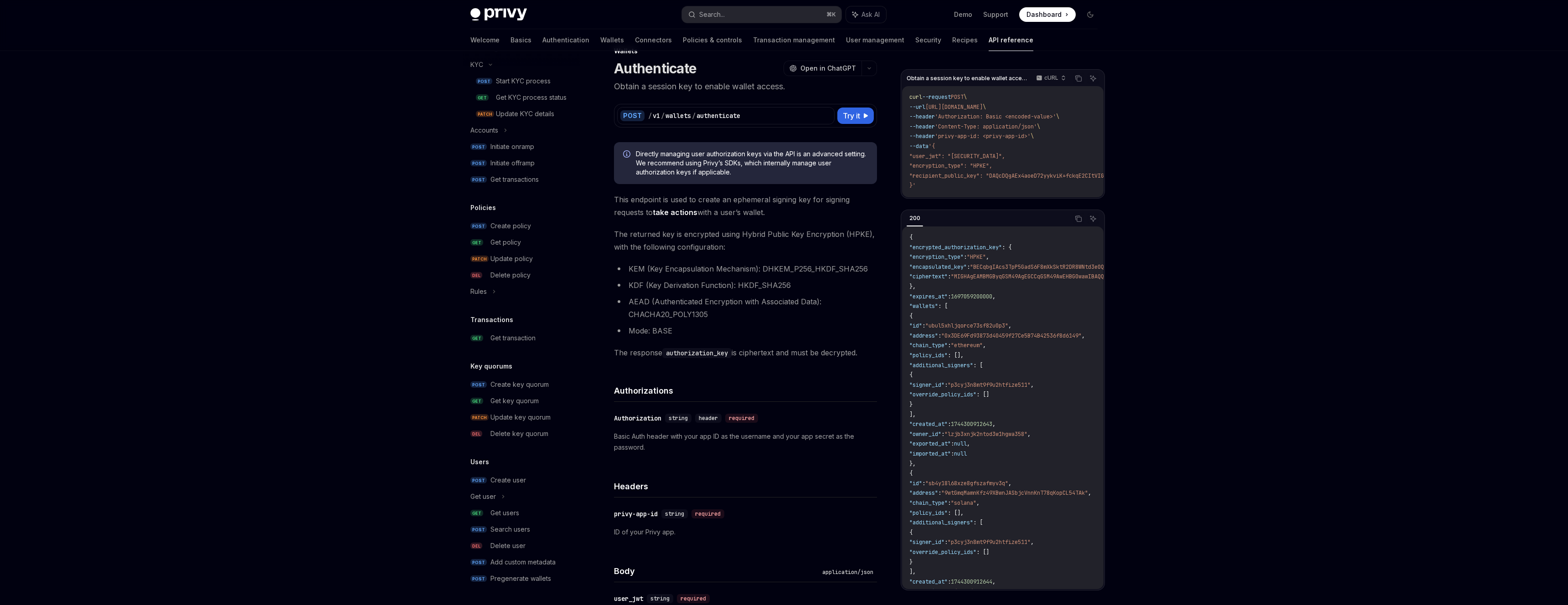
click at [807, 268] on li "KEM (Key Encapsulation Mechanism): DHKEM_P256_HKDF_SHA256" at bounding box center [745, 269] width 263 height 13
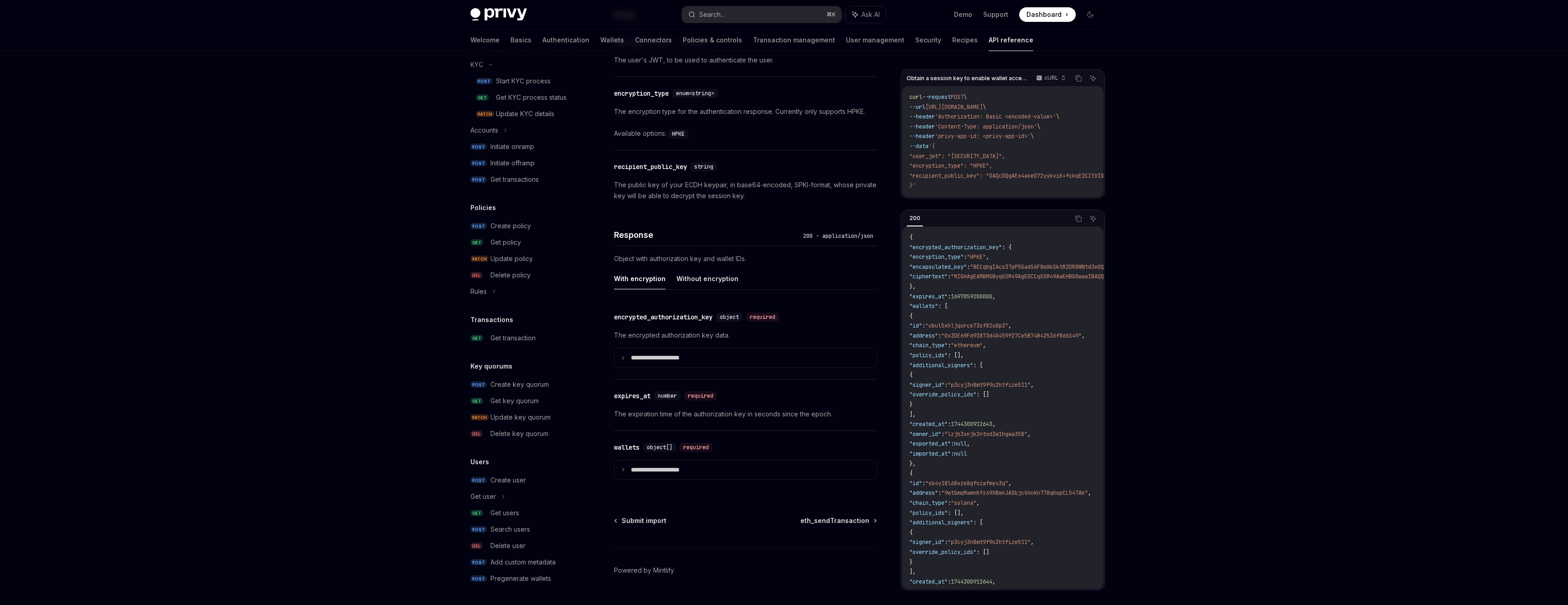
scroll to position [601, 0]
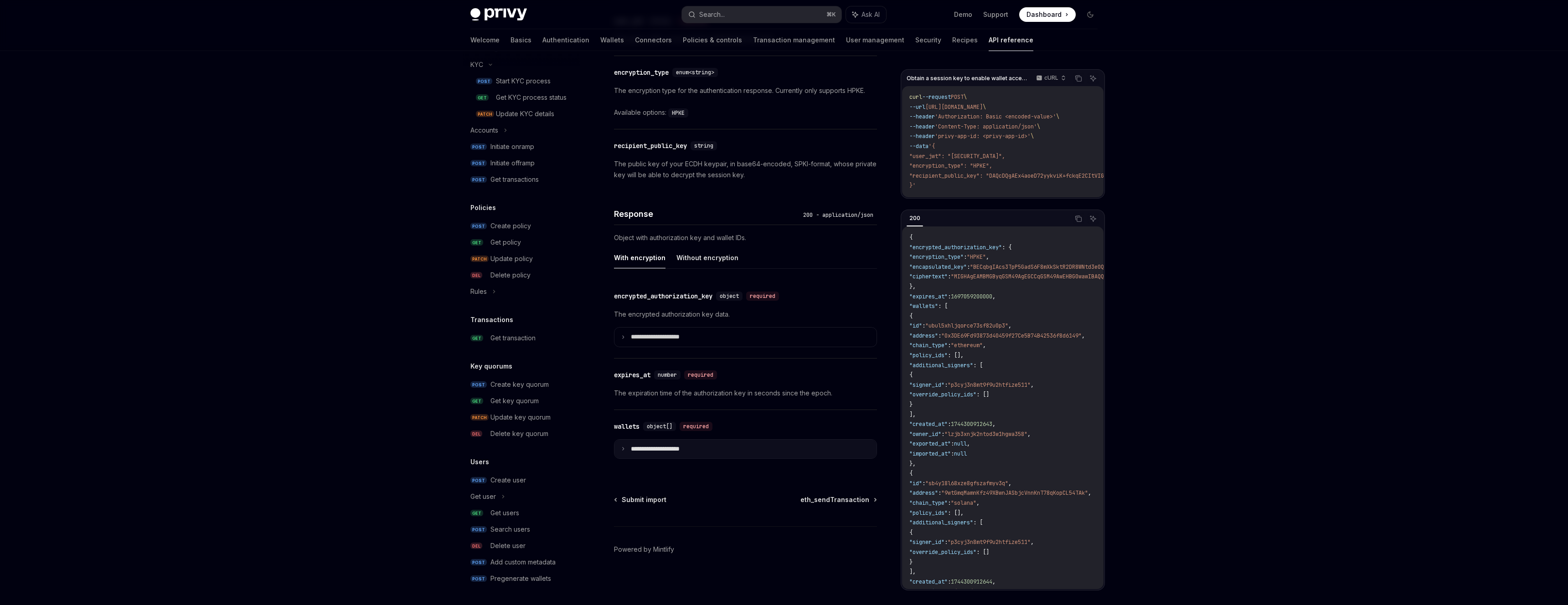
click at [718, 441] on summary "**********" at bounding box center [745, 449] width 262 height 19
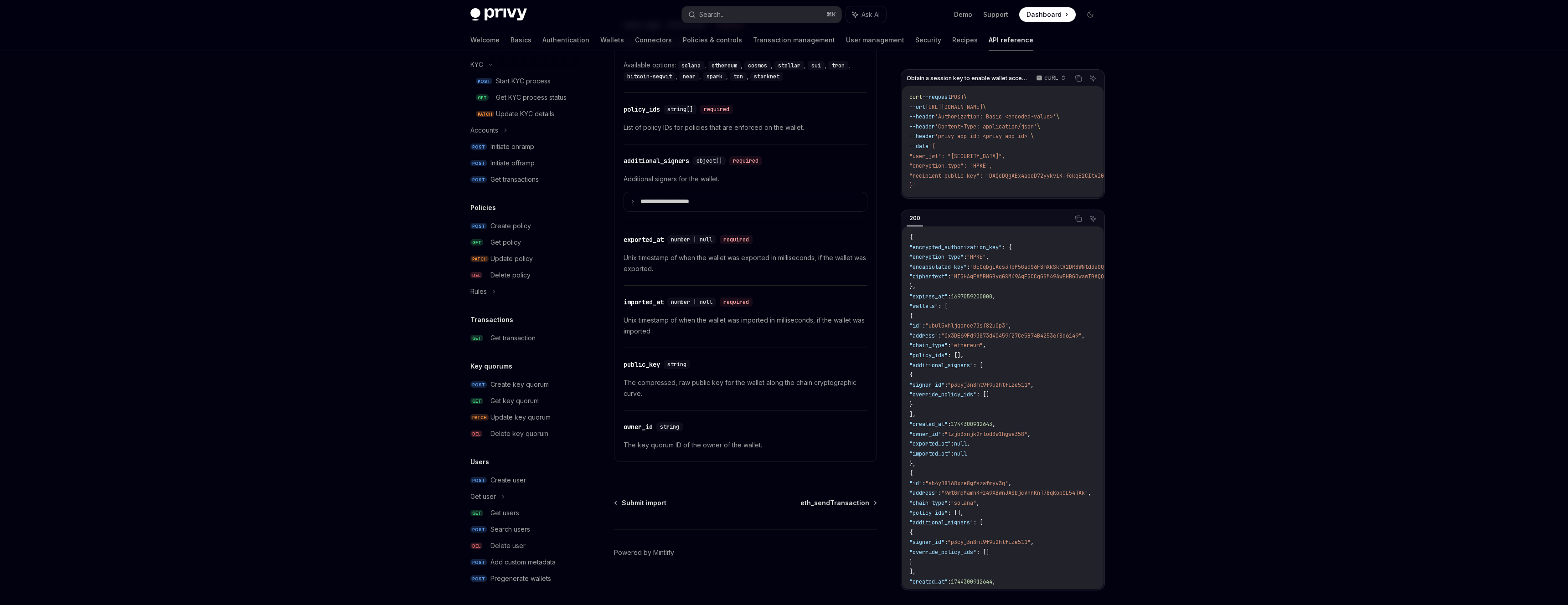
scroll to position [1219, 0]
click at [726, 436] on p "The key quorum ID of the owner of the wallet." at bounding box center [745, 441] width 244 height 11
click at [726, 441] on p "The key quorum ID of the owner of the wallet." at bounding box center [745, 441] width 244 height 11
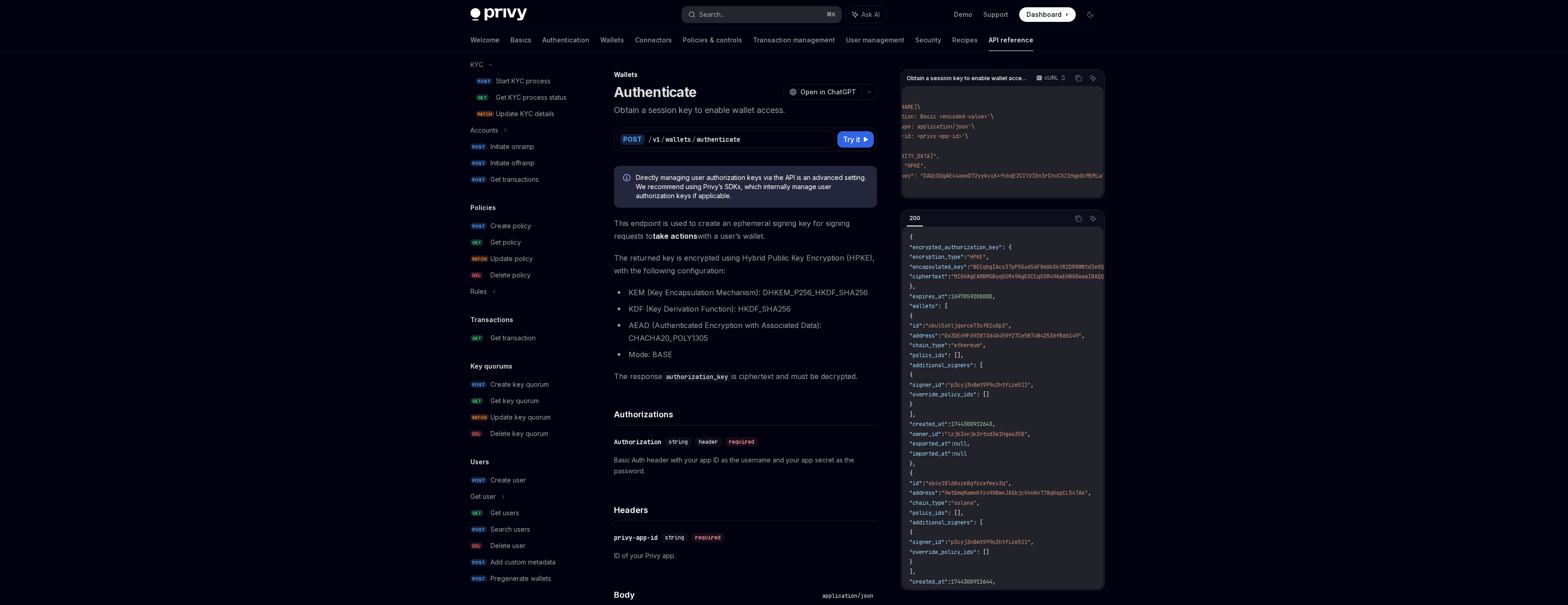
scroll to position [0, 0]
click at [970, 172] on span ""recipient_public_key": "DAQcDQgAEx4aoeD72yykviK+fckqE2CItVIGn1rCnvCXZ1HgpOcMEM…" at bounding box center [1063, 176] width 309 height 8
click at [978, 176] on span ""recipient_public_key": "DAQcDQgAEx4aoeD72yykviK+fckqE2CItVIGn1rCnvCXZ1HgpOcMEM…" at bounding box center [1063, 176] width 309 height 8
click at [1014, 185] on code "curl --request POST \ --url [URL][DOMAIN_NAME] \ --header 'Authorization: Basic…" at bounding box center [1075, 142] width 331 height 98
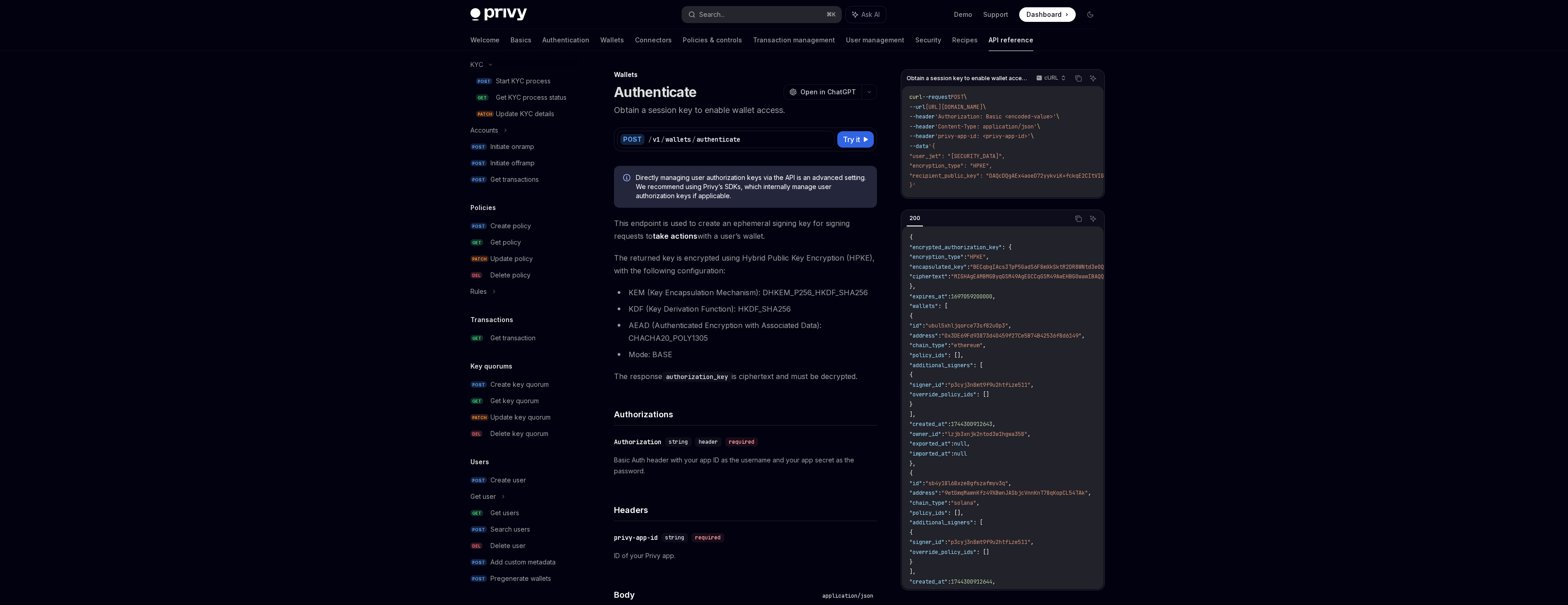
click at [1021, 180] on code "curl --request POST \ --url [URL][DOMAIN_NAME] \ --header 'Authorization: Basic…" at bounding box center [1075, 142] width 331 height 98
click at [1012, 177] on span ""recipient_public_key": "DAQcDQgAEx4aoeD72yykviK+fckqE2CItVIGn1rCnvCXZ1HgpOcMEM…" at bounding box center [1063, 176] width 309 height 8
click at [853, 218] on span "This endpoint is used to create an ephemeral signing key for signing requests t…" at bounding box center [745, 229] width 263 height 26
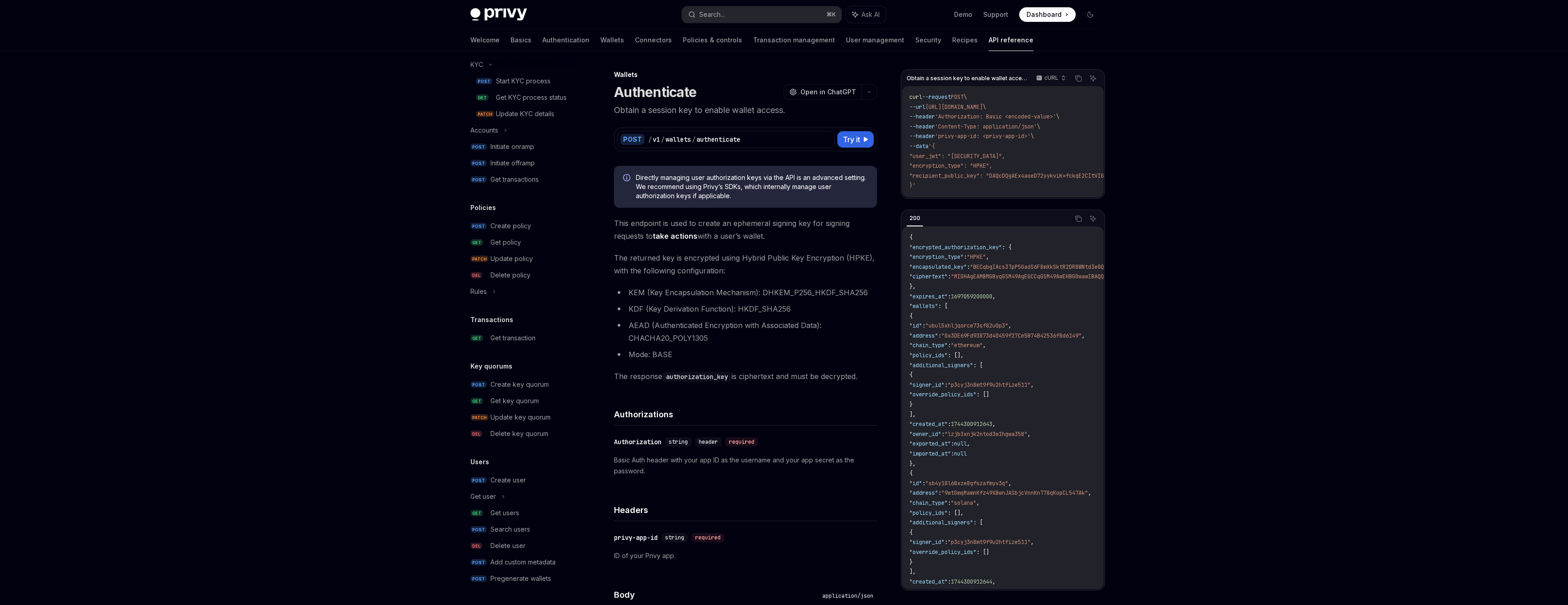
click at [767, 371] on span "The response authorization_key is ciphertext and must be decrypted." at bounding box center [745, 376] width 263 height 13
click at [1018, 183] on code "curl --request POST \ --url [URL][DOMAIN_NAME] \ --header 'Authorization: Basic…" at bounding box center [1075, 142] width 331 height 98
click at [1012, 171] on code "curl --request POST \ --url [URL][DOMAIN_NAME] \ --header 'Authorization: Basic…" at bounding box center [1075, 142] width 331 height 98
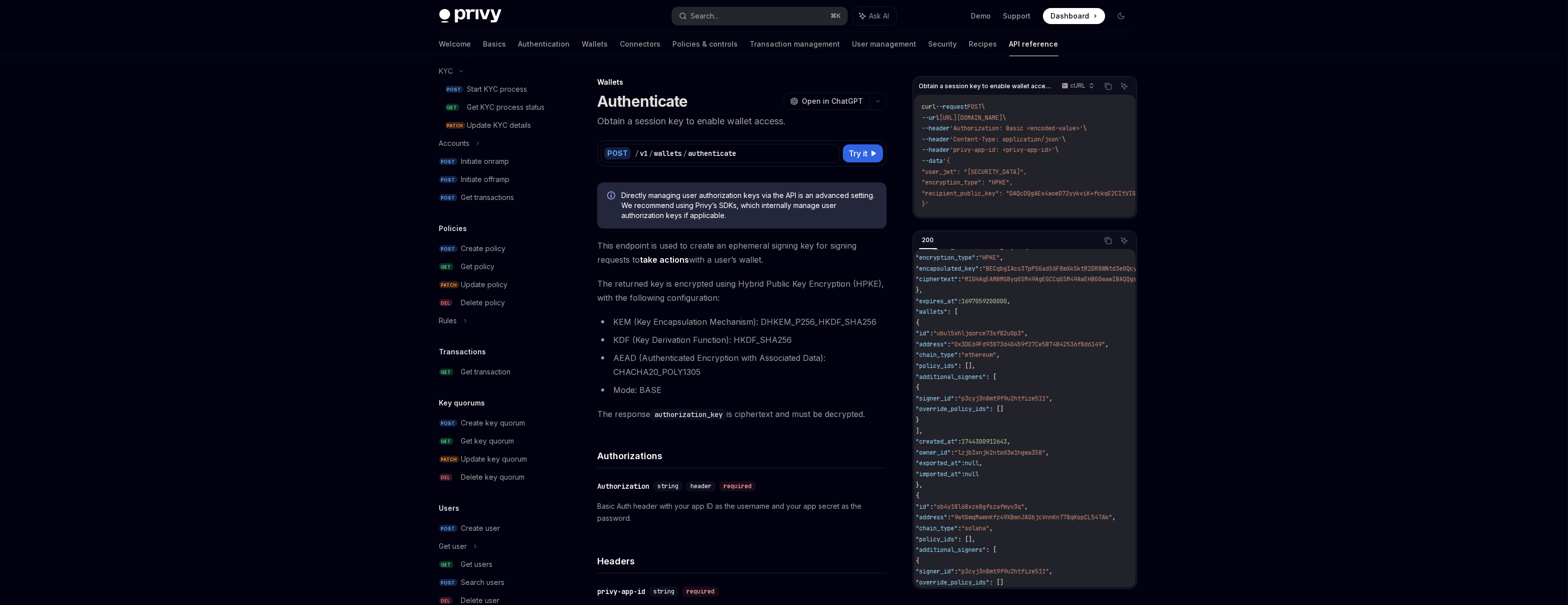
scroll to position [0, 6]
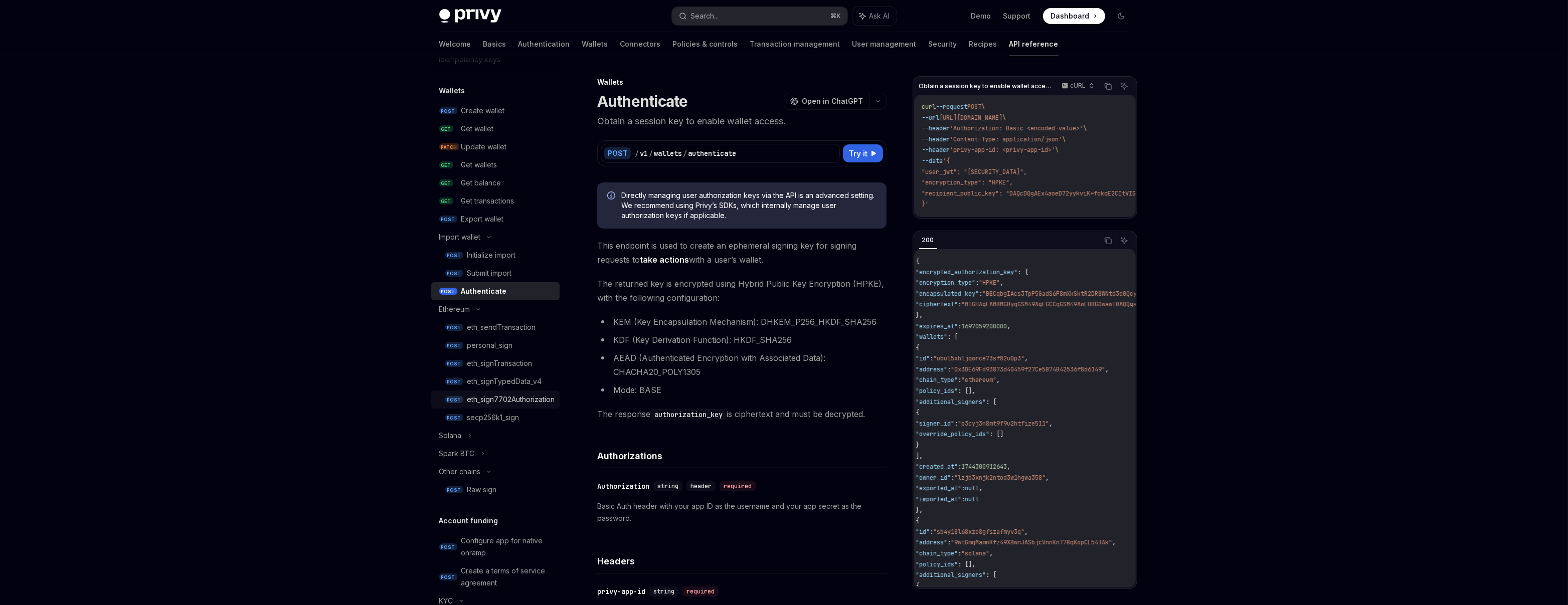
scroll to position [50, 0]
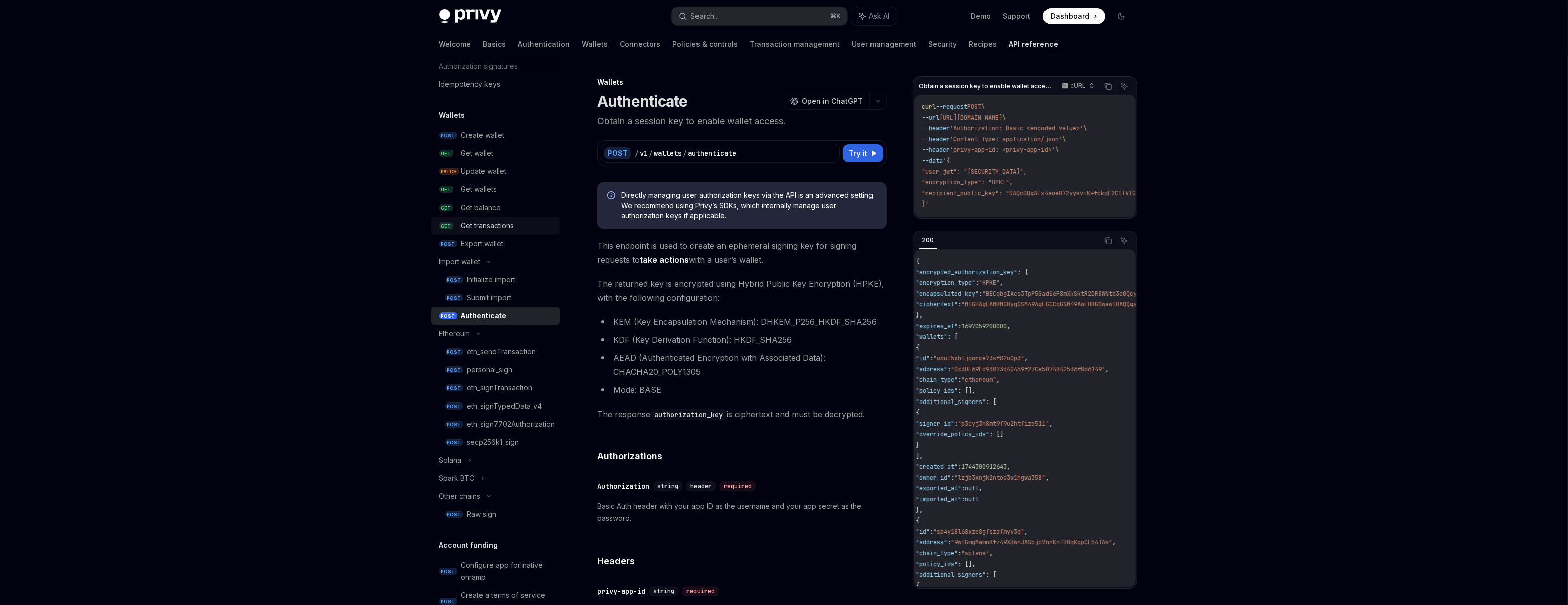
click at [501, 233] on link "GET Get transactions" at bounding box center [495, 226] width 128 height 18
click at [502, 240] on div "Export wallet" at bounding box center [482, 243] width 42 height 12
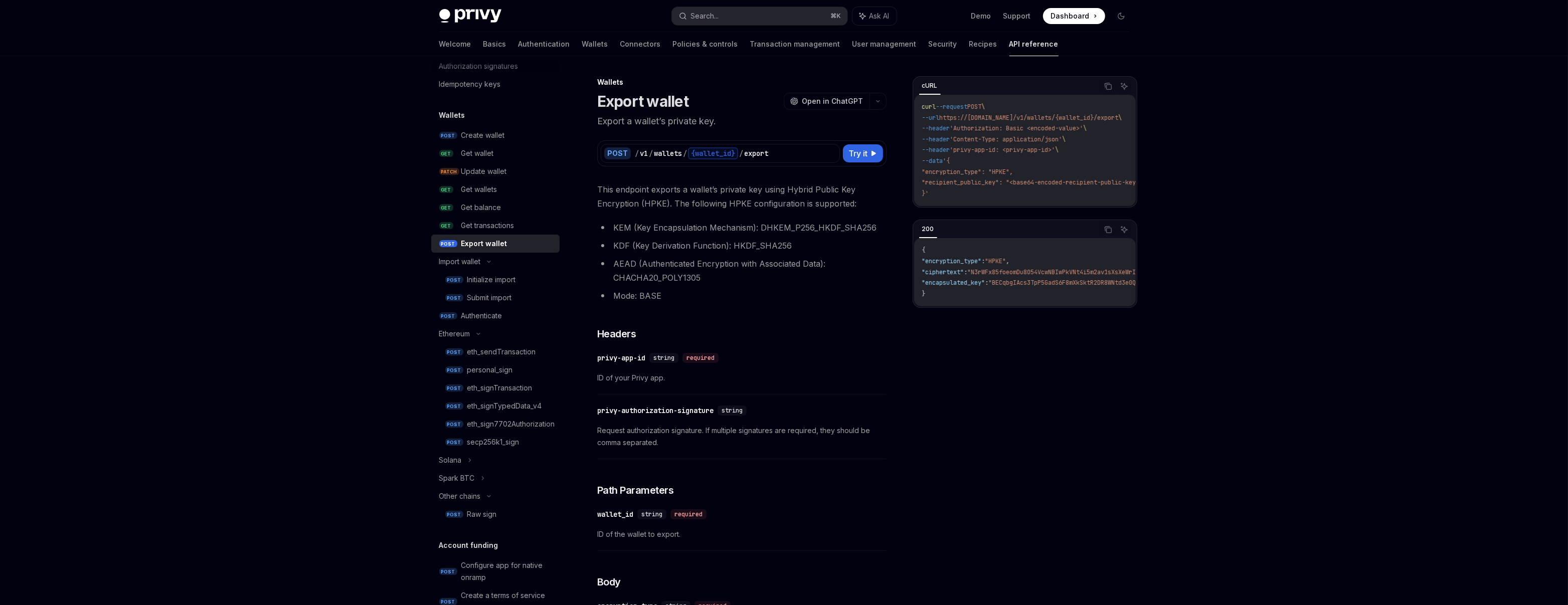
click at [1016, 274] on span ""N3rWFx85foeomDu8054VcwNBIwPkVNt4i5m2av1sXsXeWrIicVGwutFist12MmnI"" at bounding box center [1083, 272] width 232 height 8
click at [505, 318] on div "Authenticate" at bounding box center [507, 315] width 92 height 12
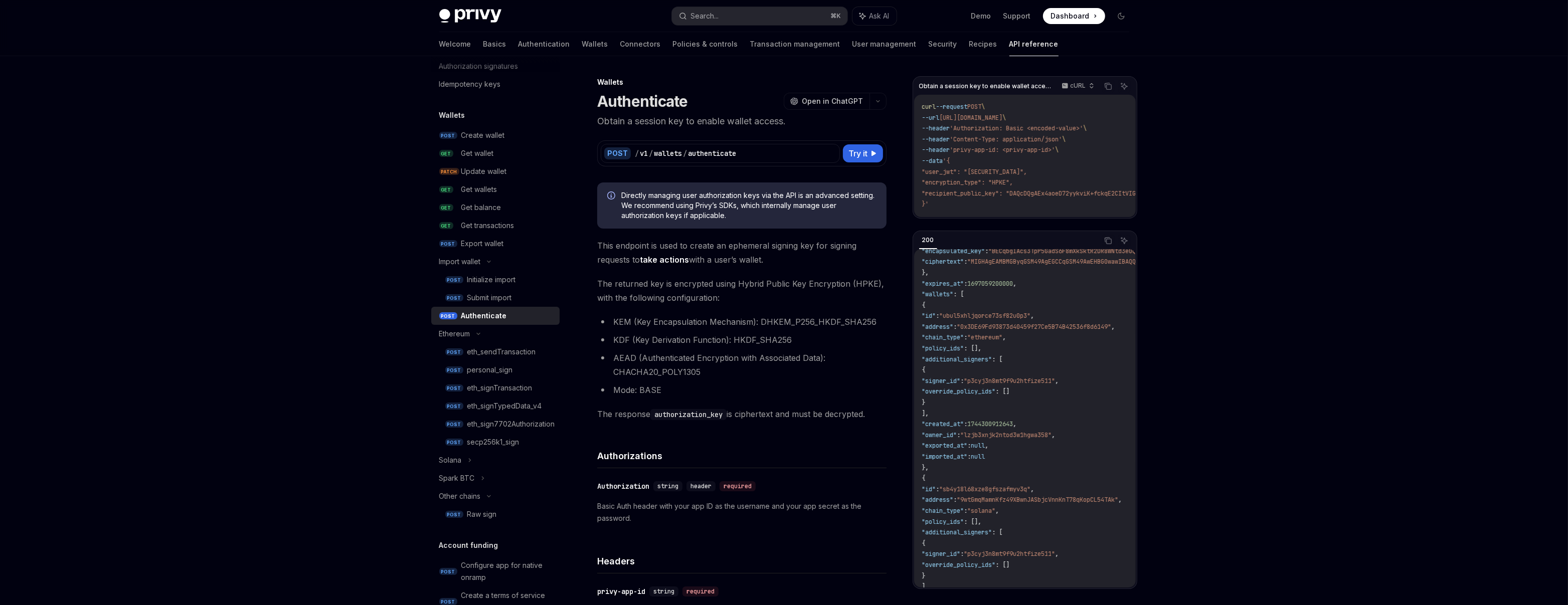
scroll to position [37, 0]
type textarea "*"
